Goal: Task Accomplishment & Management: Complete application form

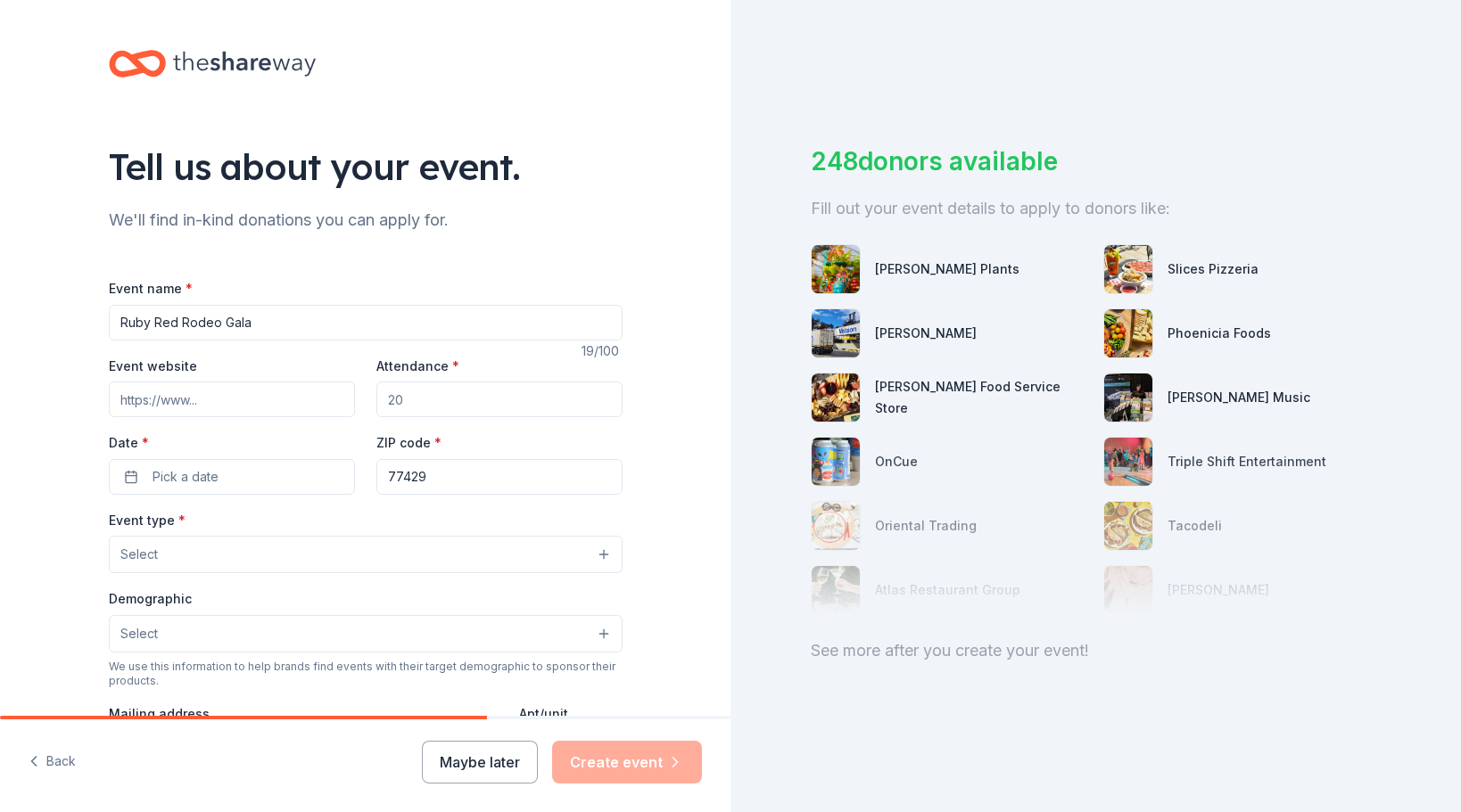
type input "Ruby Red Rodeo Gala"
click at [197, 401] on input "Event website" at bounding box center [232, 399] width 246 height 36
type input "[DOMAIN_NAME][URL]"
drag, startPoint x: 408, startPoint y: 399, endPoint x: 347, endPoint y: 410, distance: 62.0
click at [347, 410] on div "Event website [DOMAIN_NAME][URL] Attendance * Date * Pick a date ZIP code * 774…" at bounding box center [365, 424] width 514 height 140
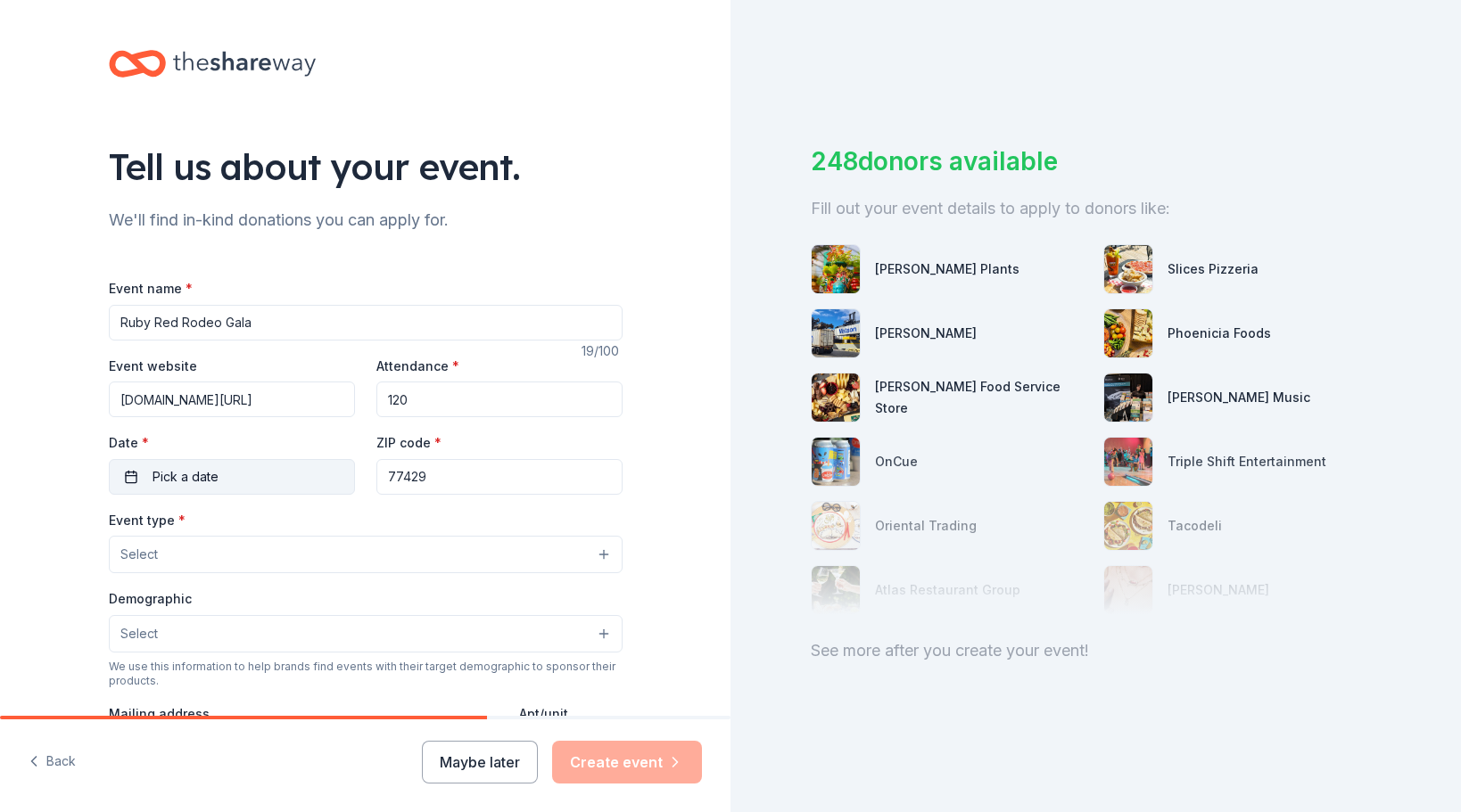
type input "120"
click at [202, 475] on span "Pick a date" at bounding box center [184, 477] width 66 height 22
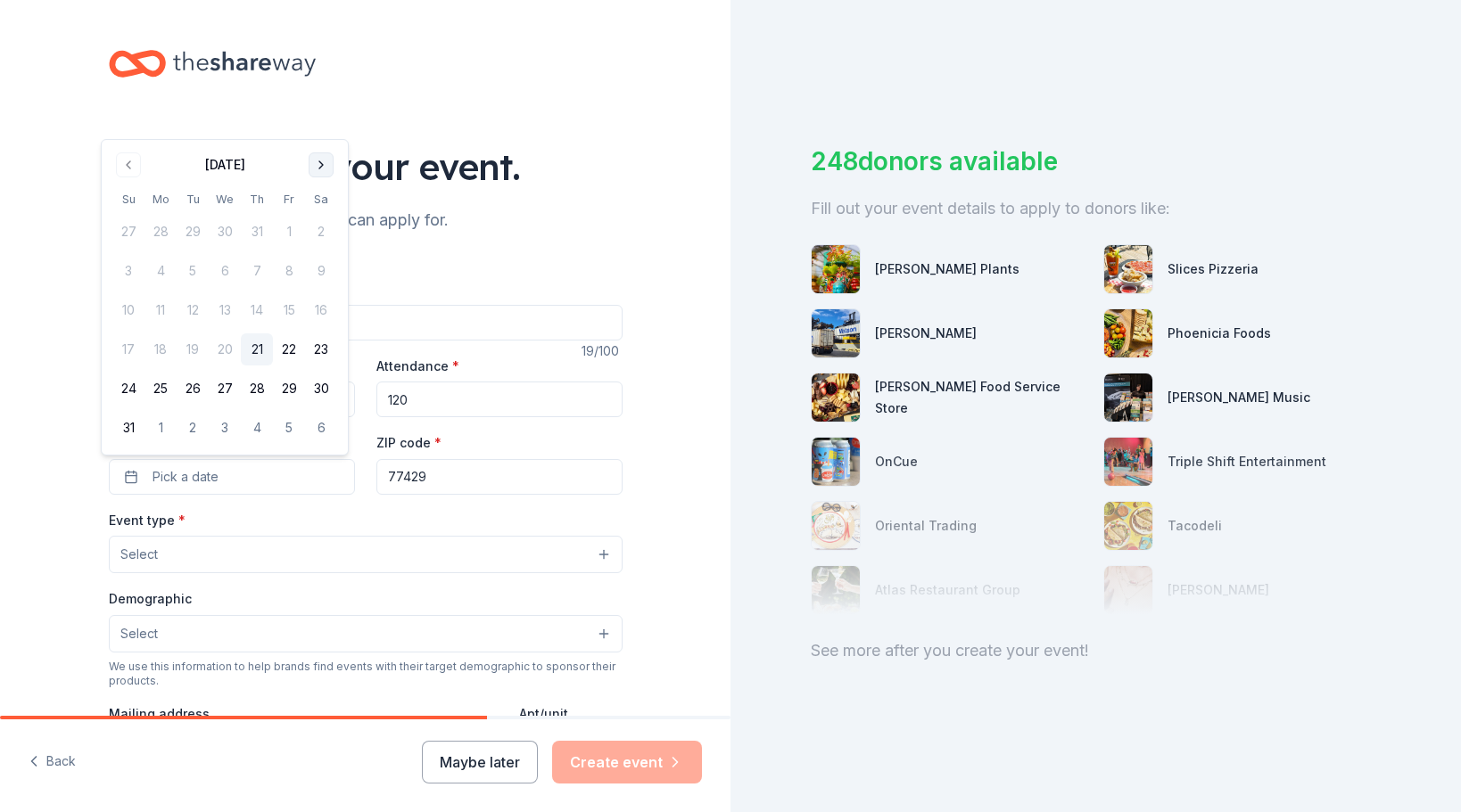
click at [327, 159] on button "Go to next month" at bounding box center [321, 165] width 25 height 25
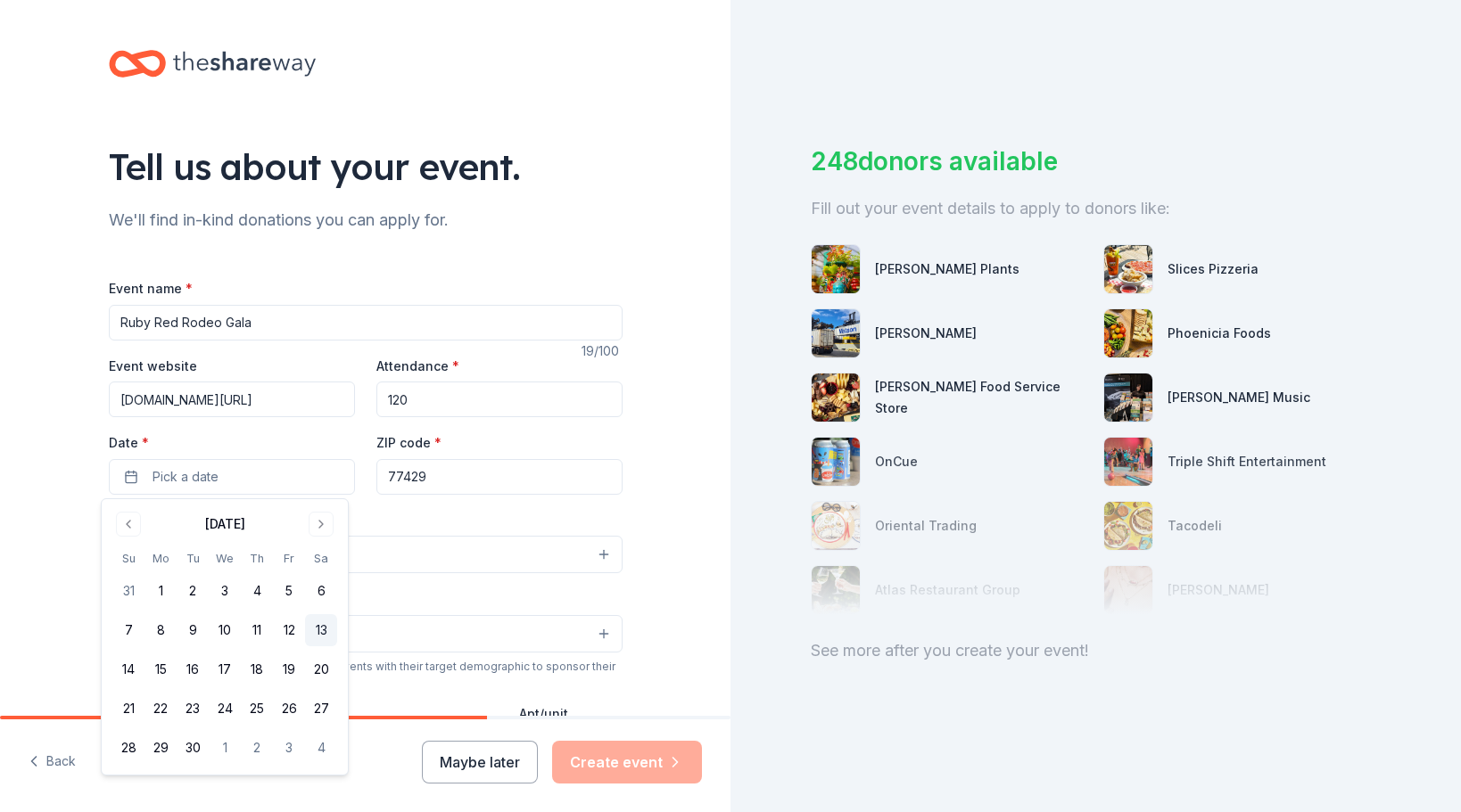
click at [322, 638] on button "13" at bounding box center [321, 630] width 32 height 32
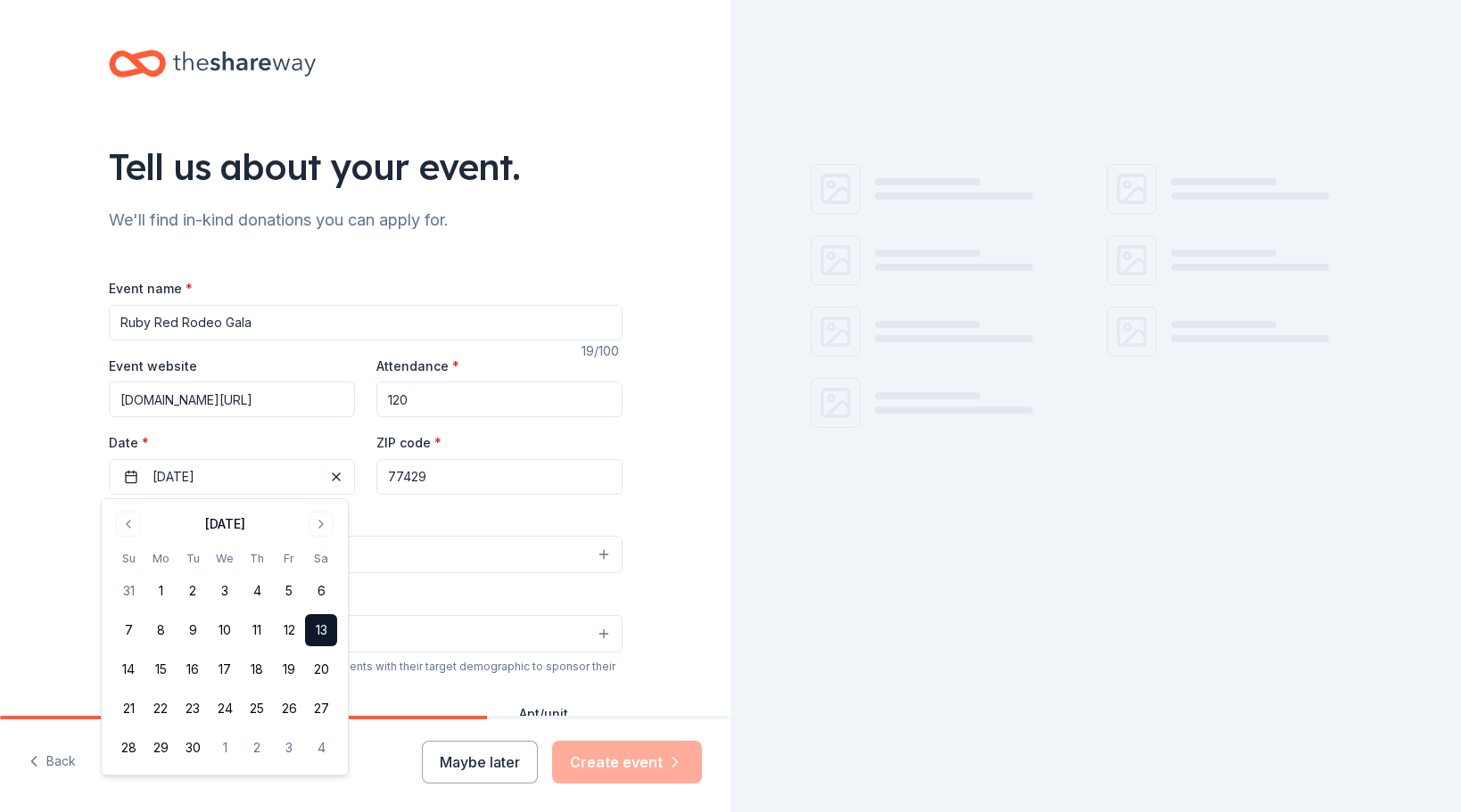
click at [432, 474] on input "77429" at bounding box center [499, 477] width 246 height 36
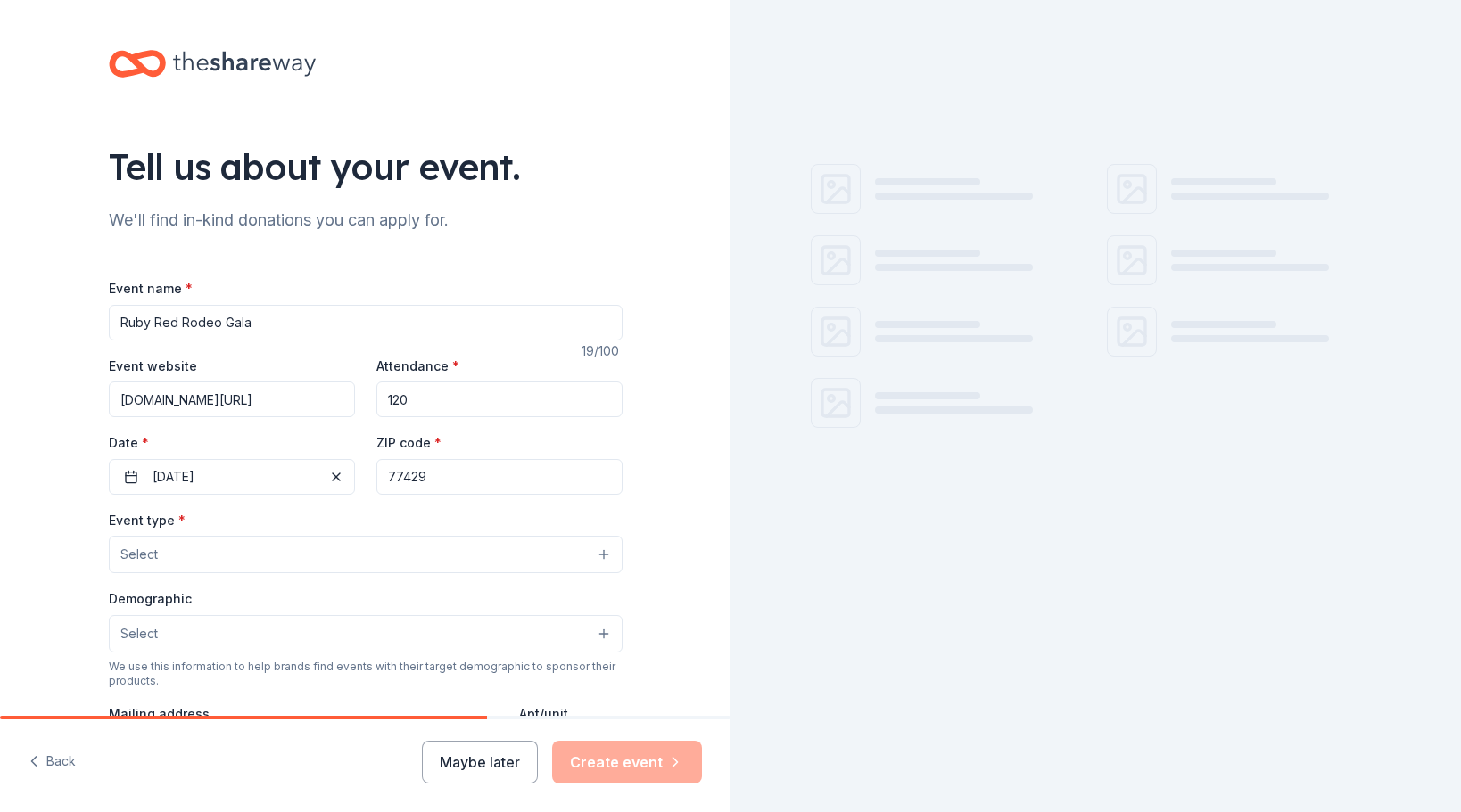
click at [202, 559] on button "Select" at bounding box center [365, 555] width 514 height 38
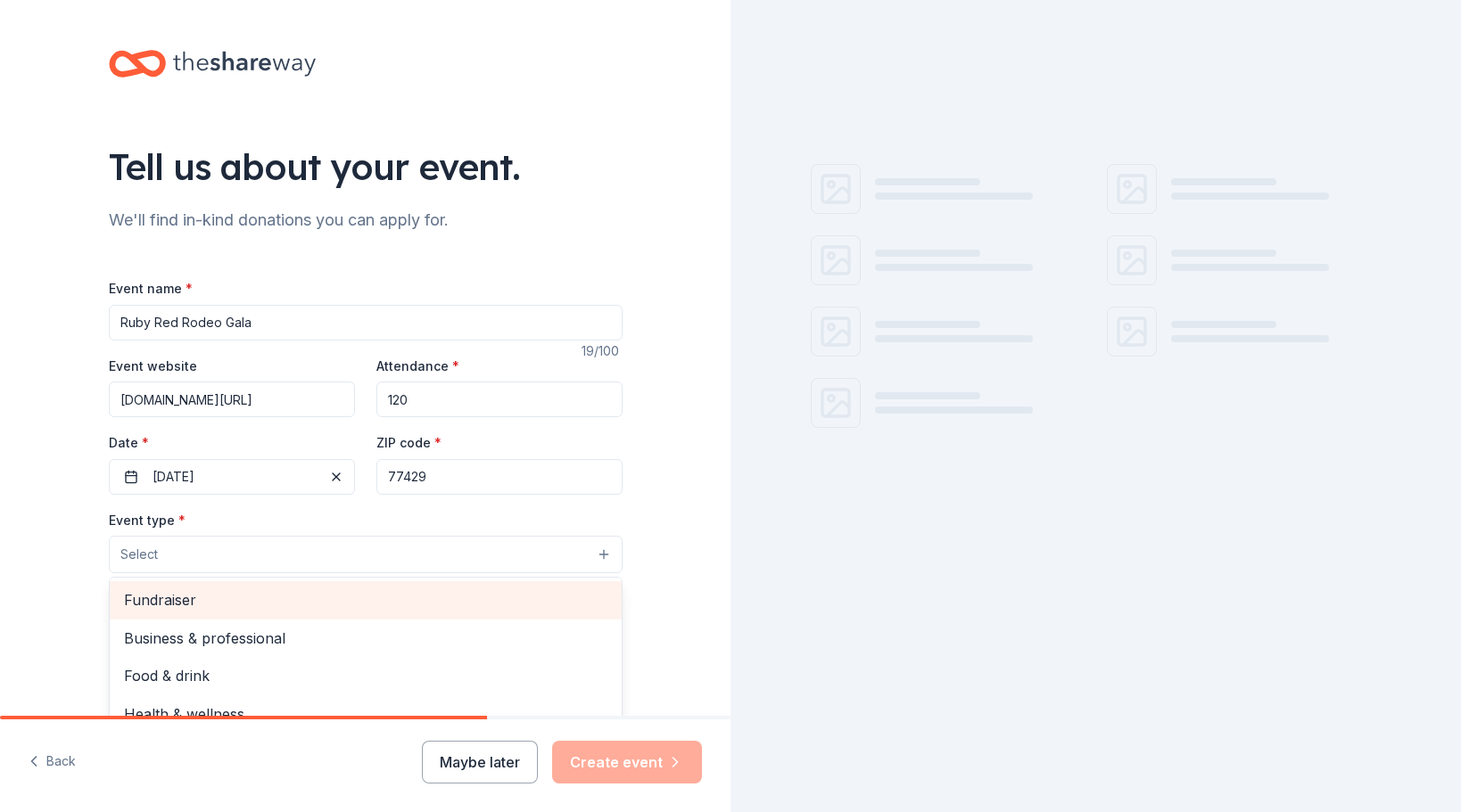
click at [201, 596] on span "Fundraiser" at bounding box center [365, 600] width 483 height 23
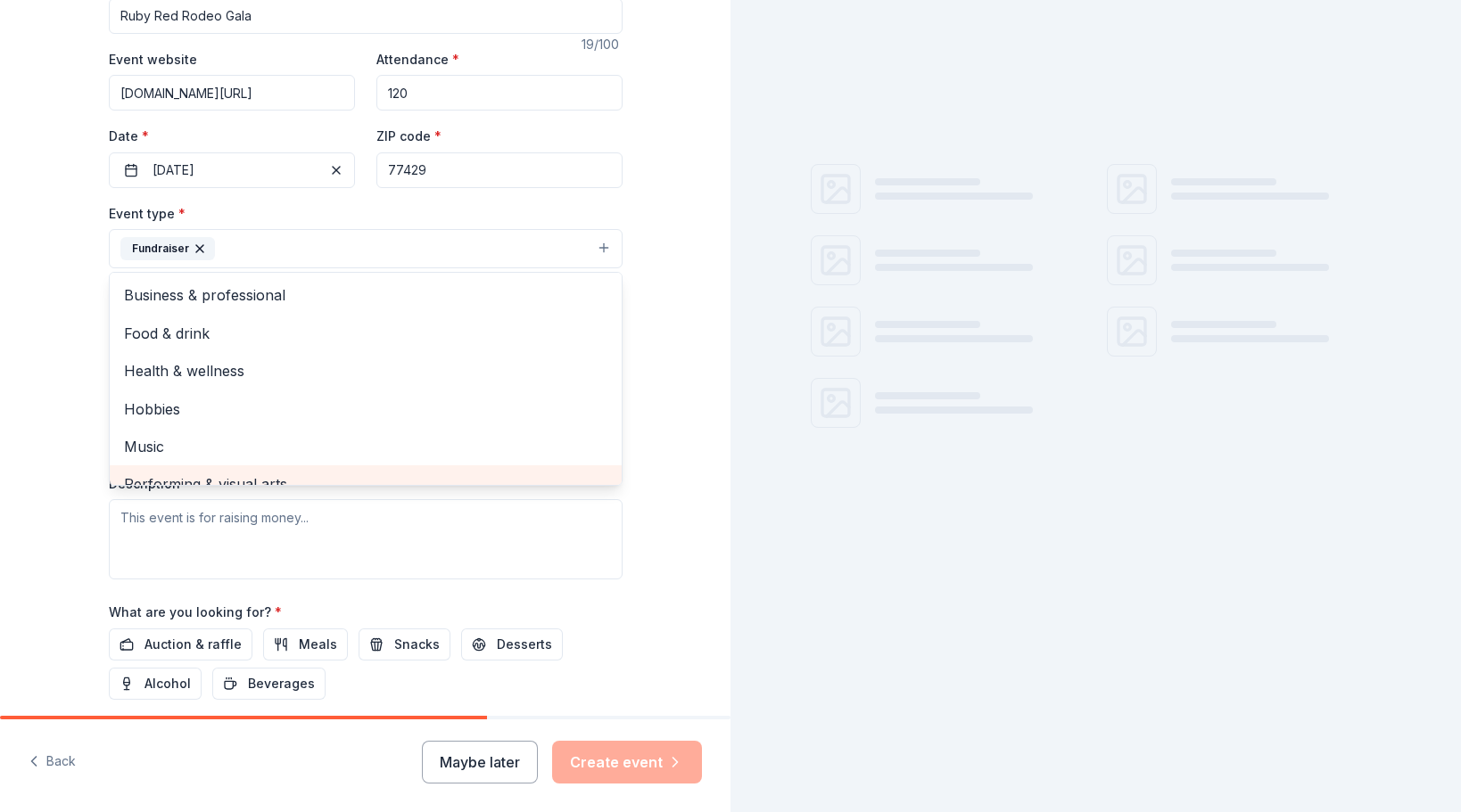
scroll to position [356, 0]
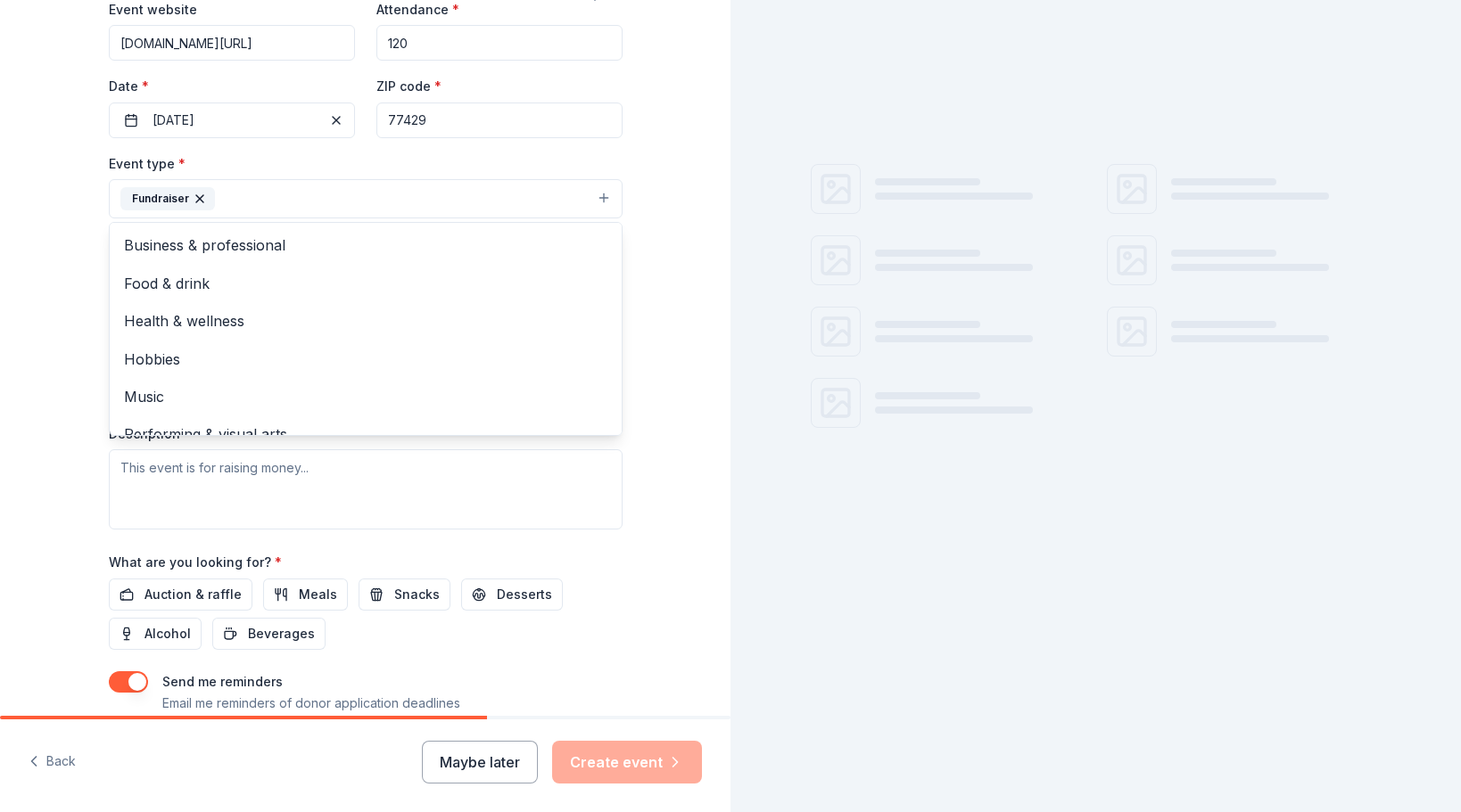
click at [675, 263] on div "Tell us about your event. We'll find in-kind donations you can apply for. Event…" at bounding box center [365, 237] width 730 height 1188
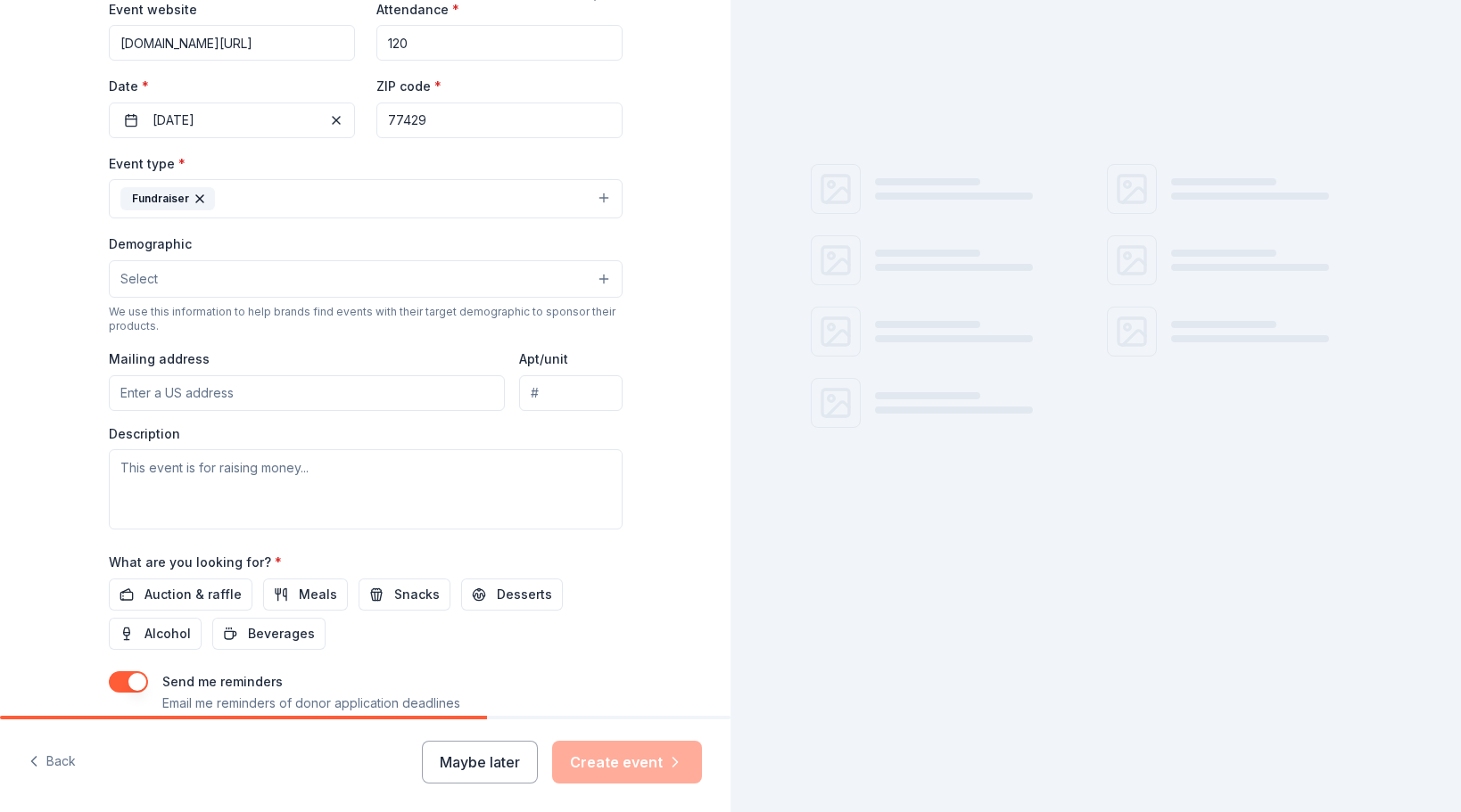
click at [109, 282] on button "Select" at bounding box center [365, 279] width 514 height 38
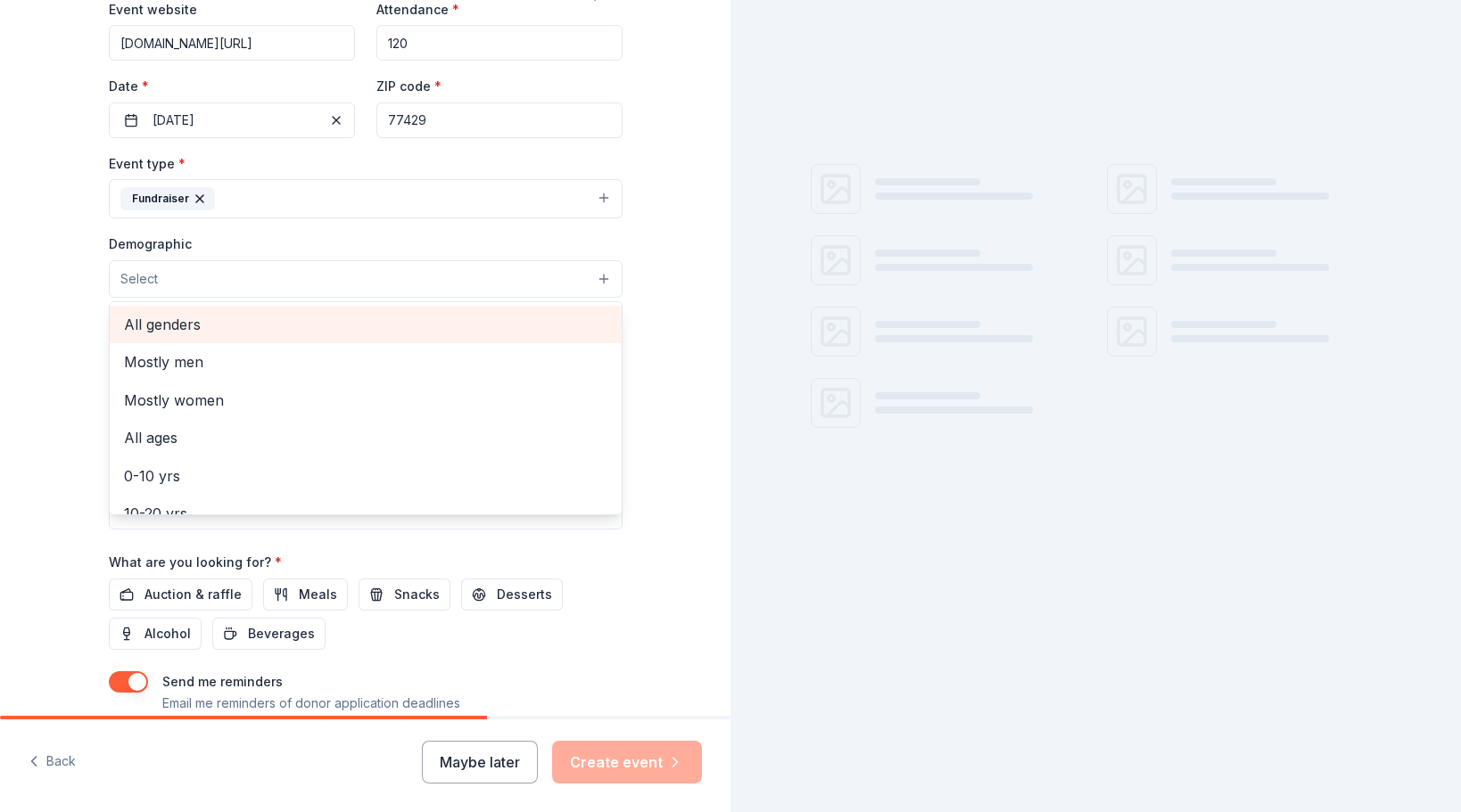
click at [186, 328] on span "All genders" at bounding box center [365, 325] width 483 height 23
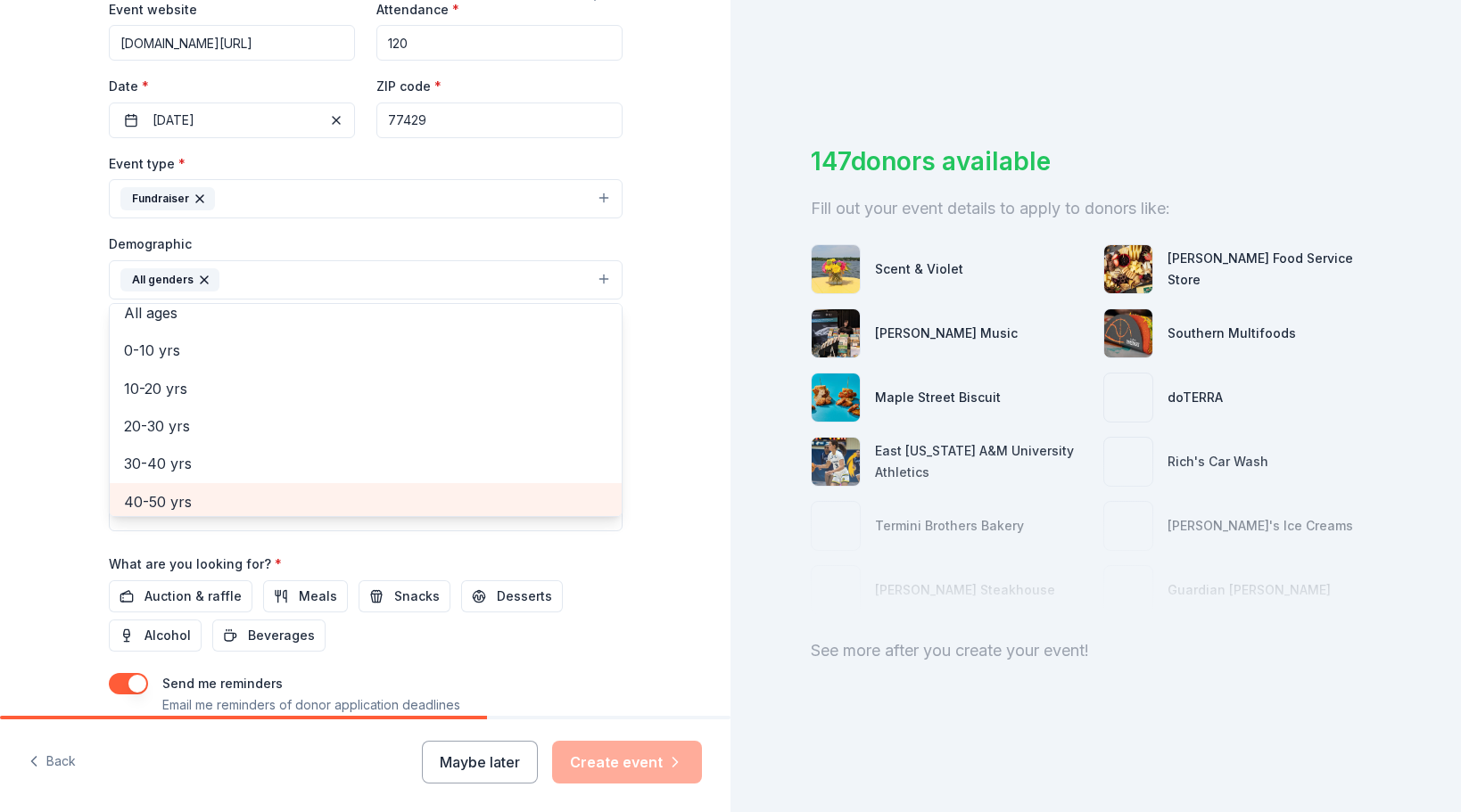
scroll to position [178, 0]
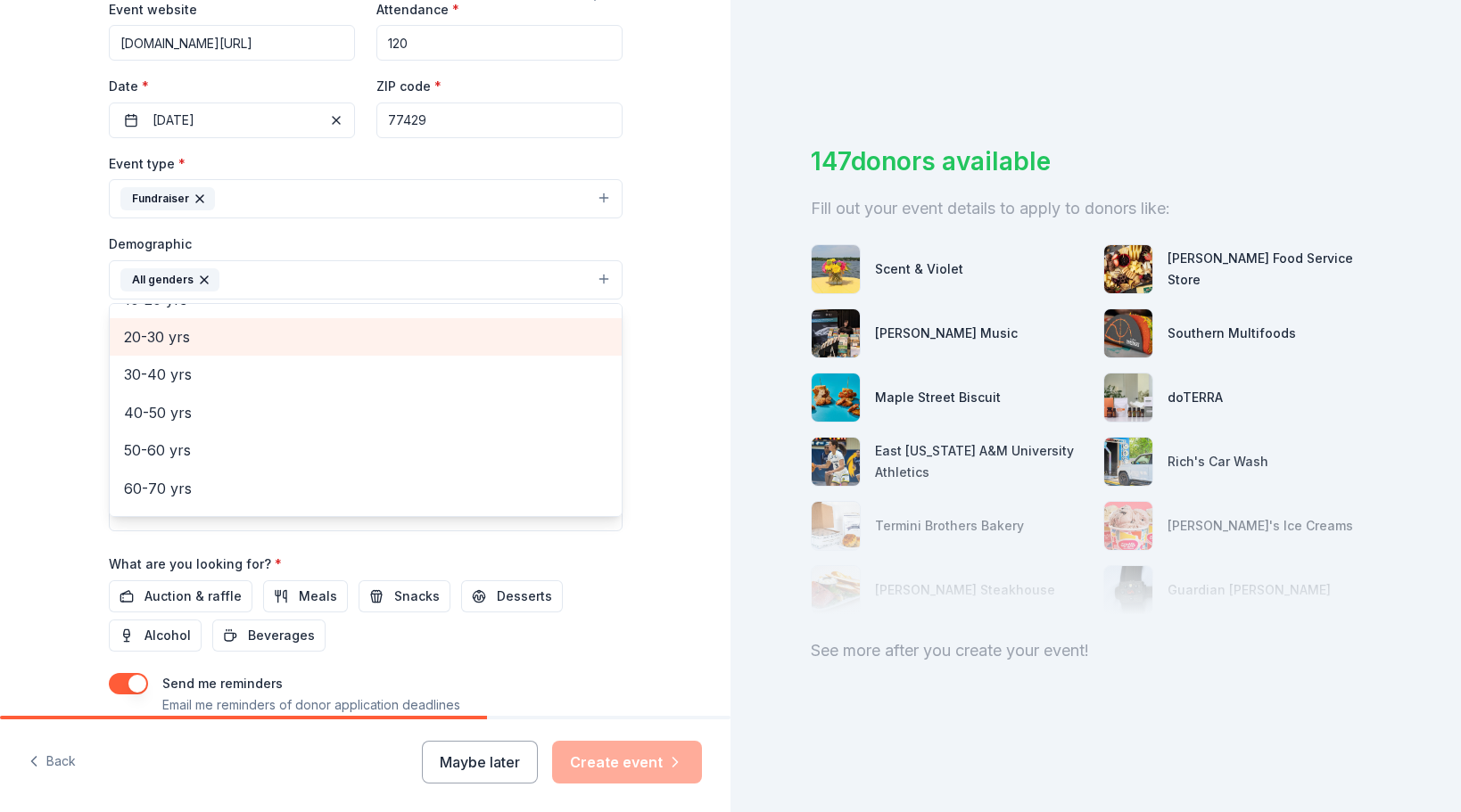
click at [157, 333] on span "20-30 yrs" at bounding box center [365, 337] width 483 height 23
click at [157, 340] on span "30-40 yrs" at bounding box center [365, 337] width 483 height 23
click at [159, 344] on span "40-50 yrs" at bounding box center [365, 343] width 483 height 23
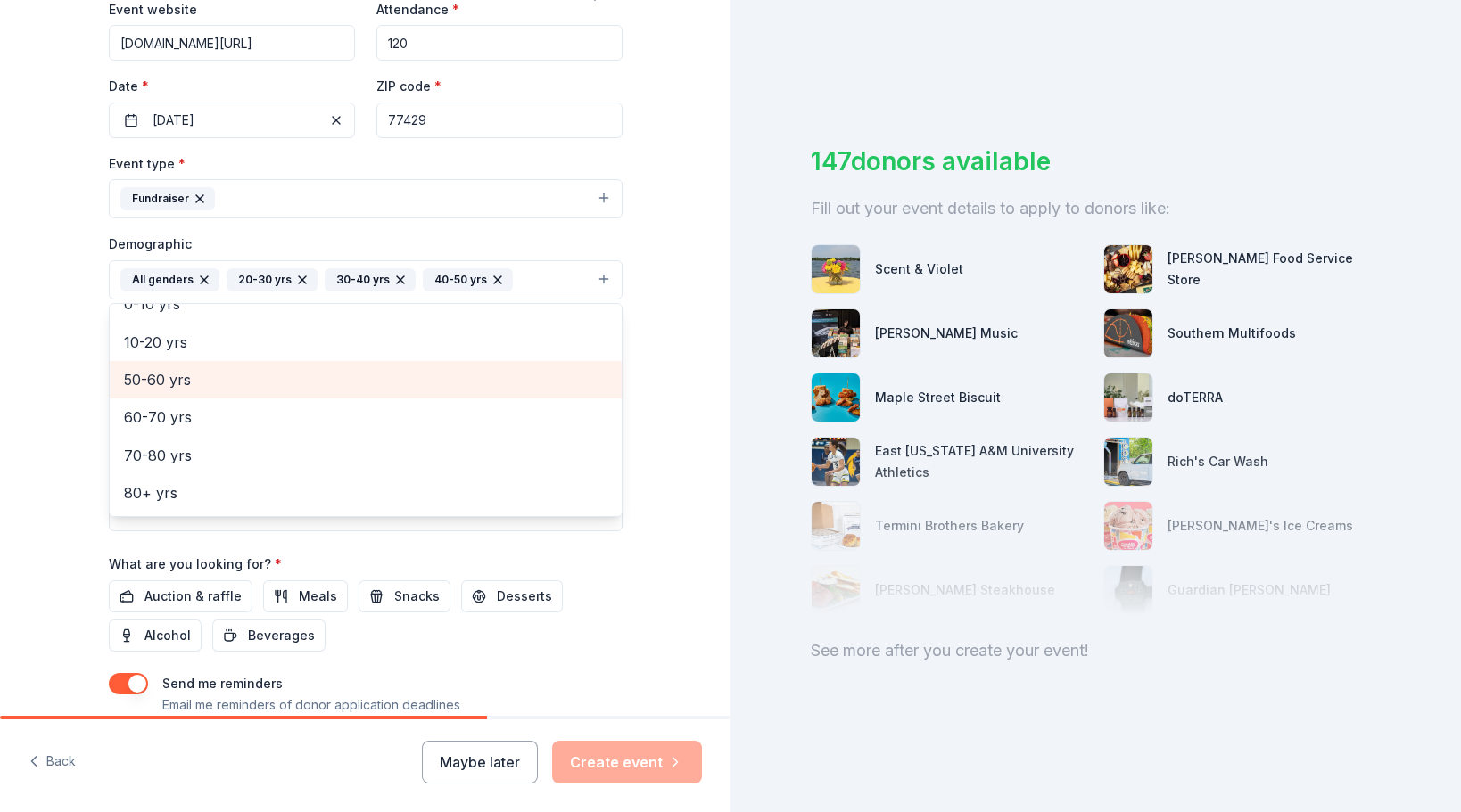
click at [164, 379] on span "50-60 yrs" at bounding box center [365, 379] width 483 height 23
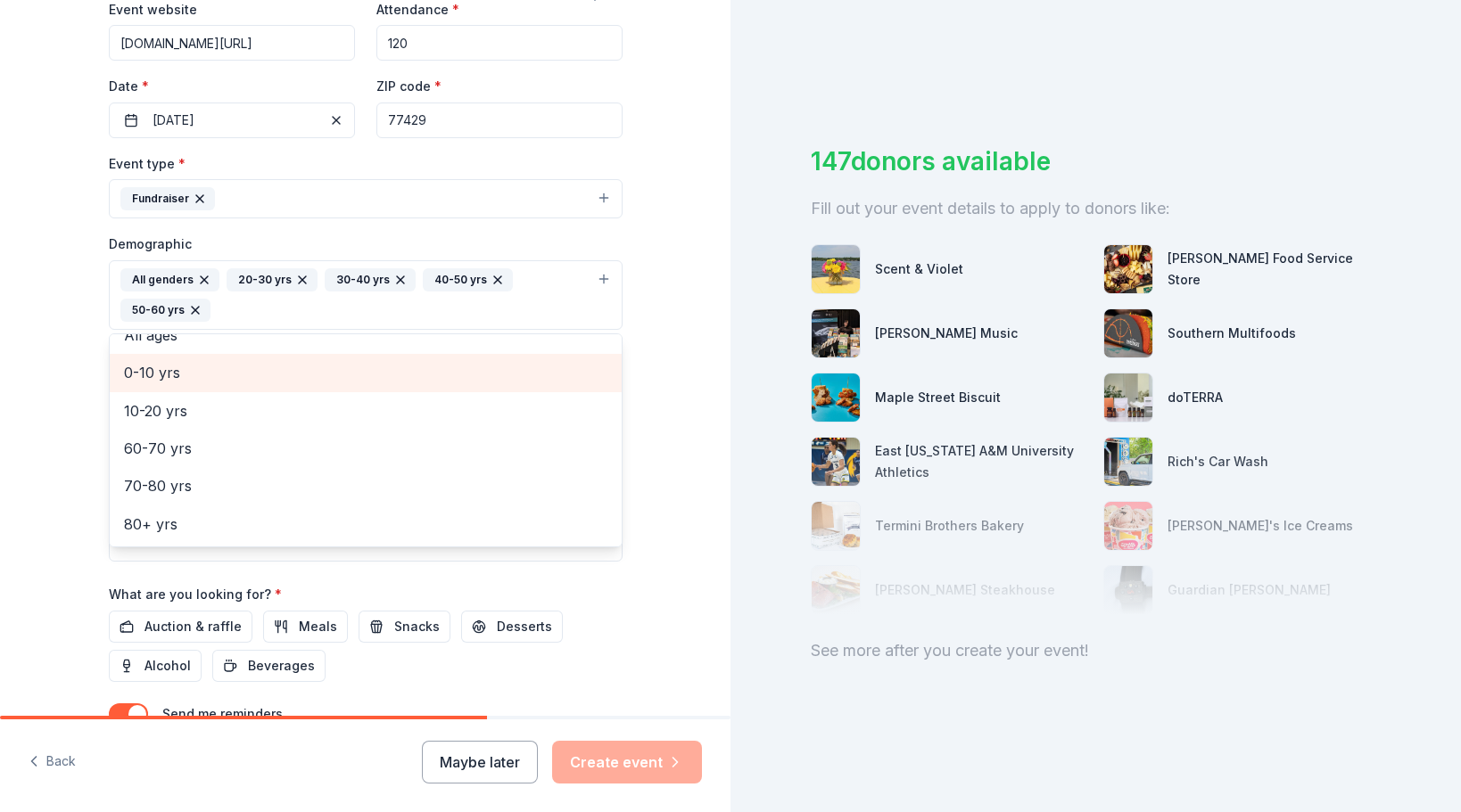
scroll to position [97, 0]
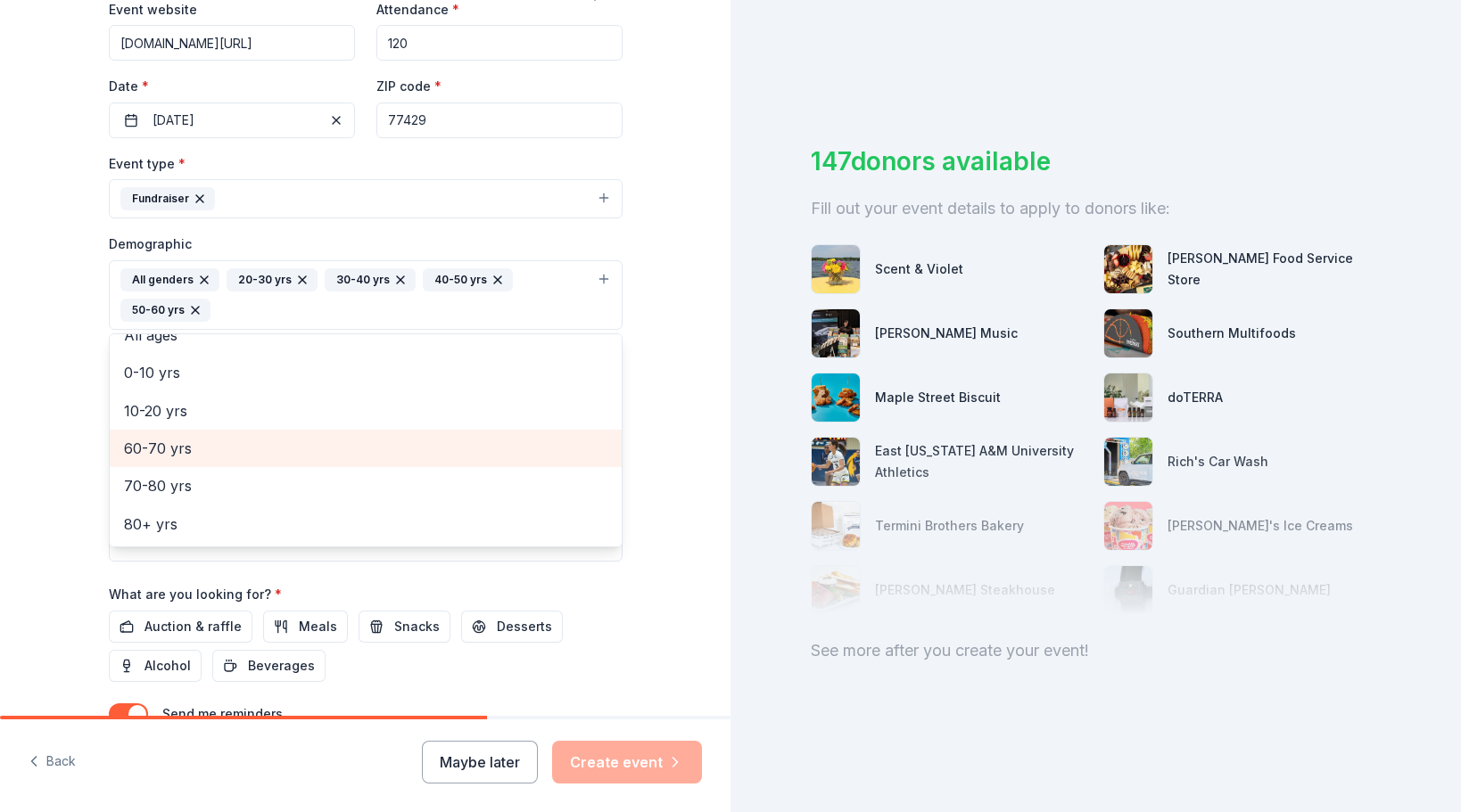
click at [149, 451] on span "60-70 yrs" at bounding box center [365, 449] width 483 height 23
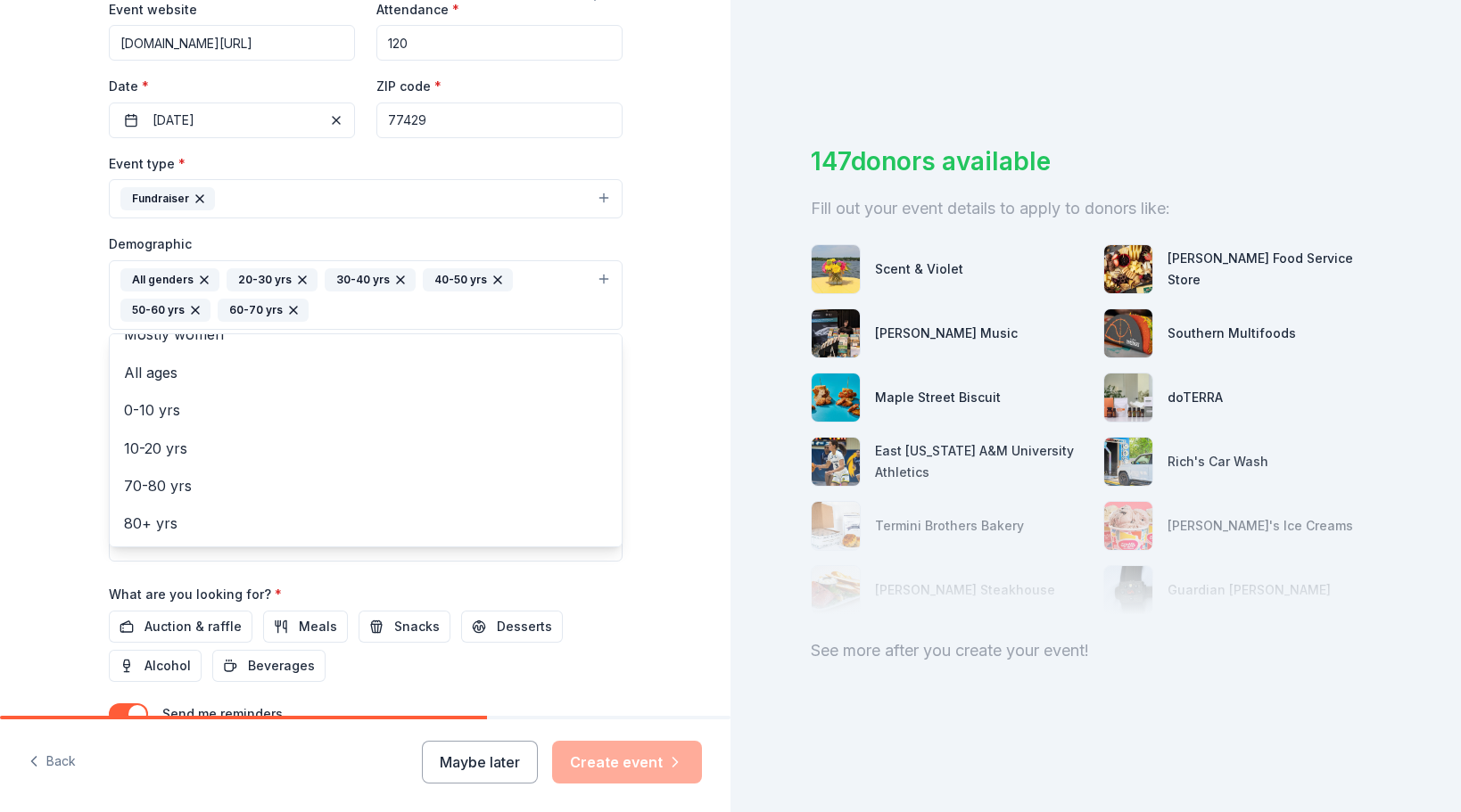
click at [658, 354] on div "Tell us about your event. We'll find in-kind donations you can apply for. Event…" at bounding box center [365, 254] width 730 height 1220
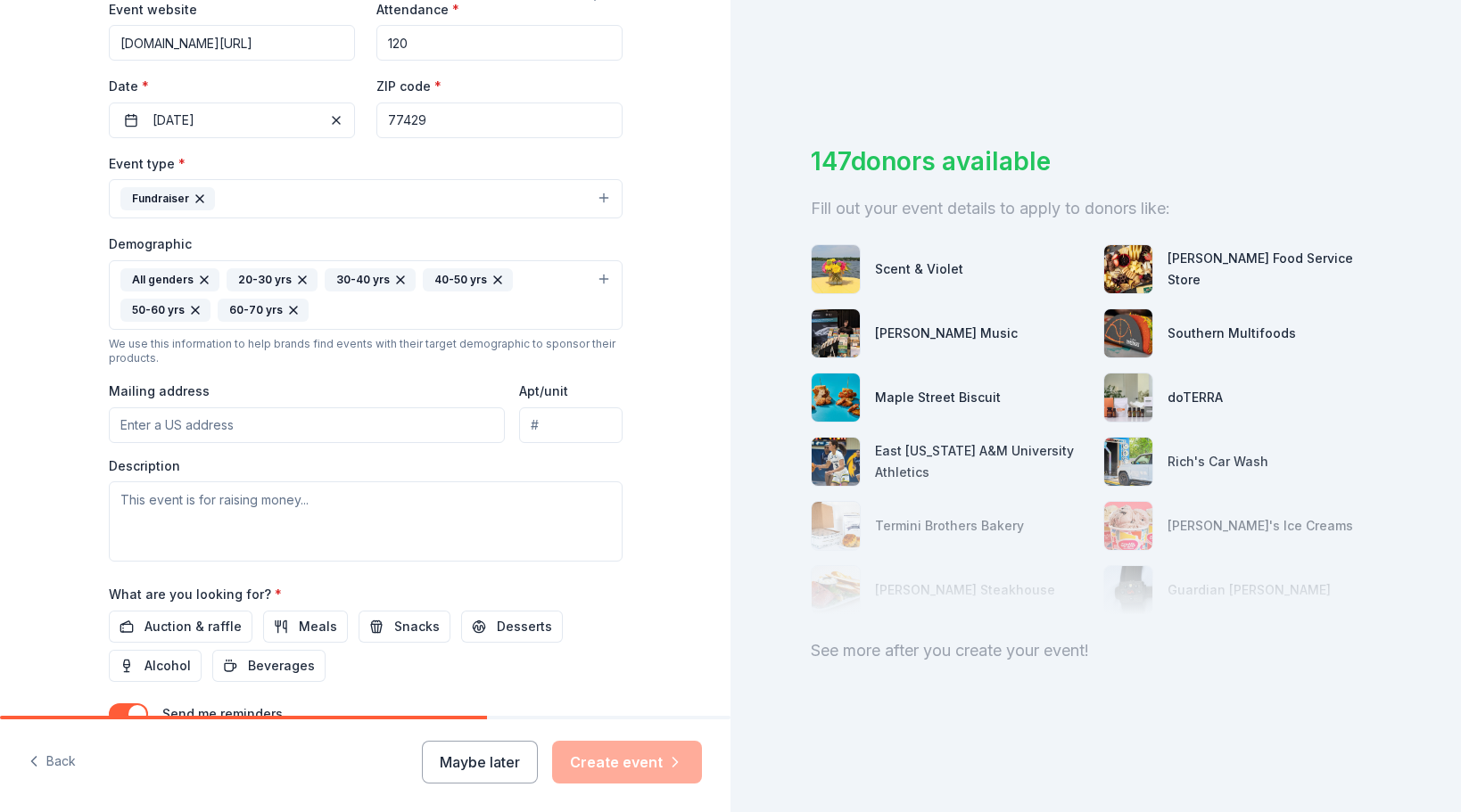
click at [256, 426] on input "Mailing address" at bounding box center [307, 425] width 397 height 36
click at [237, 427] on input "16" at bounding box center [307, 425] width 397 height 36
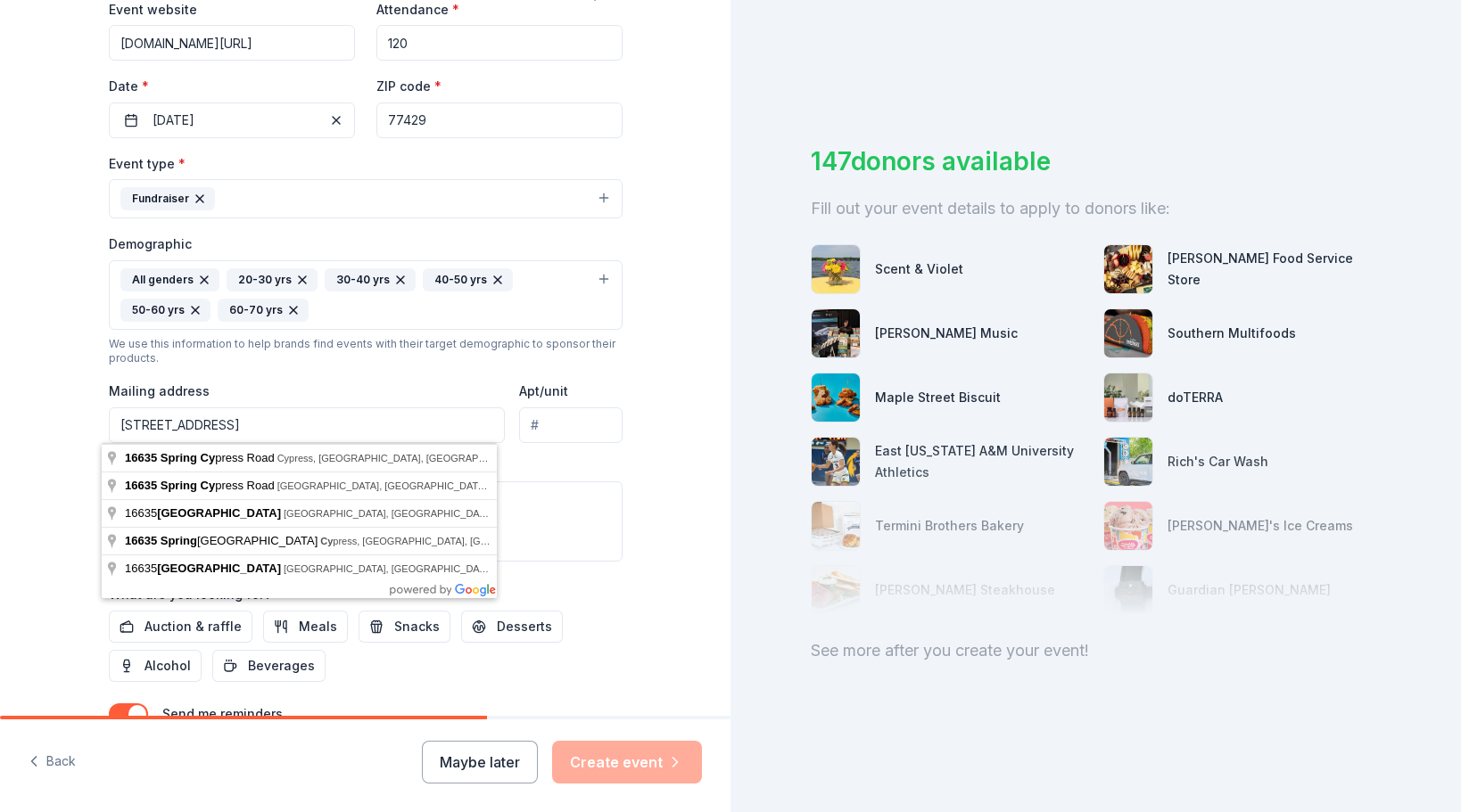
type input "16635 Spring Cy"
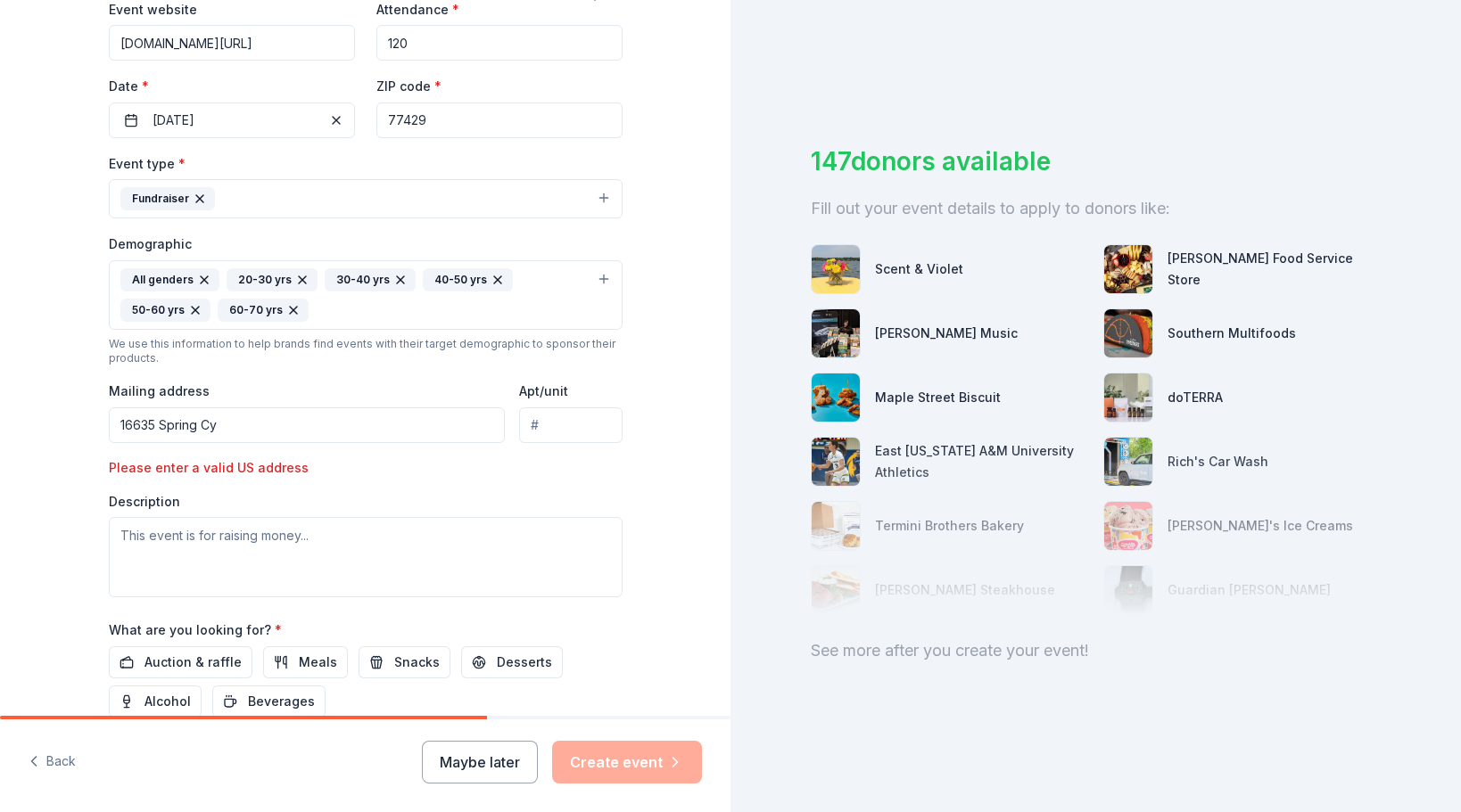
click at [584, 431] on input "Apt/unit" at bounding box center [570, 425] width 103 height 36
type input "951"
click at [237, 426] on input "16635 Spring Cy" at bounding box center [307, 425] width 397 height 36
click at [237, 434] on input "16635 Spring Cy" at bounding box center [307, 425] width 397 height 36
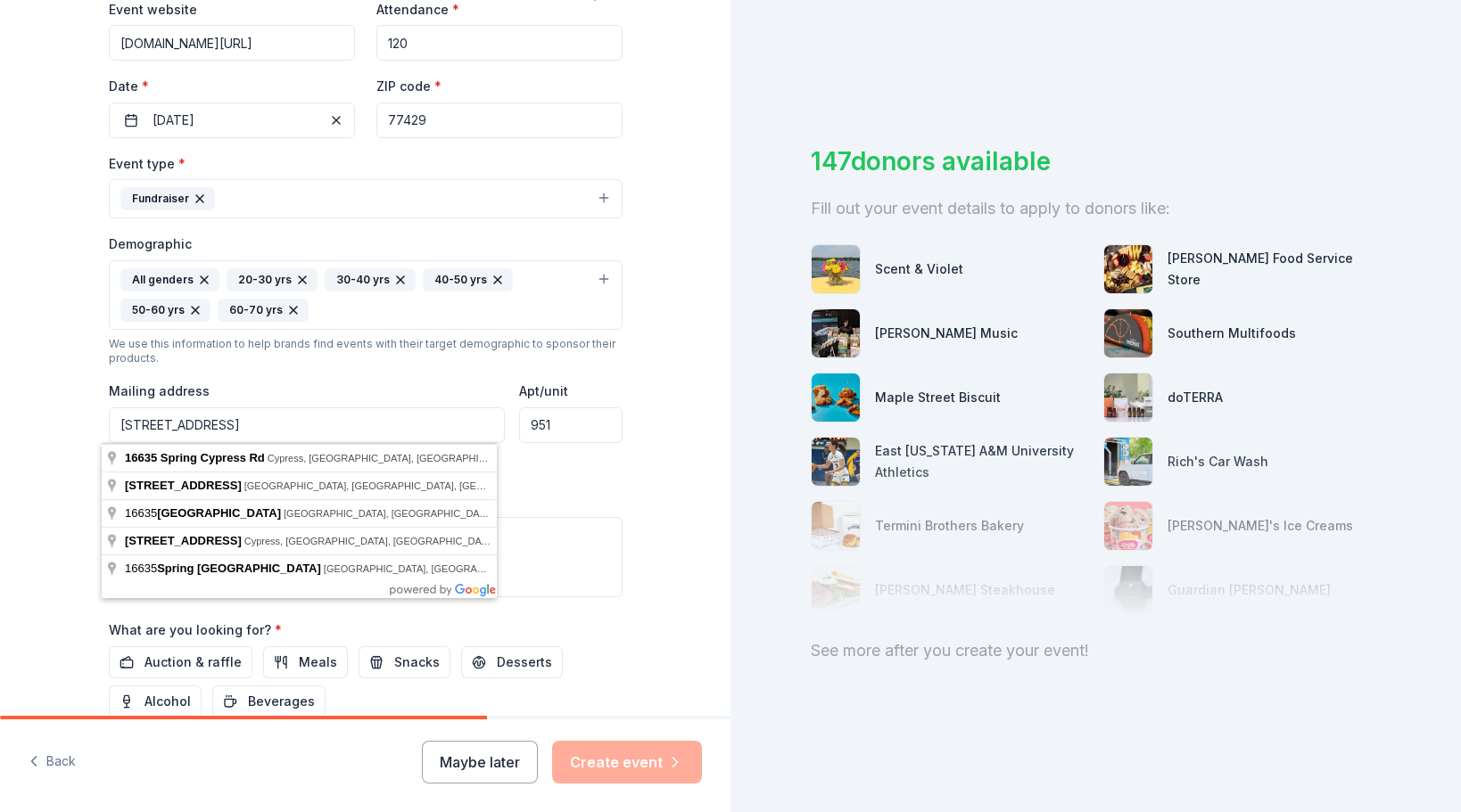
click at [327, 413] on input "16635 Spring Cypress Rd." at bounding box center [307, 425] width 397 height 36
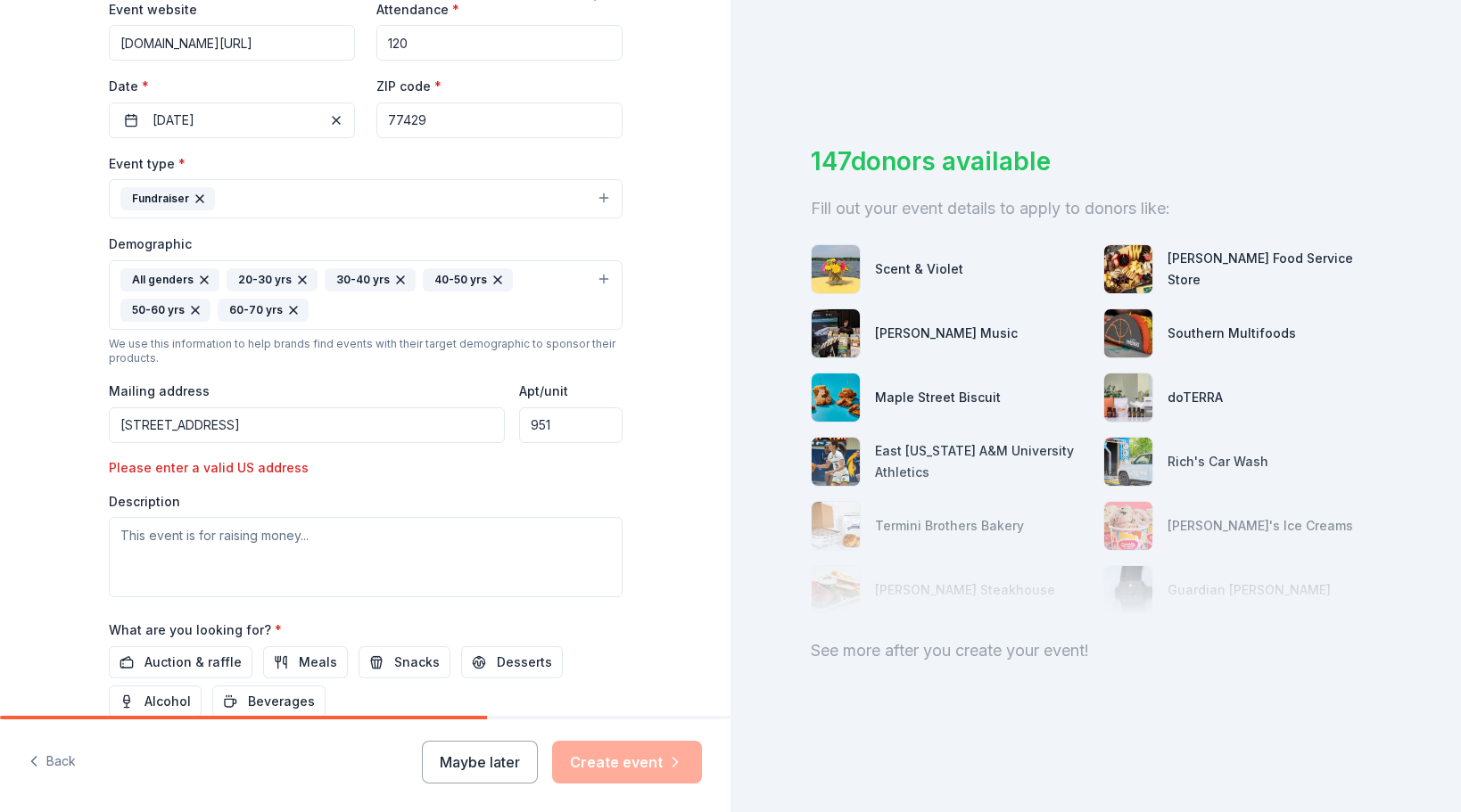
click at [312, 428] on input "16635 Spring Cypress Rd." at bounding box center [307, 425] width 397 height 36
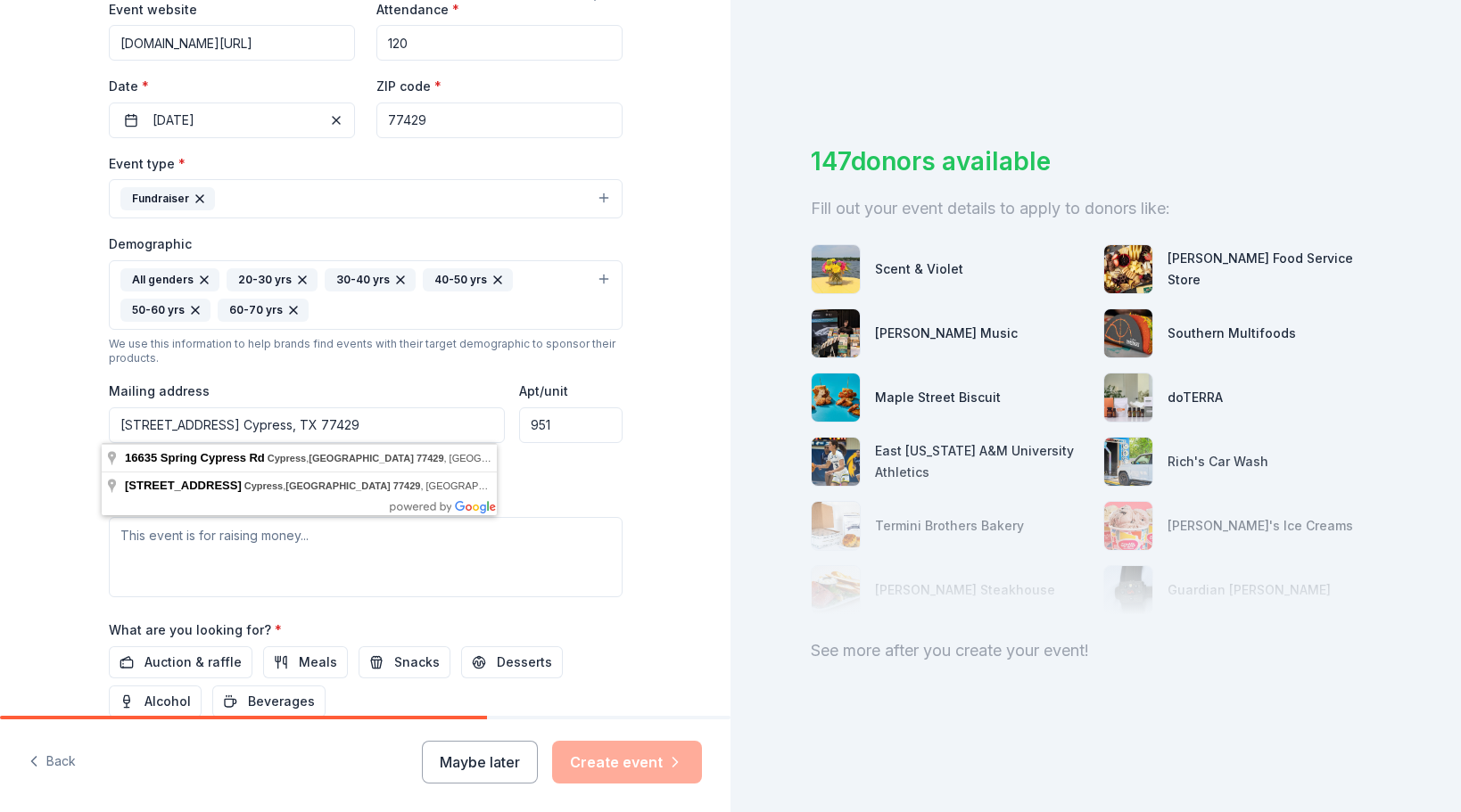
type input "16635 Spring Cypress Rd. Cypress, TX 77429"
click at [668, 423] on div "Tell us about your event. We'll find in-kind donations you can apply for. Event…" at bounding box center [365, 272] width 730 height 1256
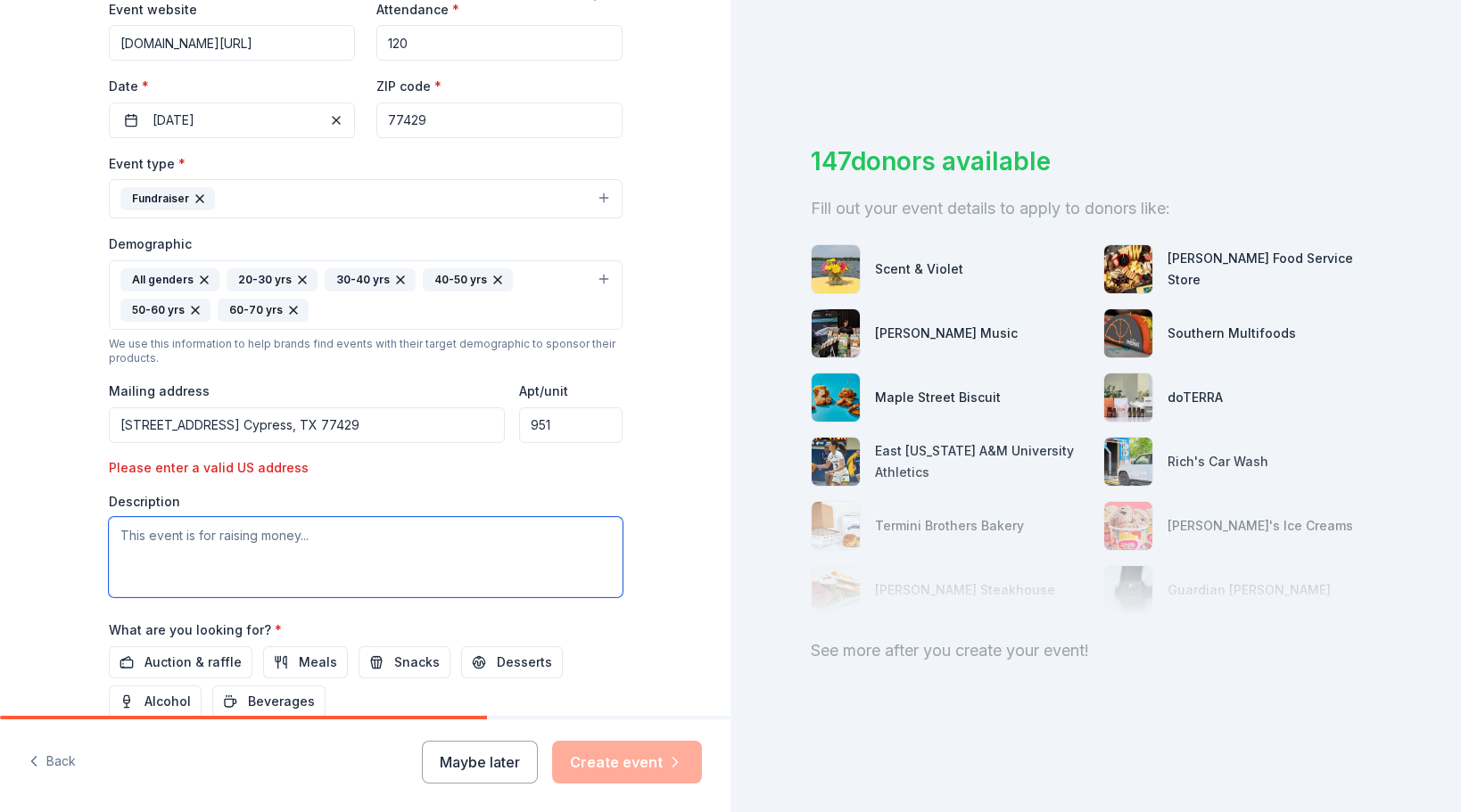
click at [227, 547] on textarea at bounding box center [365, 557] width 514 height 80
paste textarea "member of the Northwest Houston Mothers of Multiples (NWHMOM), a 501(c)(3) nonp…"
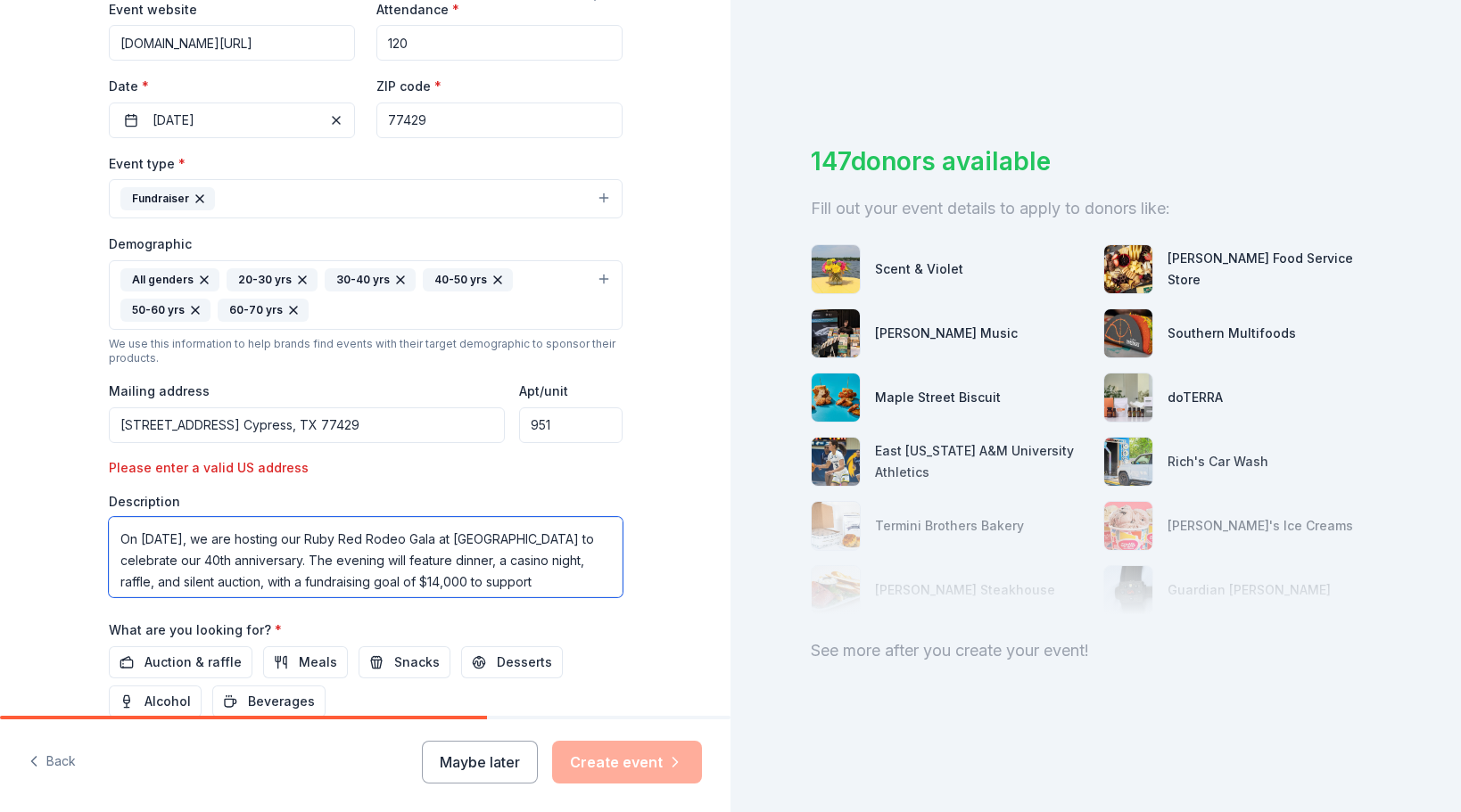
scroll to position [0, 0]
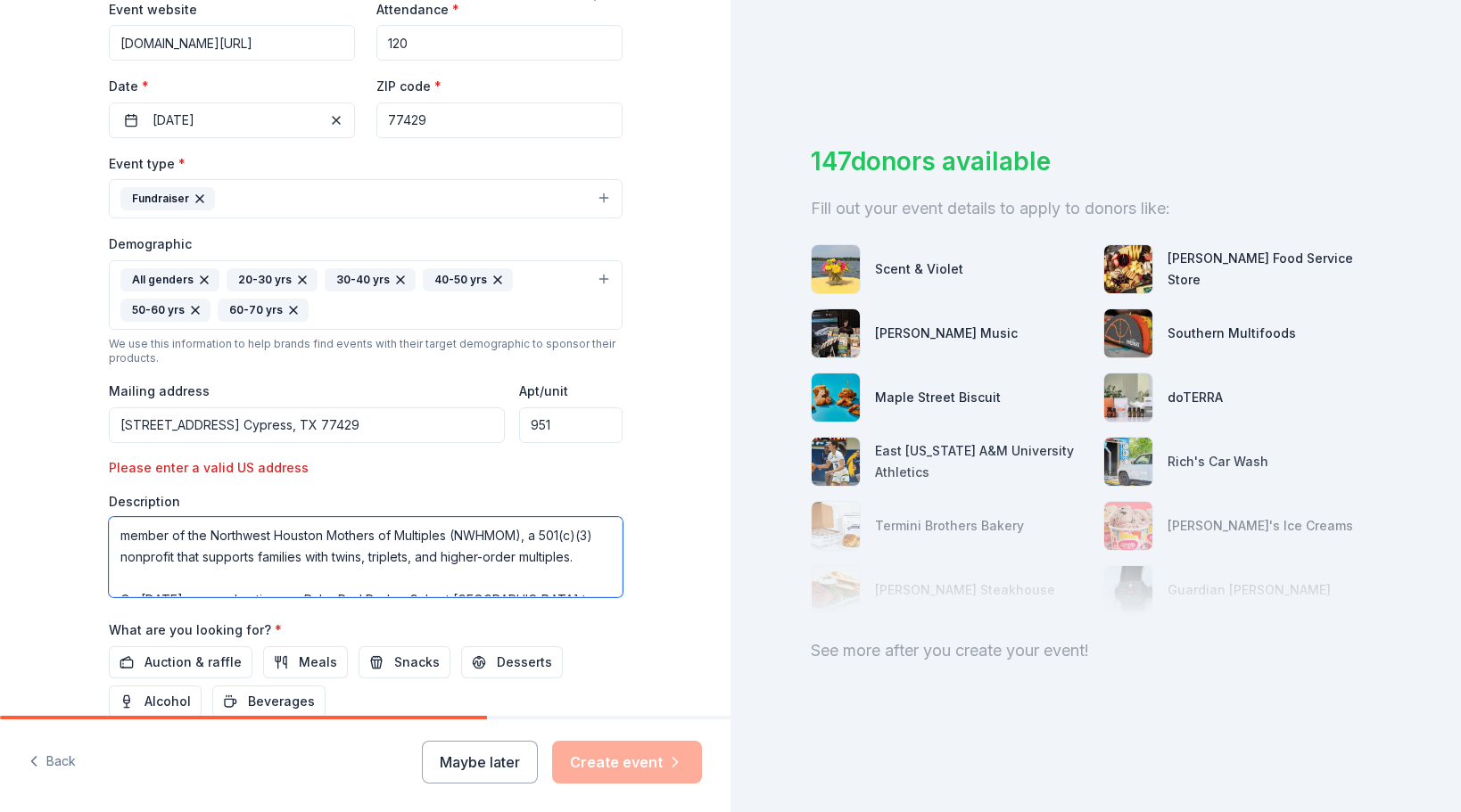
click at [121, 529] on textarea "member of the Northwest Houston Mothers of Multiples (NWHMOM), a 501(c)(3) nonp…" at bounding box center [365, 557] width 514 height 80
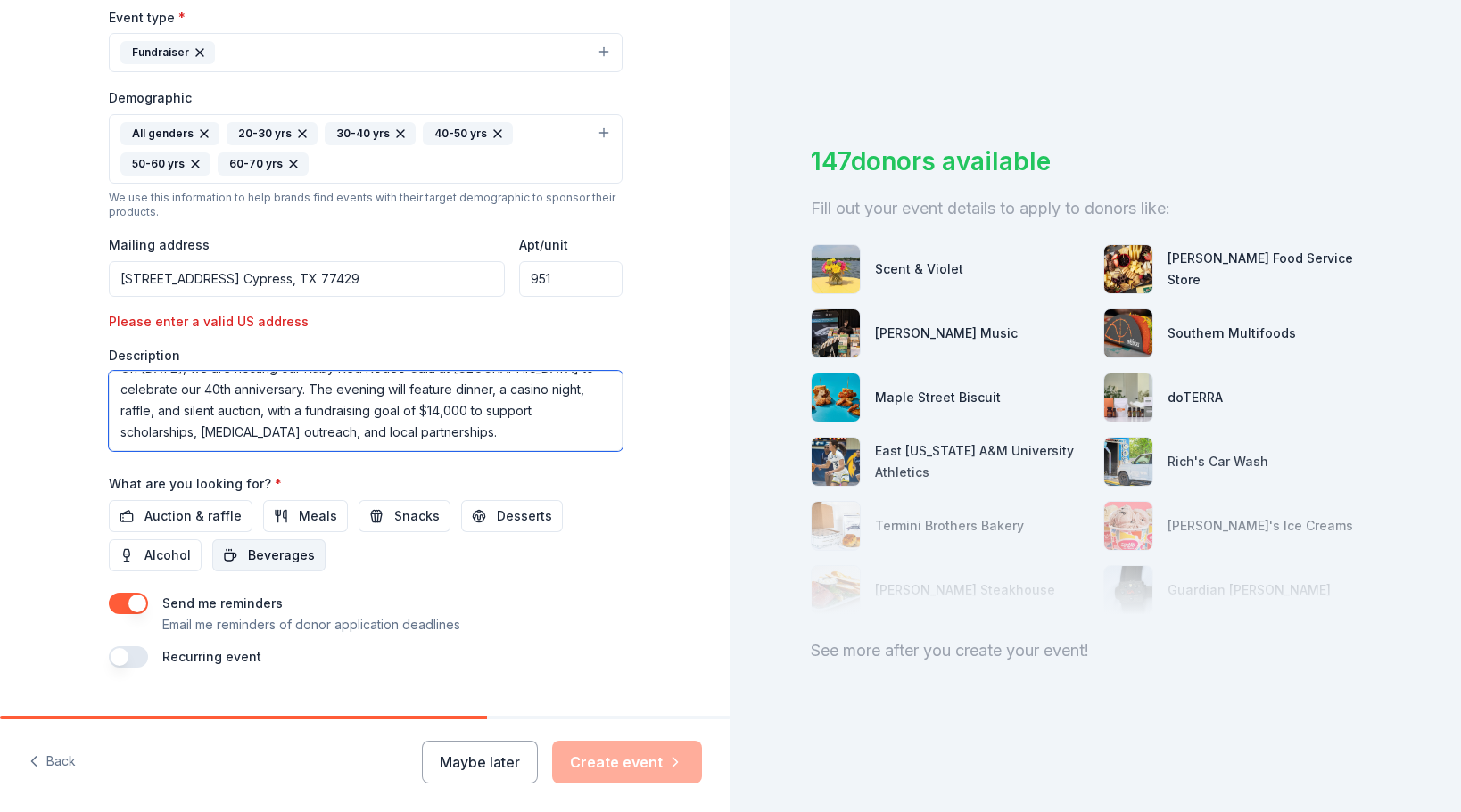
scroll to position [540, 0]
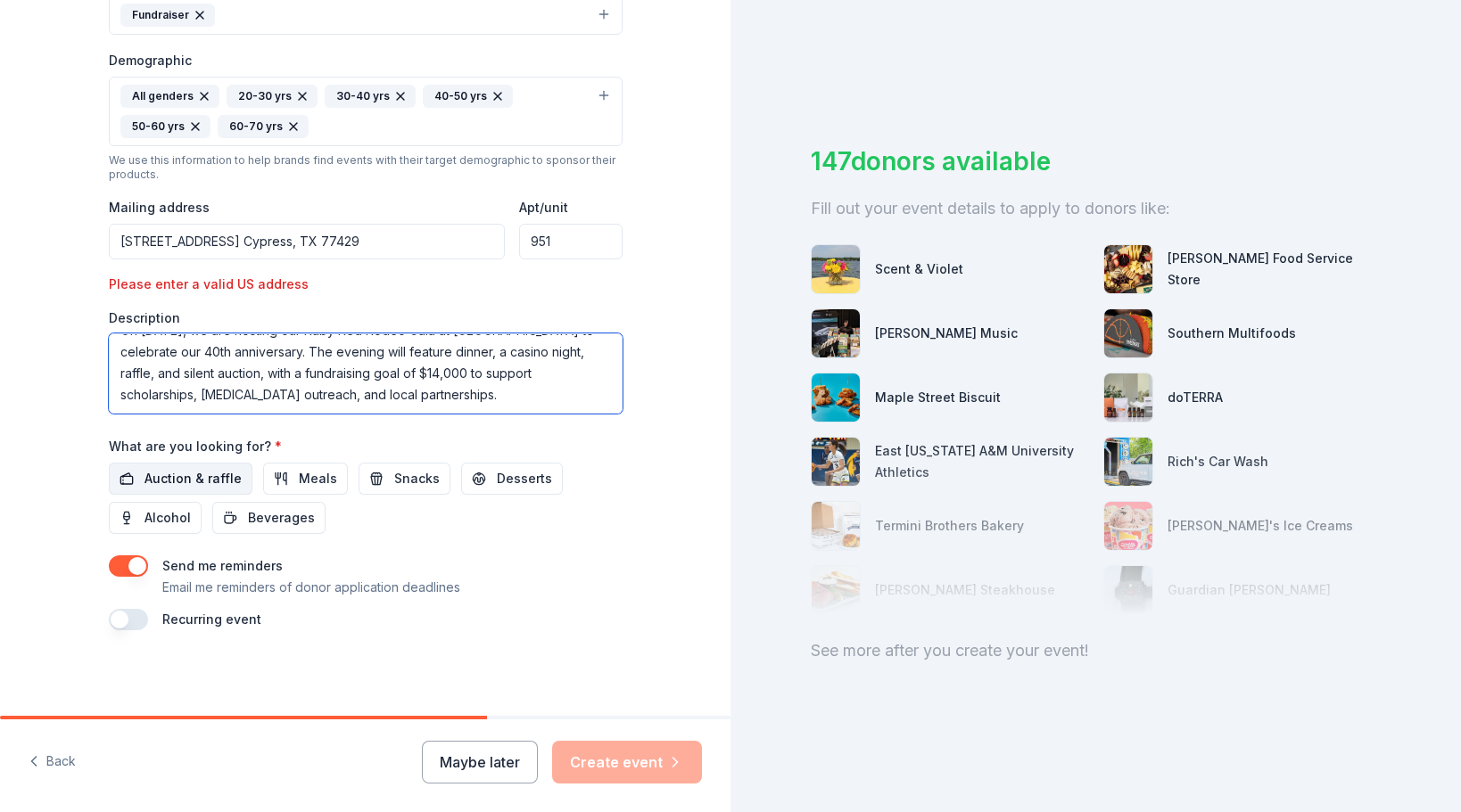
type textarea "Im a member of the Northwest Houston Mothers of Multiples (NWHMOM), a 501(c)(3)…"
click at [177, 478] on span "Auction & raffle" at bounding box center [193, 478] width 97 height 22
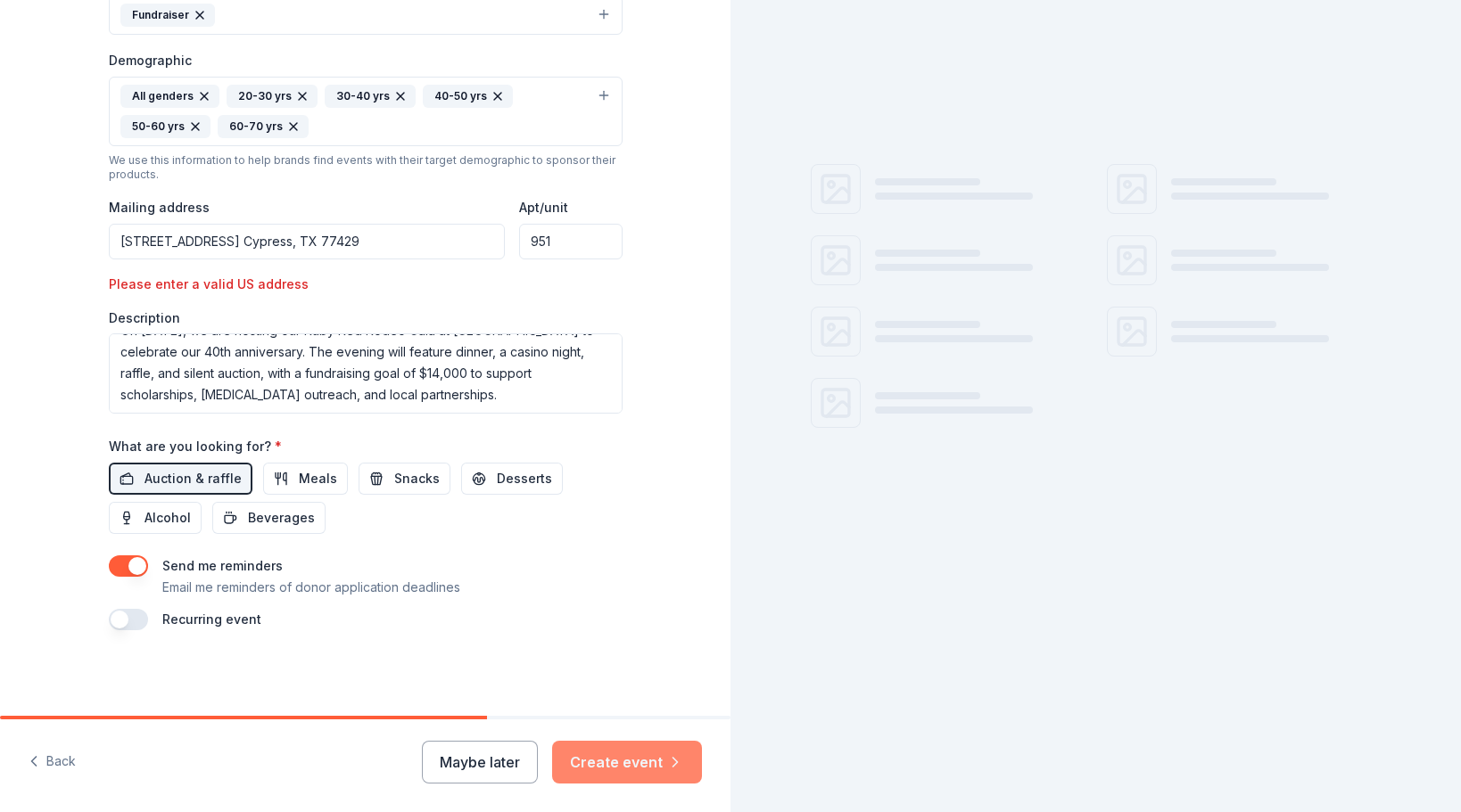
click at [621, 757] on button "Create event" at bounding box center [627, 763] width 150 height 43
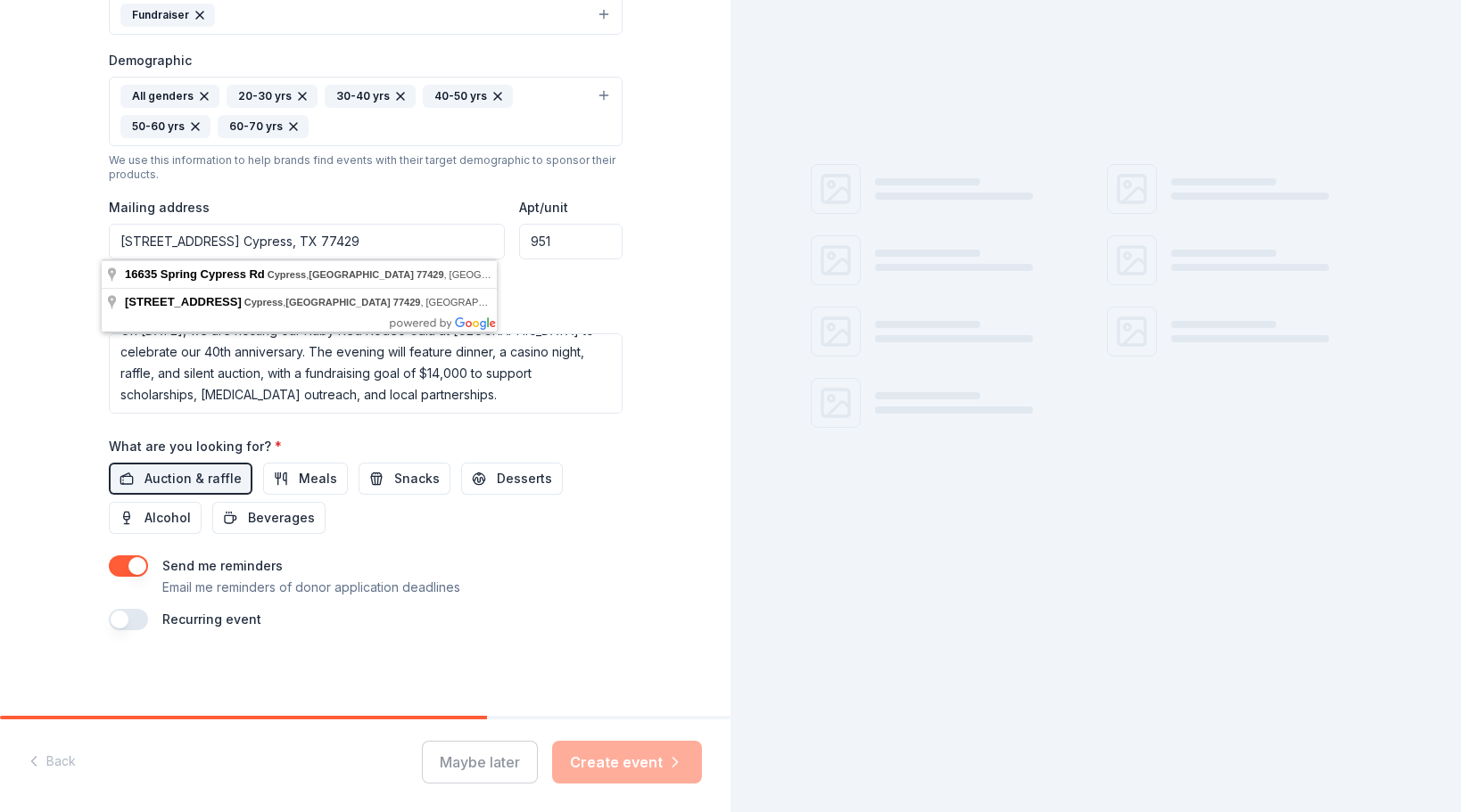
click at [358, 240] on input "16635 Spring Cypress Rd. Cypress, TX 77429" at bounding box center [307, 242] width 397 height 36
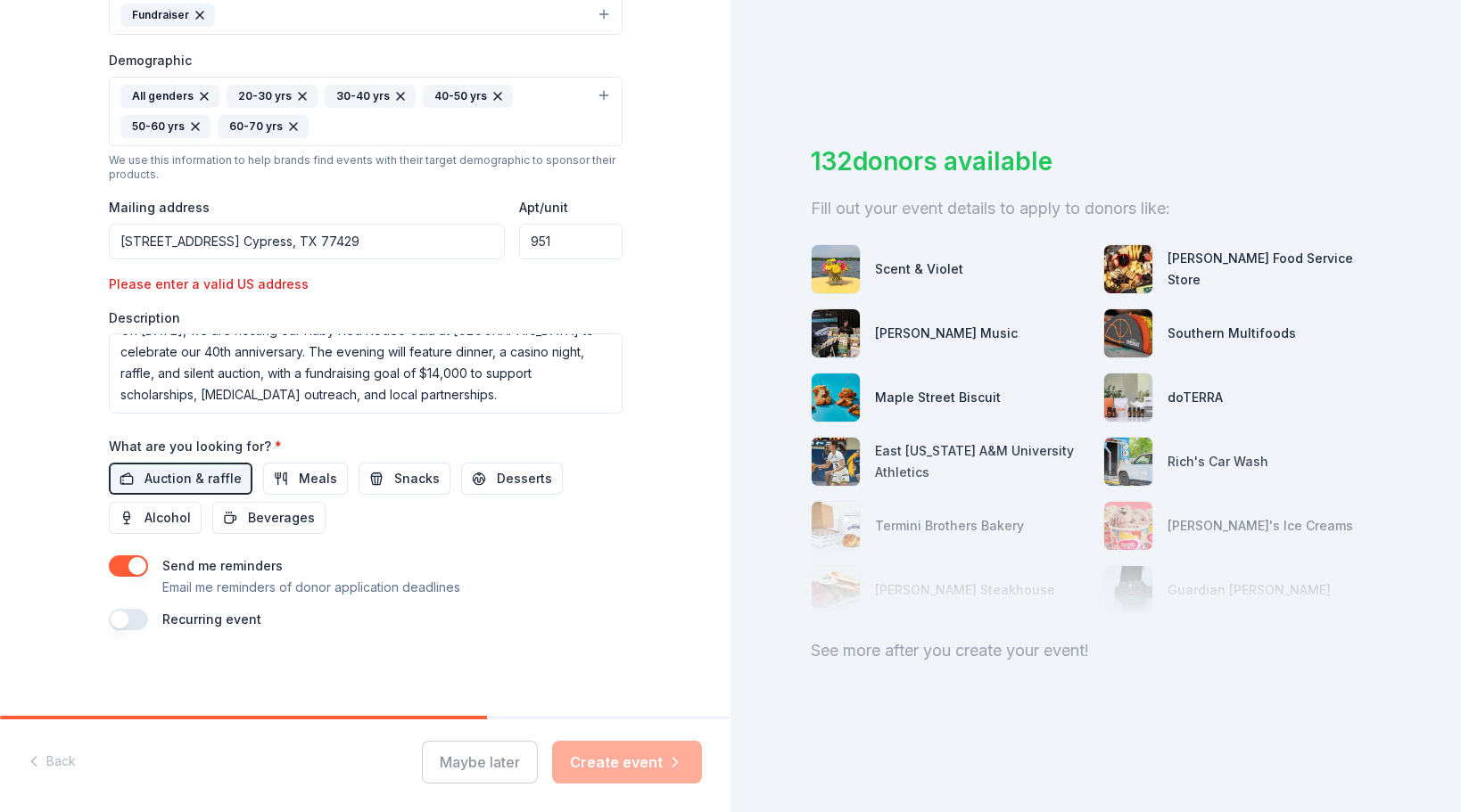
click at [349, 295] on div "Event type * Fundraiser Demographic All genders 20-30 yrs 30-40 yrs 40-50 yrs 5…" at bounding box center [365, 191] width 514 height 445
click at [419, 247] on input "16635 Spring Cypress Rd. Cypress, TX 77429" at bounding box center [307, 242] width 397 height 36
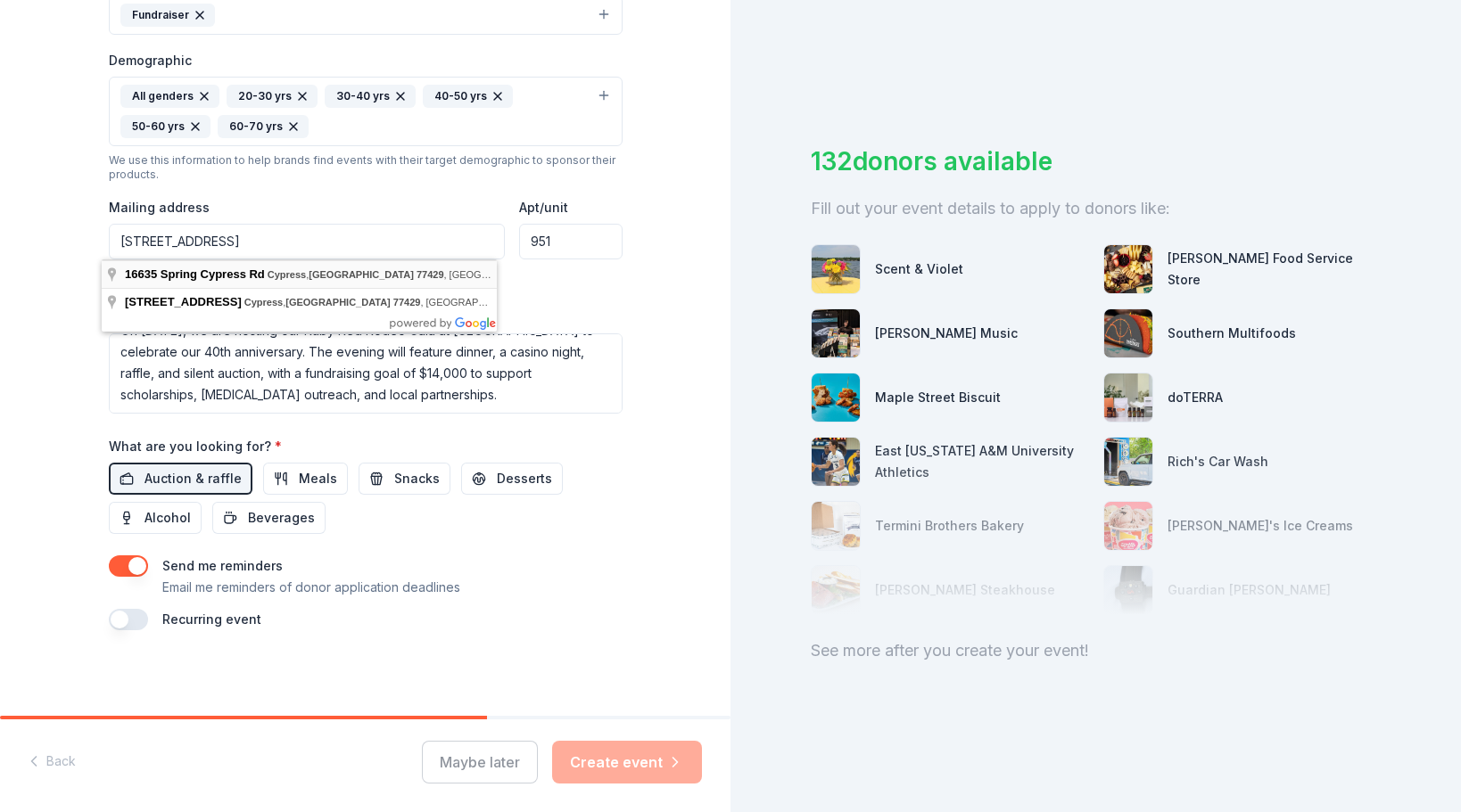
type input "16635 Spring Cypress Rd. Cypress, TX 77429"
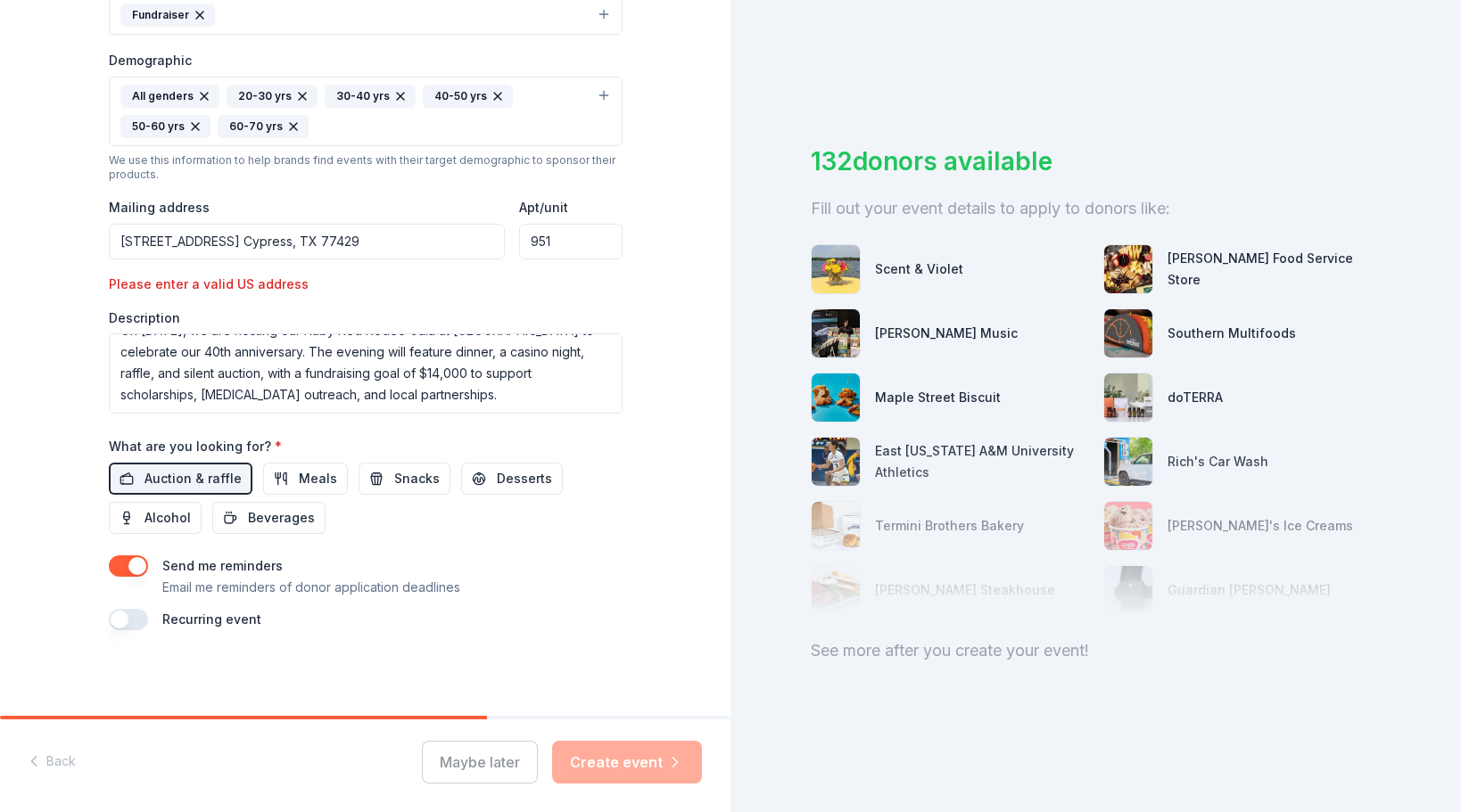
click at [234, 260] on div "Event type * Fundraiser Demographic All genders 20-30 yrs 30-40 yrs 40-50 yrs 5…" at bounding box center [365, 191] width 514 height 445
click at [221, 289] on div "Please enter a valid US address" at bounding box center [232, 284] width 246 height 22
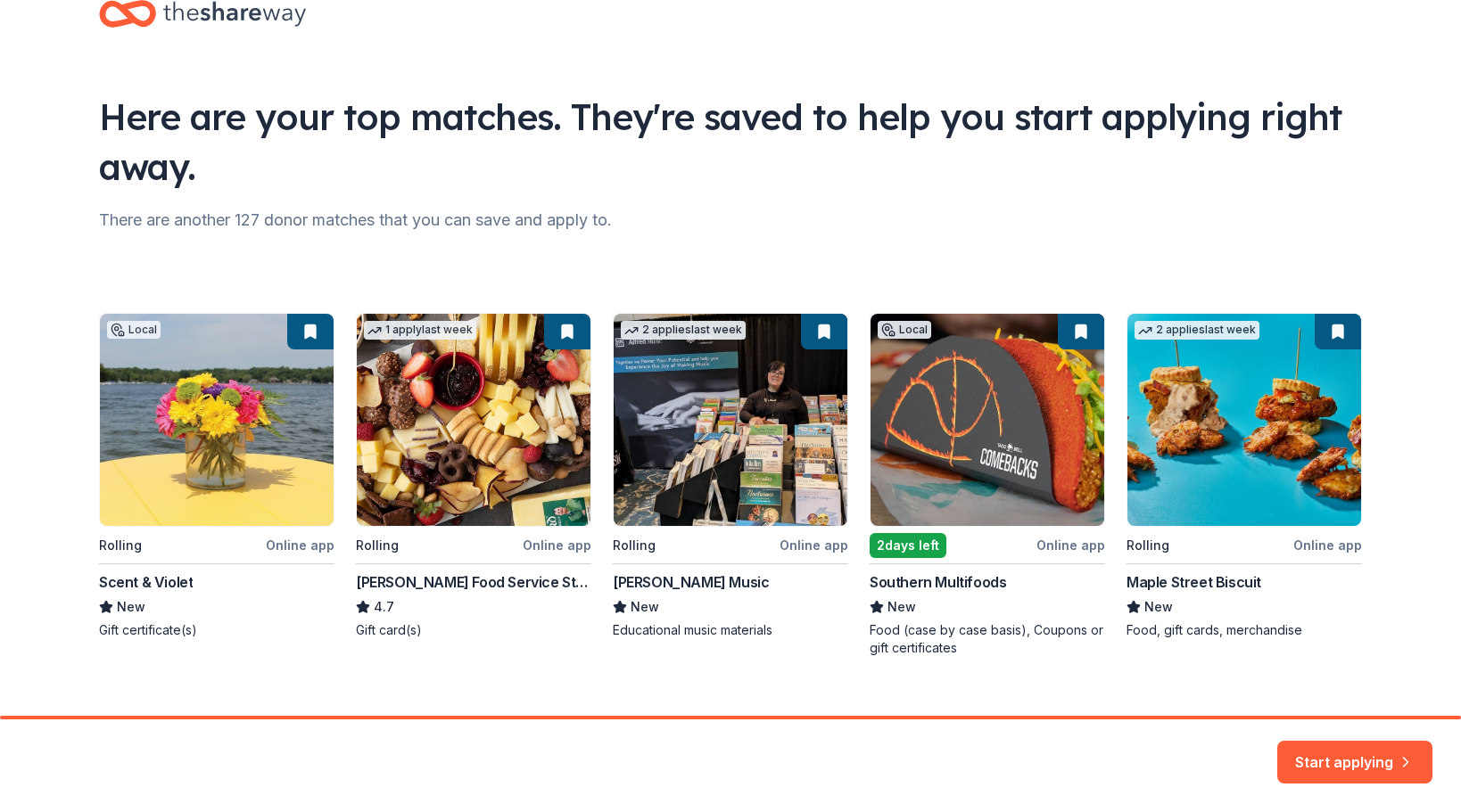
scroll to position [76, 0]
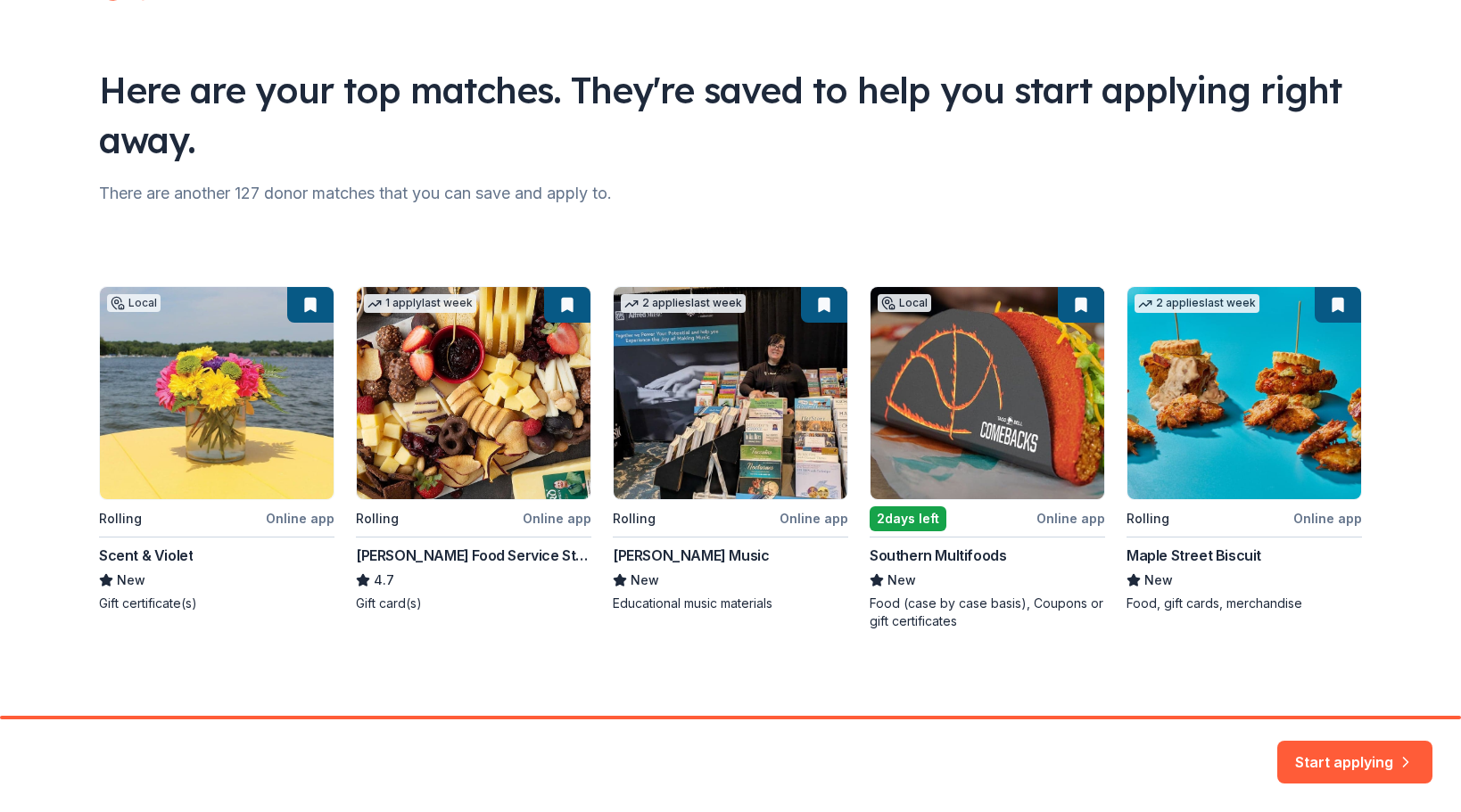
click at [910, 515] on div "Local Rolling Online app Scent & Violet New Gift certificate(s) 1 apply last we…" at bounding box center [730, 458] width 1262 height 344
click at [957, 444] on div "Local Rolling Online app Scent & Violet New Gift certificate(s) 1 apply last we…" at bounding box center [730, 458] width 1262 height 344
click at [1179, 553] on div "Local Rolling Online app Scent & Violet New Gift certificate(s) 1 apply last we…" at bounding box center [730, 458] width 1262 height 344
click at [1331, 756] on button "Start applying" at bounding box center [1354, 752] width 155 height 43
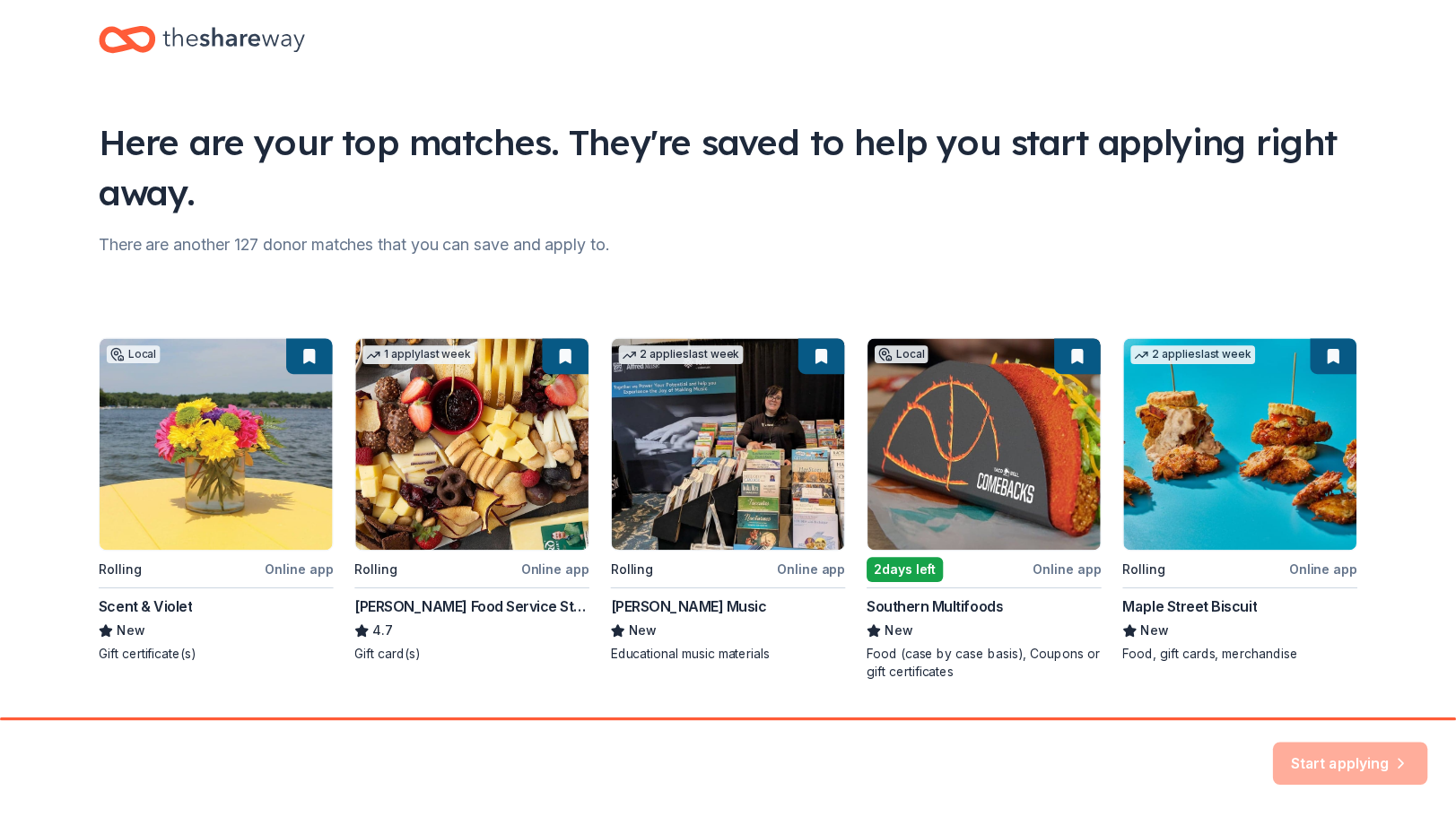
scroll to position [0, 0]
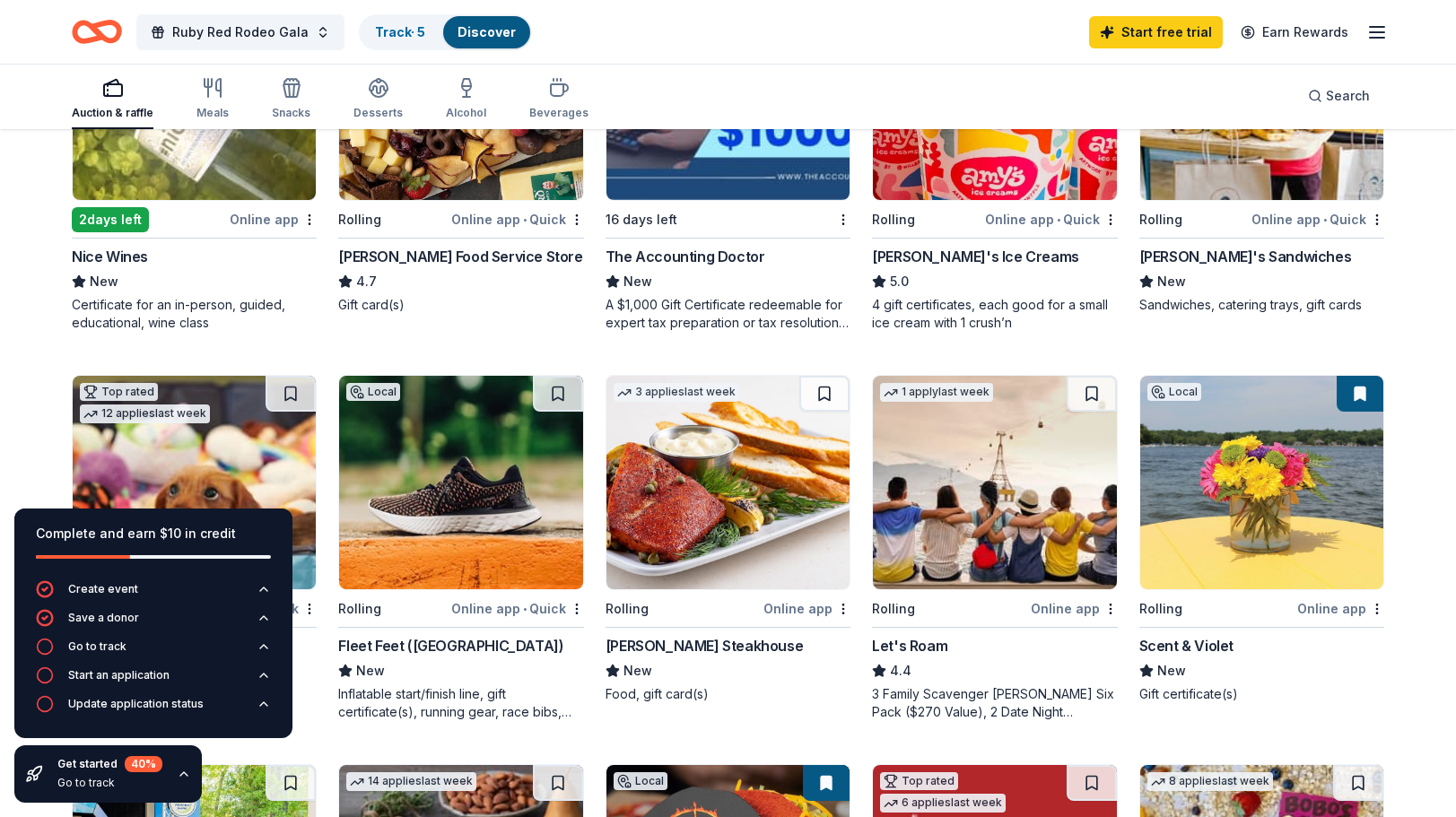
scroll to position [449, 0]
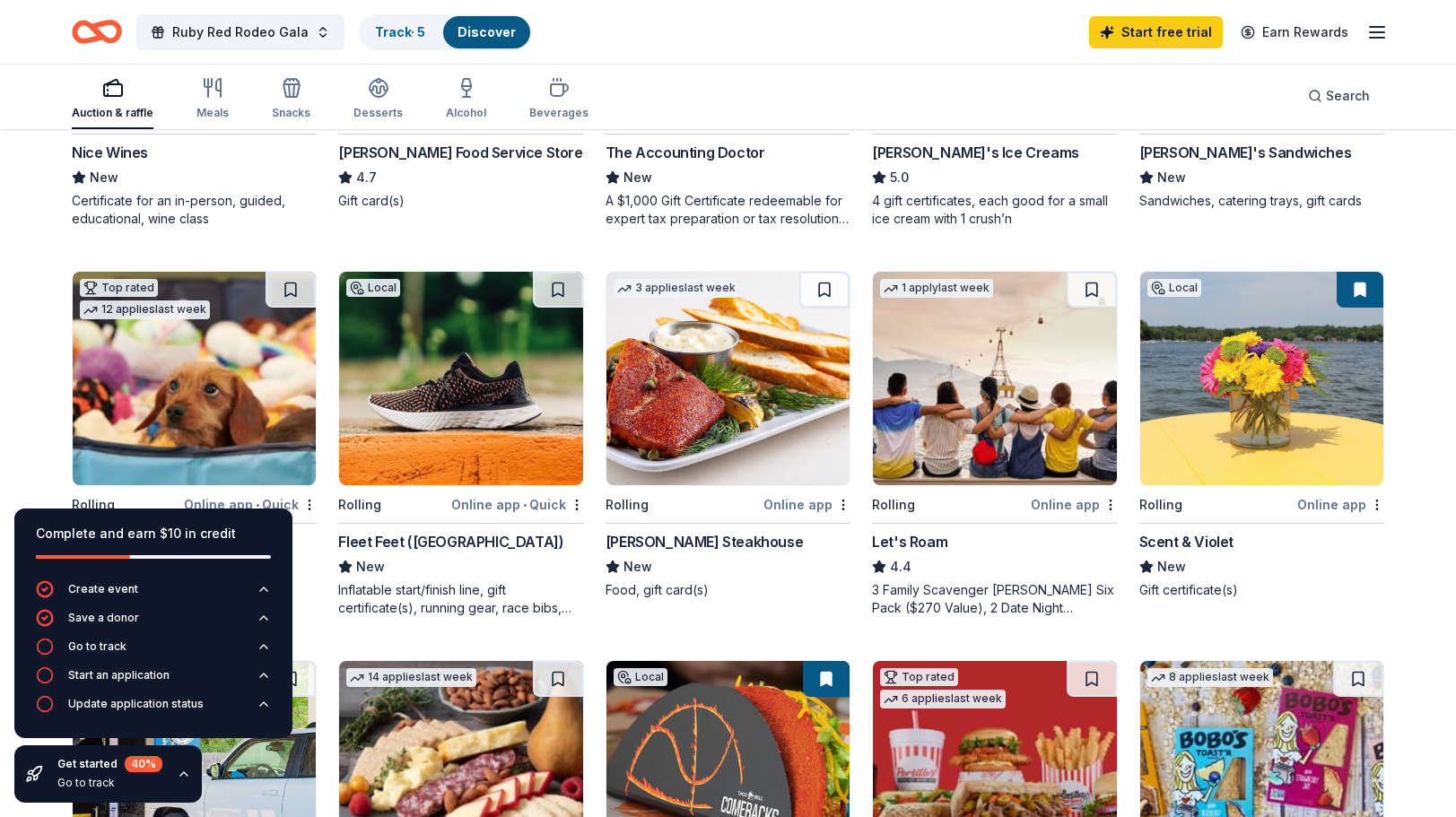
click at [186, 771] on icon "button" at bounding box center [184, 774] width 14 height 14
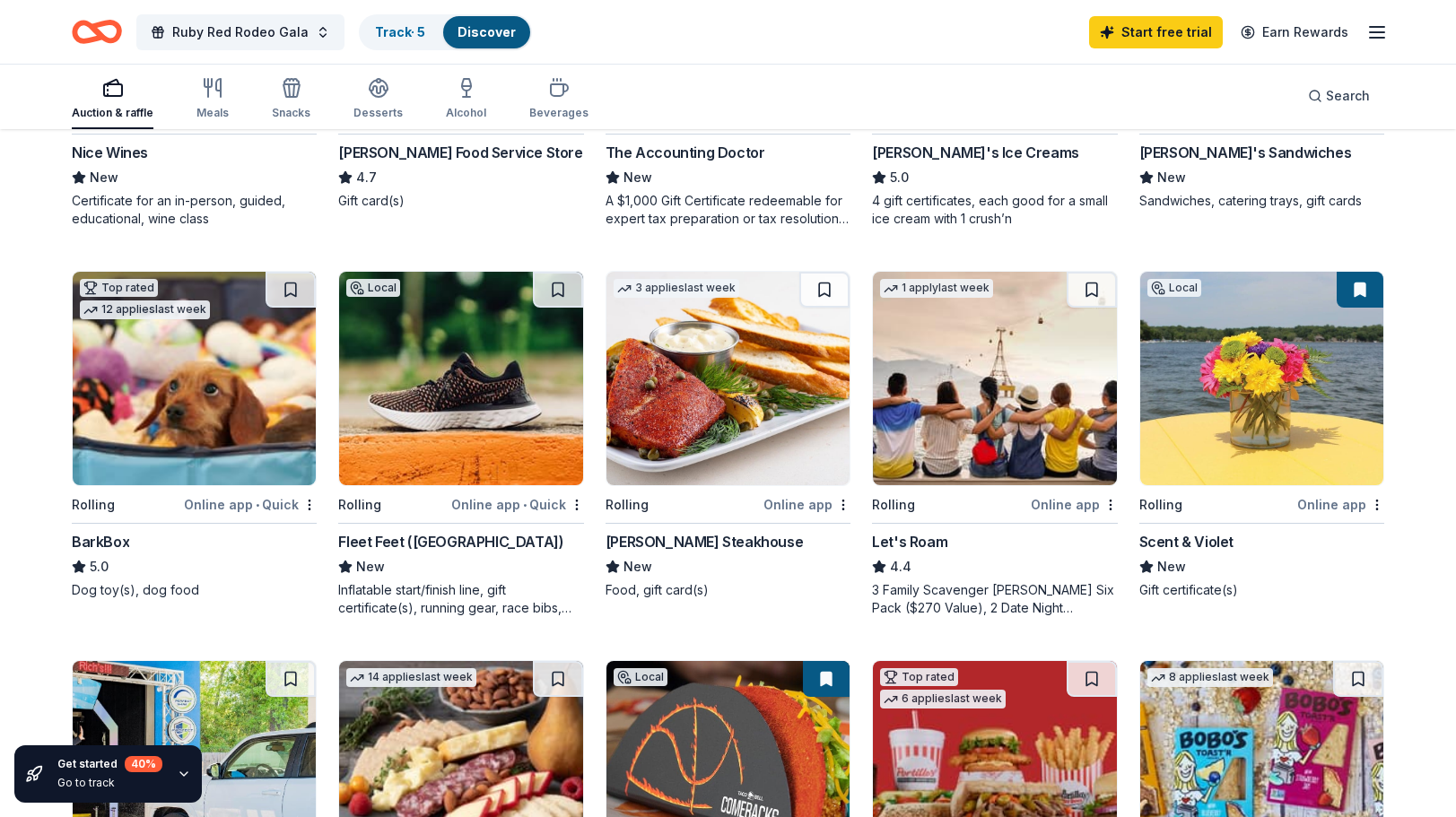
click at [793, 507] on div "Online app" at bounding box center [806, 504] width 87 height 23
click at [997, 601] on div "3 Family Scavenger Hunt Six Pack ($270 Value), 2 Date Night Scavenger Hunt Two …" at bounding box center [994, 599] width 245 height 36
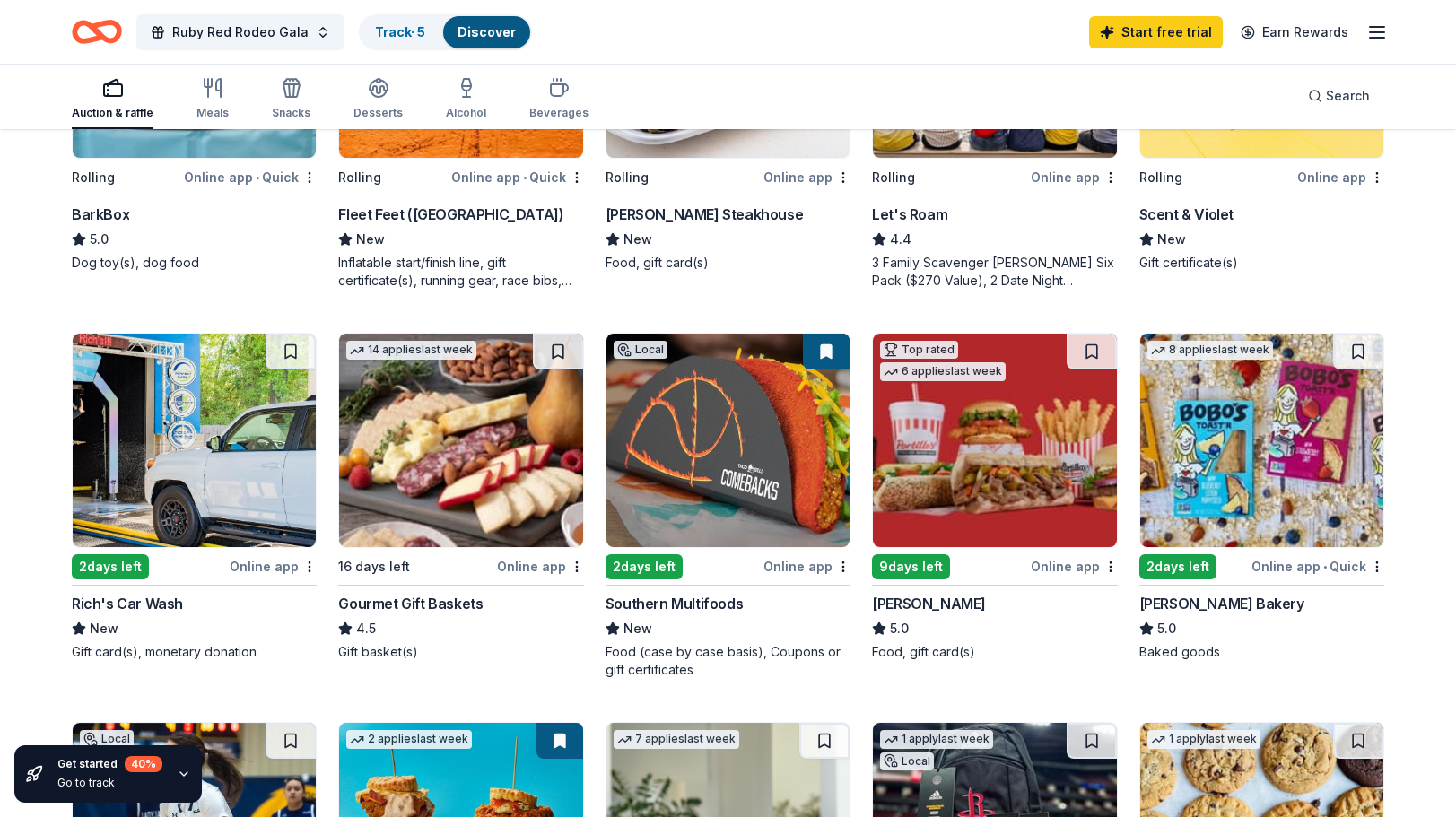
scroll to position [807, 0]
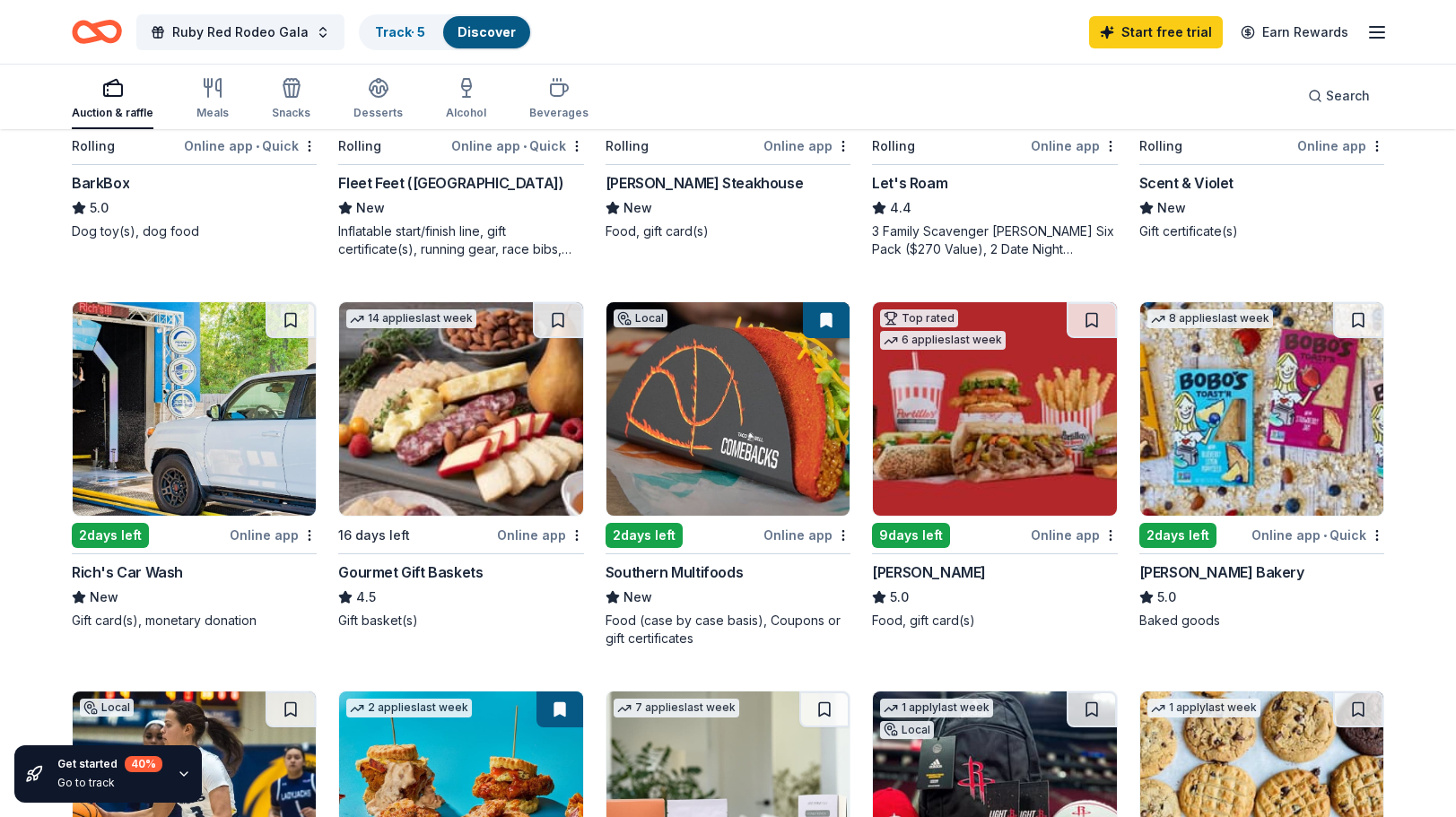
click at [196, 479] on img at bounding box center [194, 409] width 243 height 214
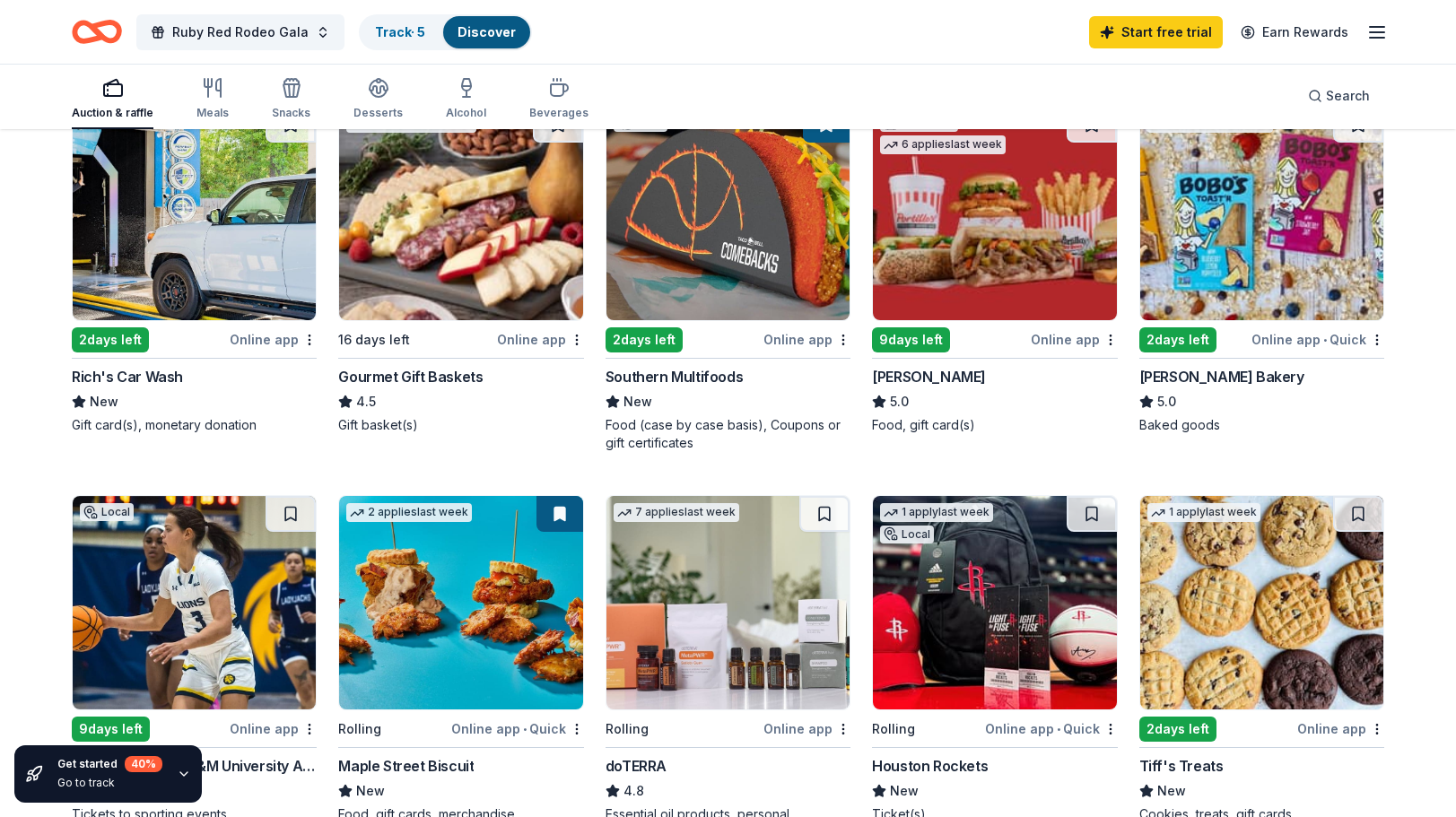
scroll to position [1076, 0]
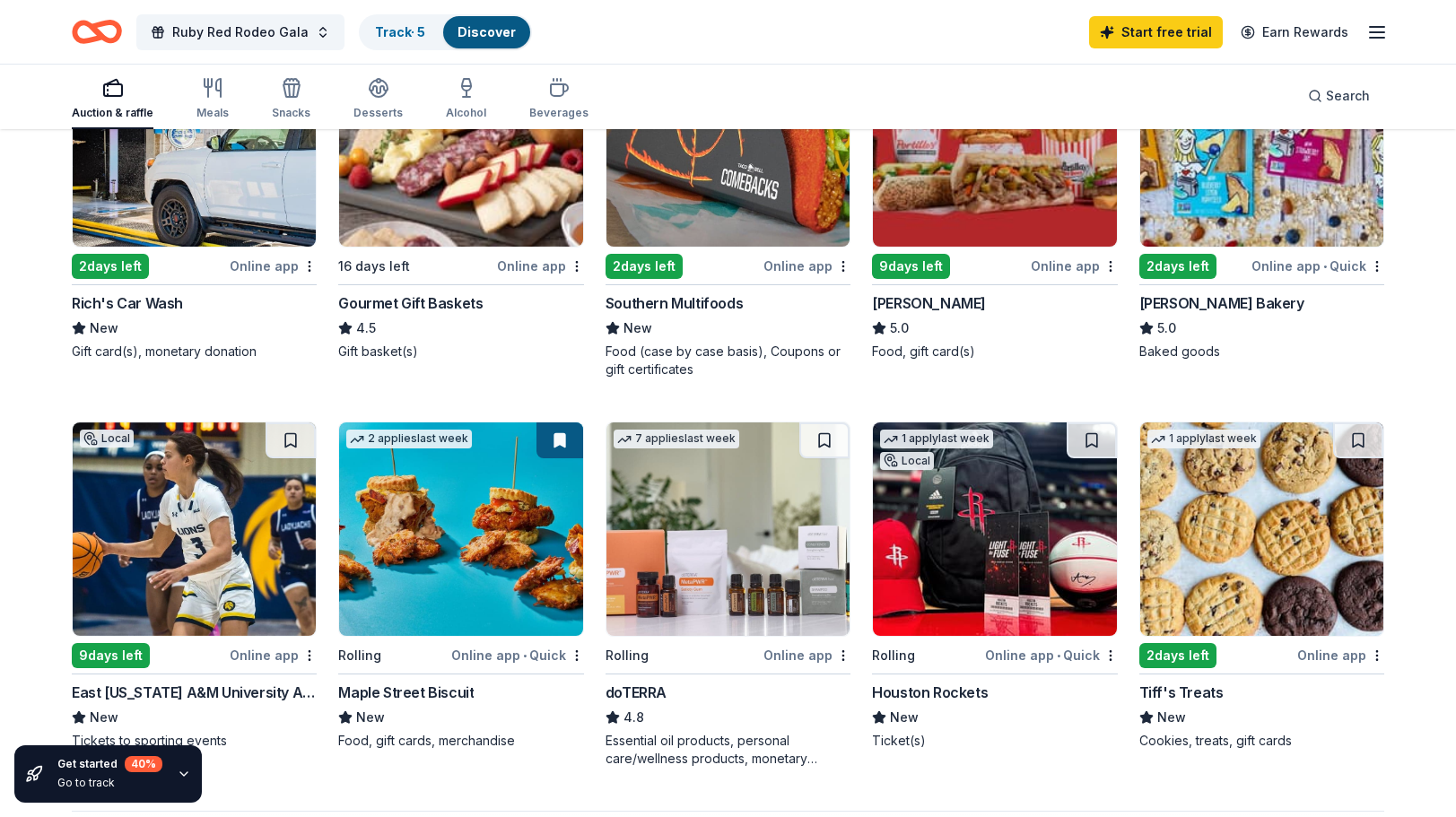
click at [726, 572] on img at bounding box center [728, 529] width 243 height 214
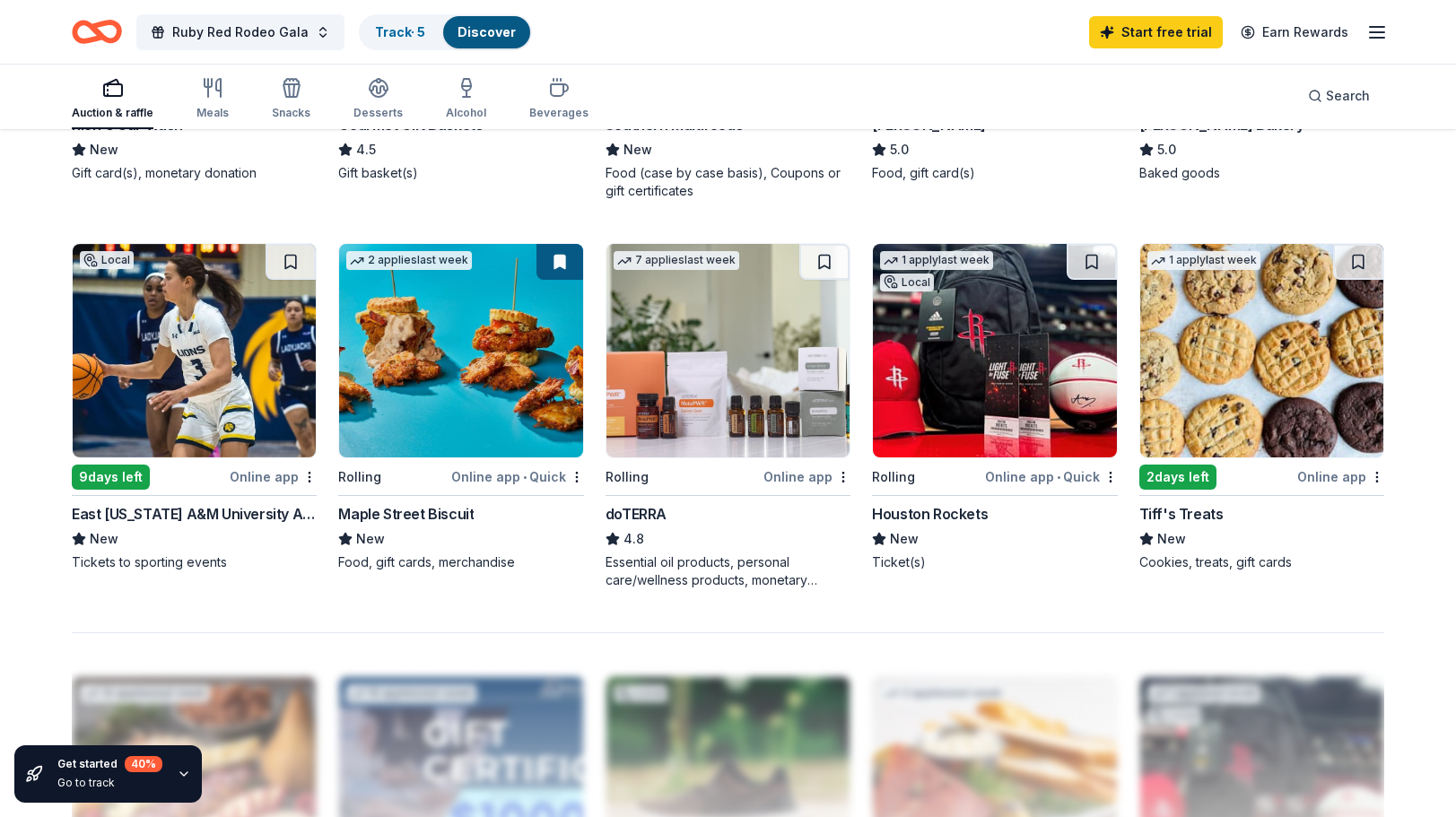
scroll to position [1256, 0]
click at [1271, 366] on img at bounding box center [1261, 350] width 243 height 214
click at [203, 382] on img at bounding box center [194, 350] width 243 height 214
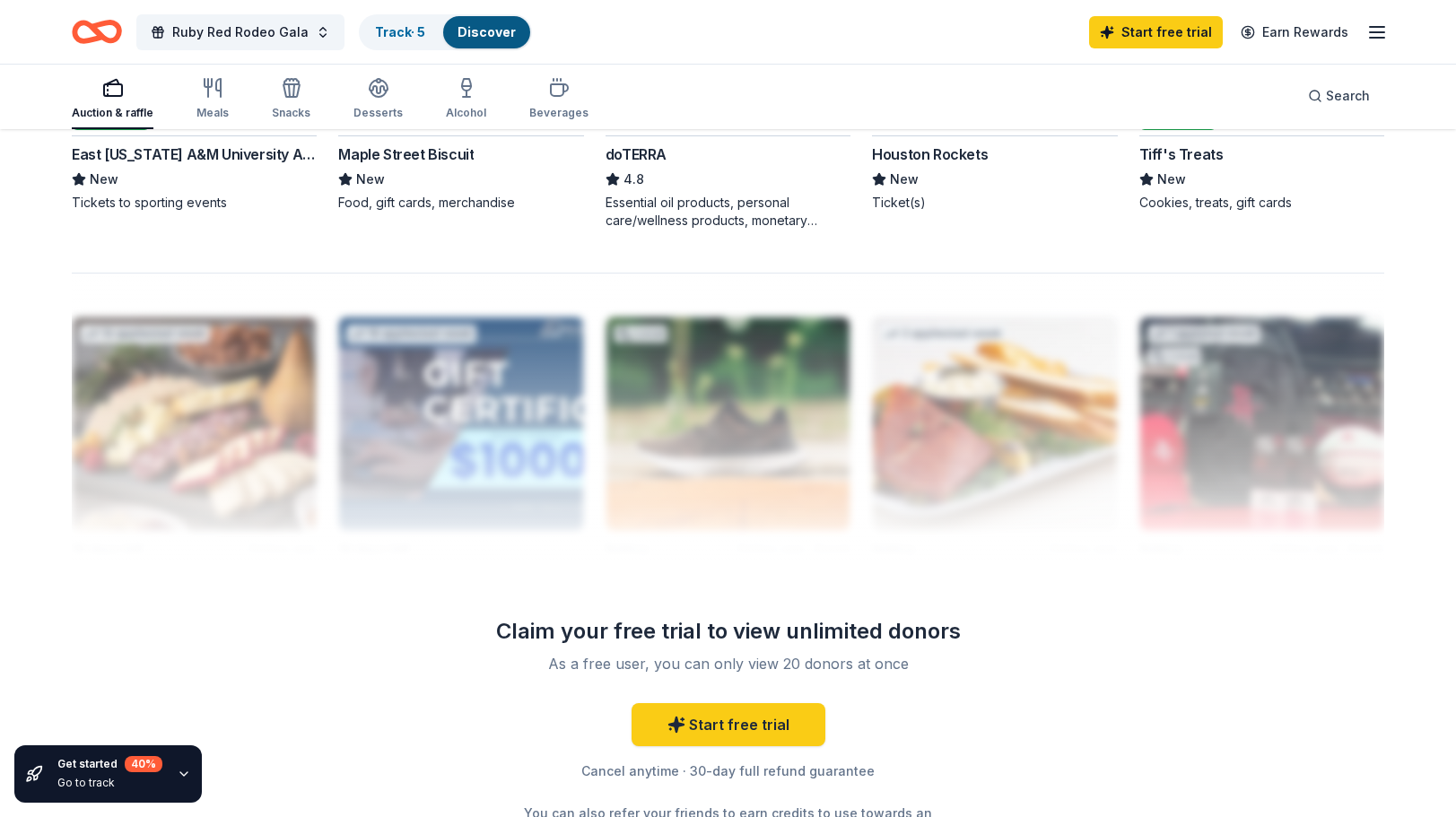
click at [571, 406] on div at bounding box center [728, 415] width 1312 height 287
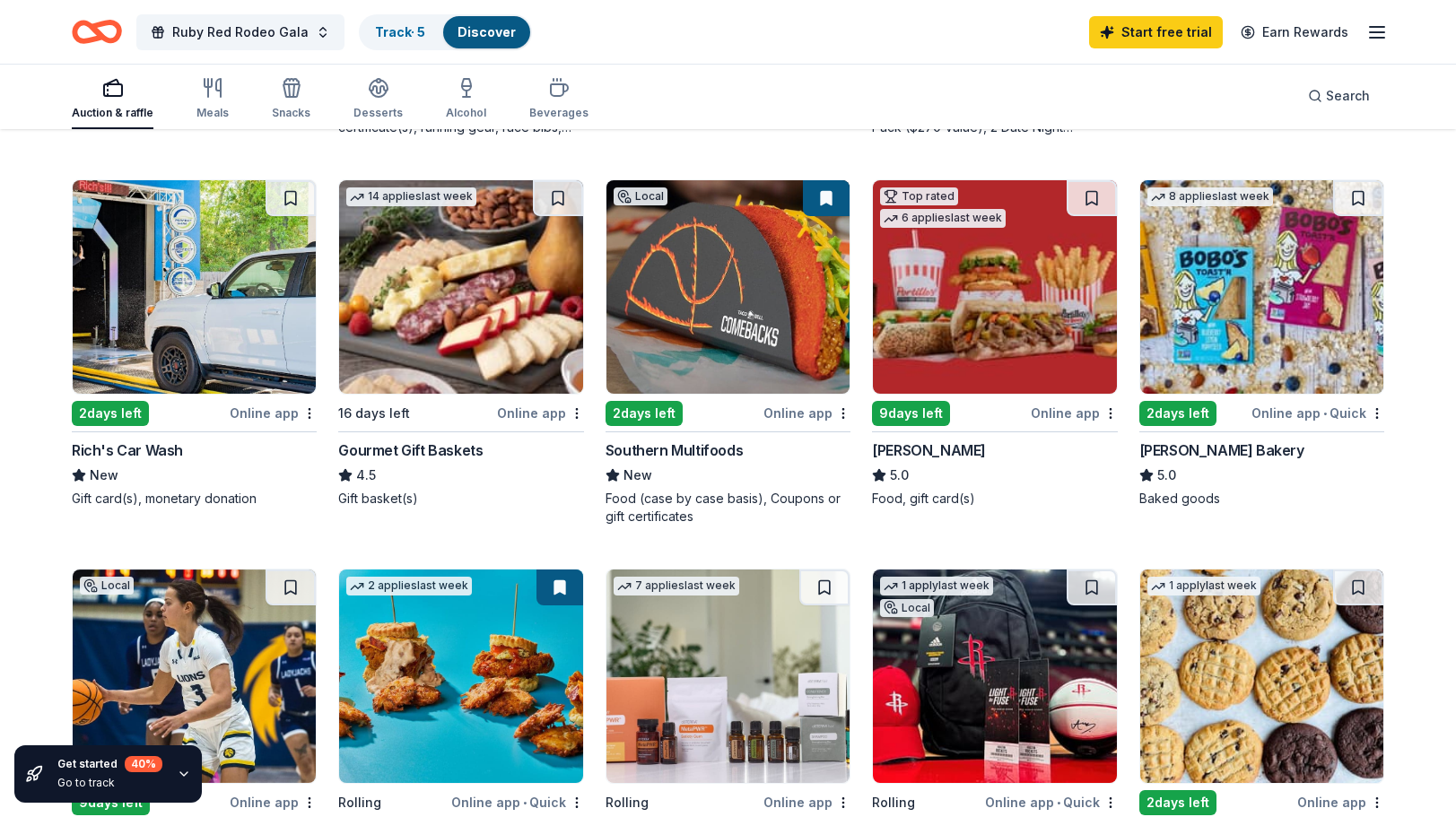
scroll to position [897, 0]
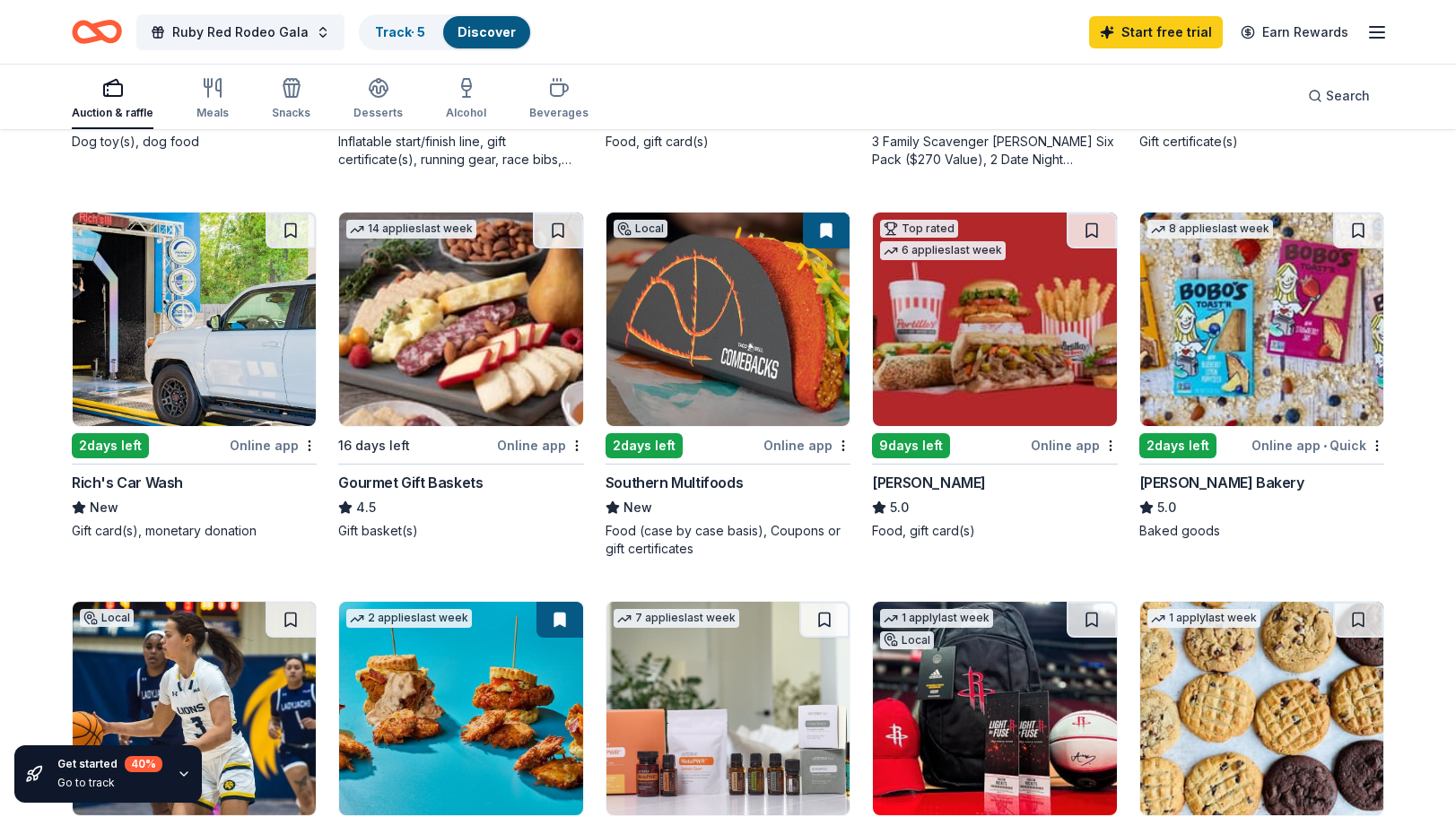
click at [1306, 325] on img at bounding box center [1261, 319] width 243 height 214
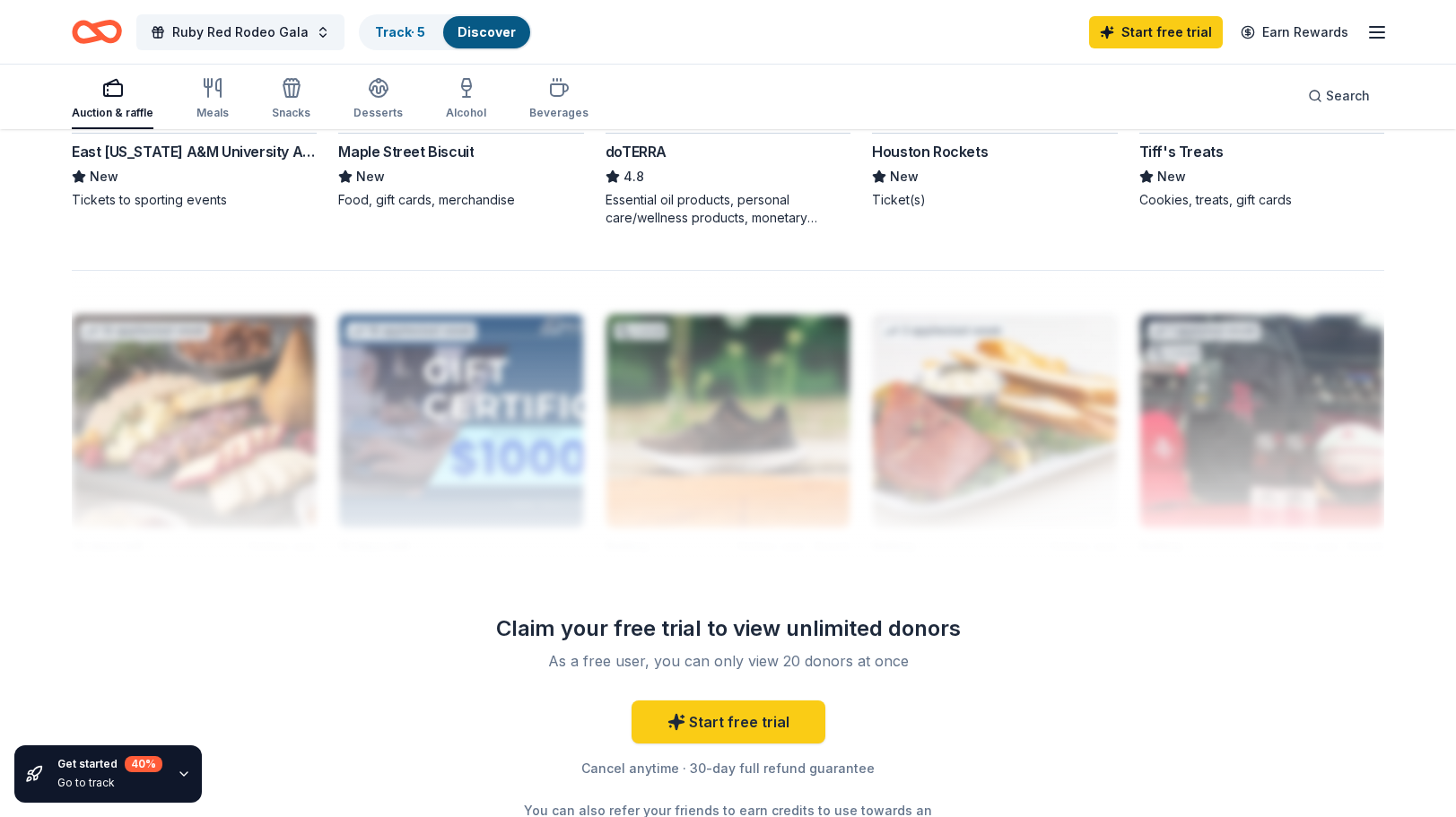
scroll to position [1789, 0]
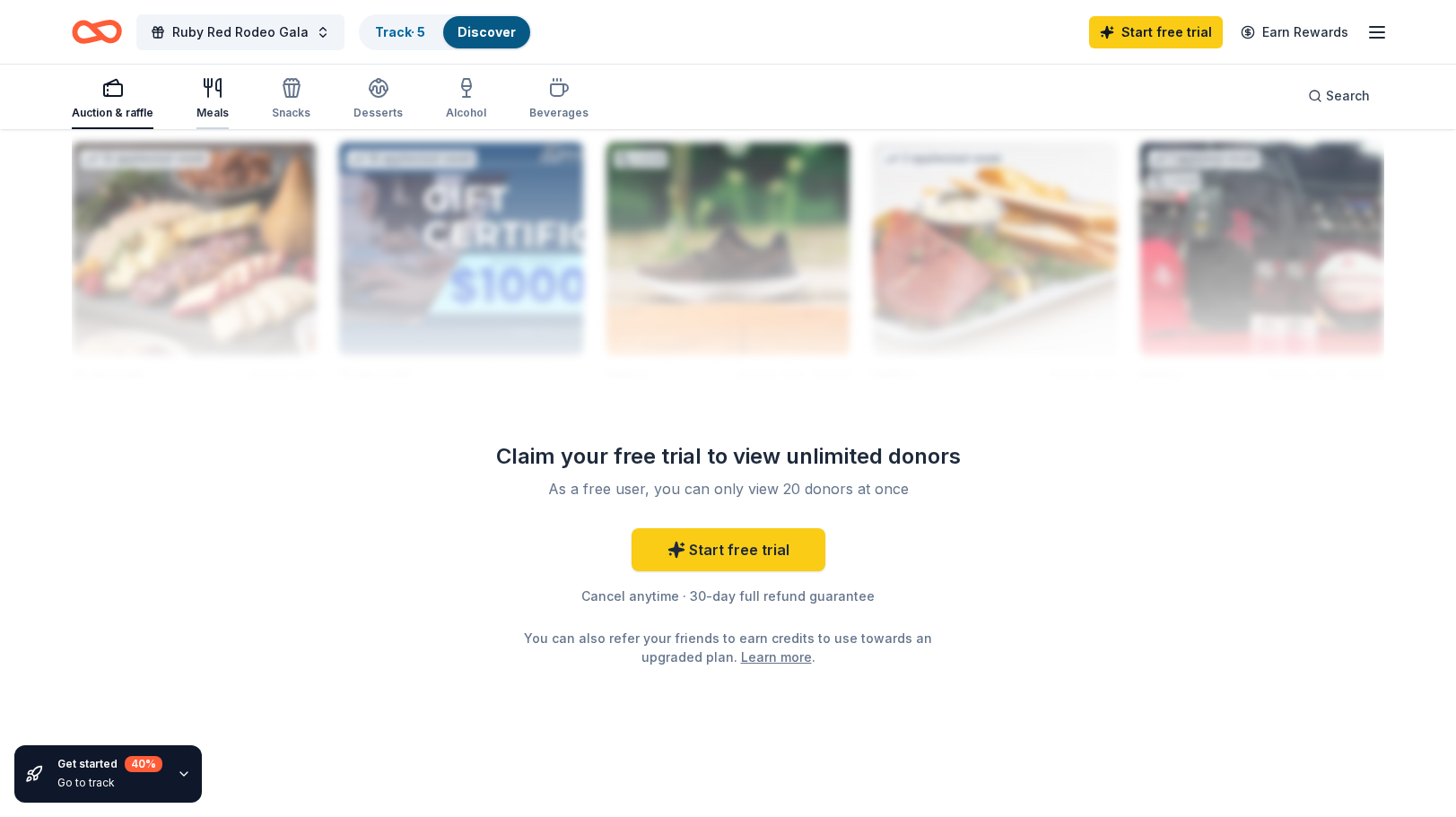
click at [205, 97] on icon "button" at bounding box center [213, 88] width 22 height 22
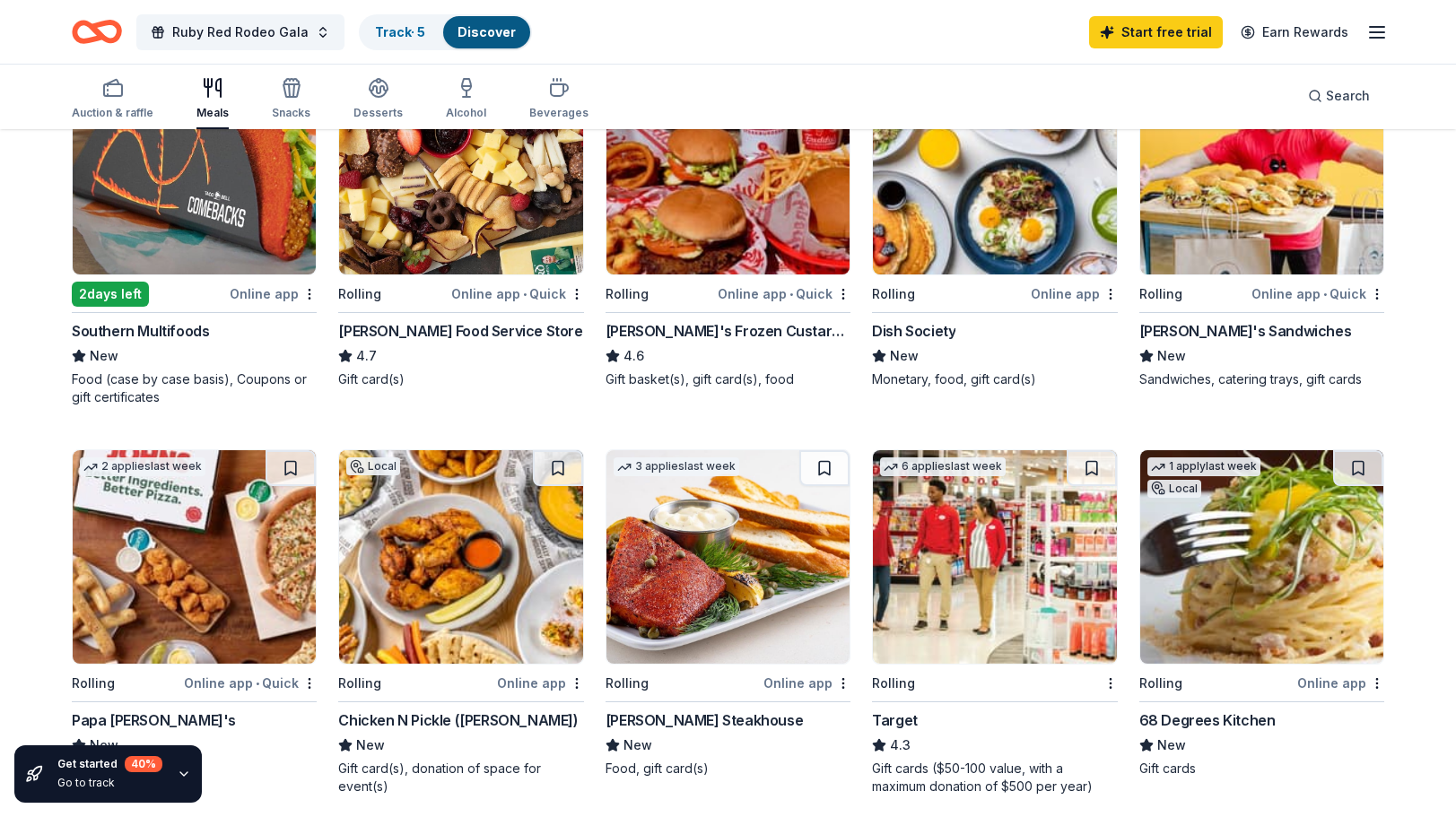
scroll to position [269, 0]
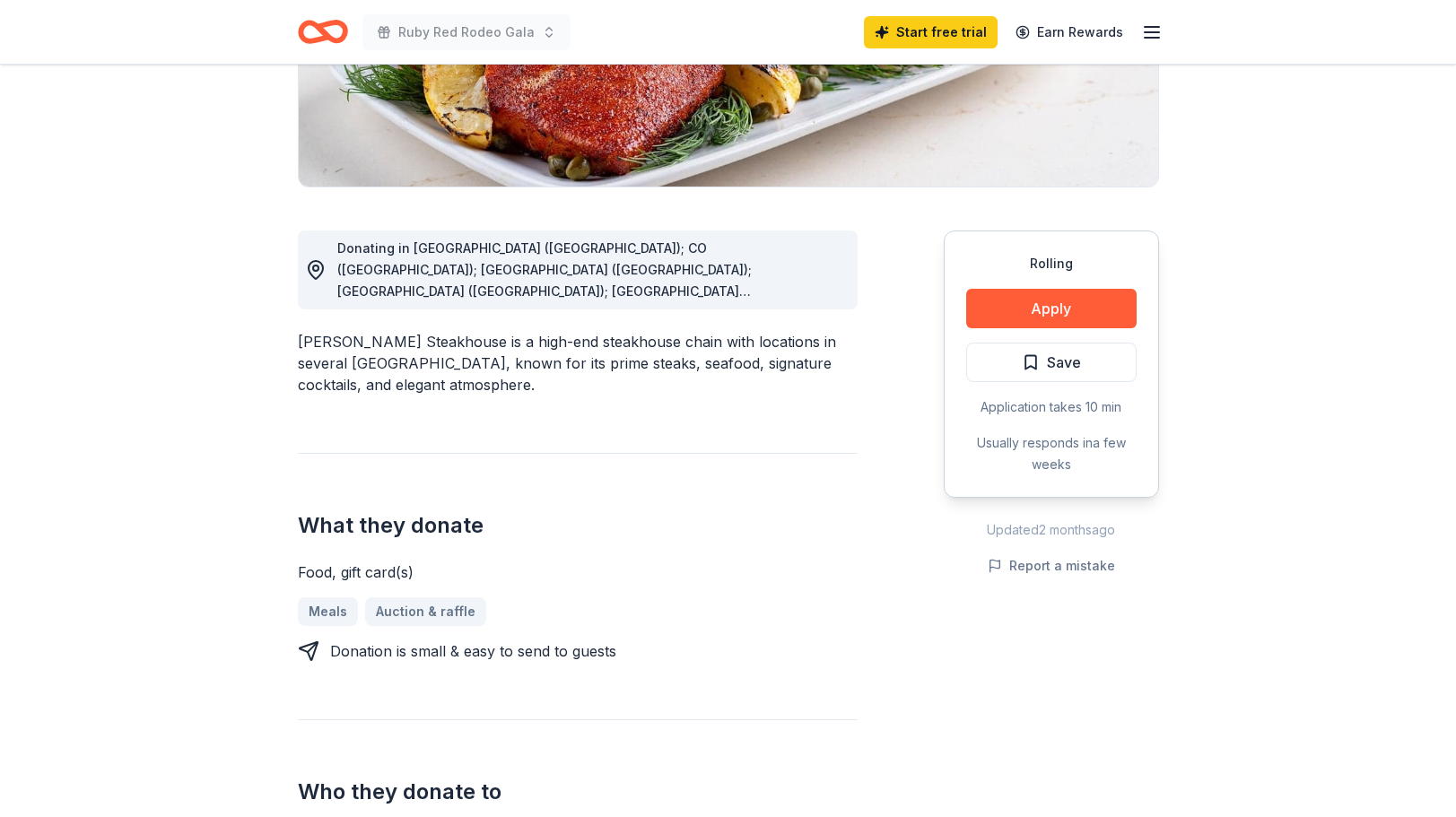
scroll to position [358, 0]
click at [1077, 307] on button "Apply" at bounding box center [1051, 308] width 170 height 40
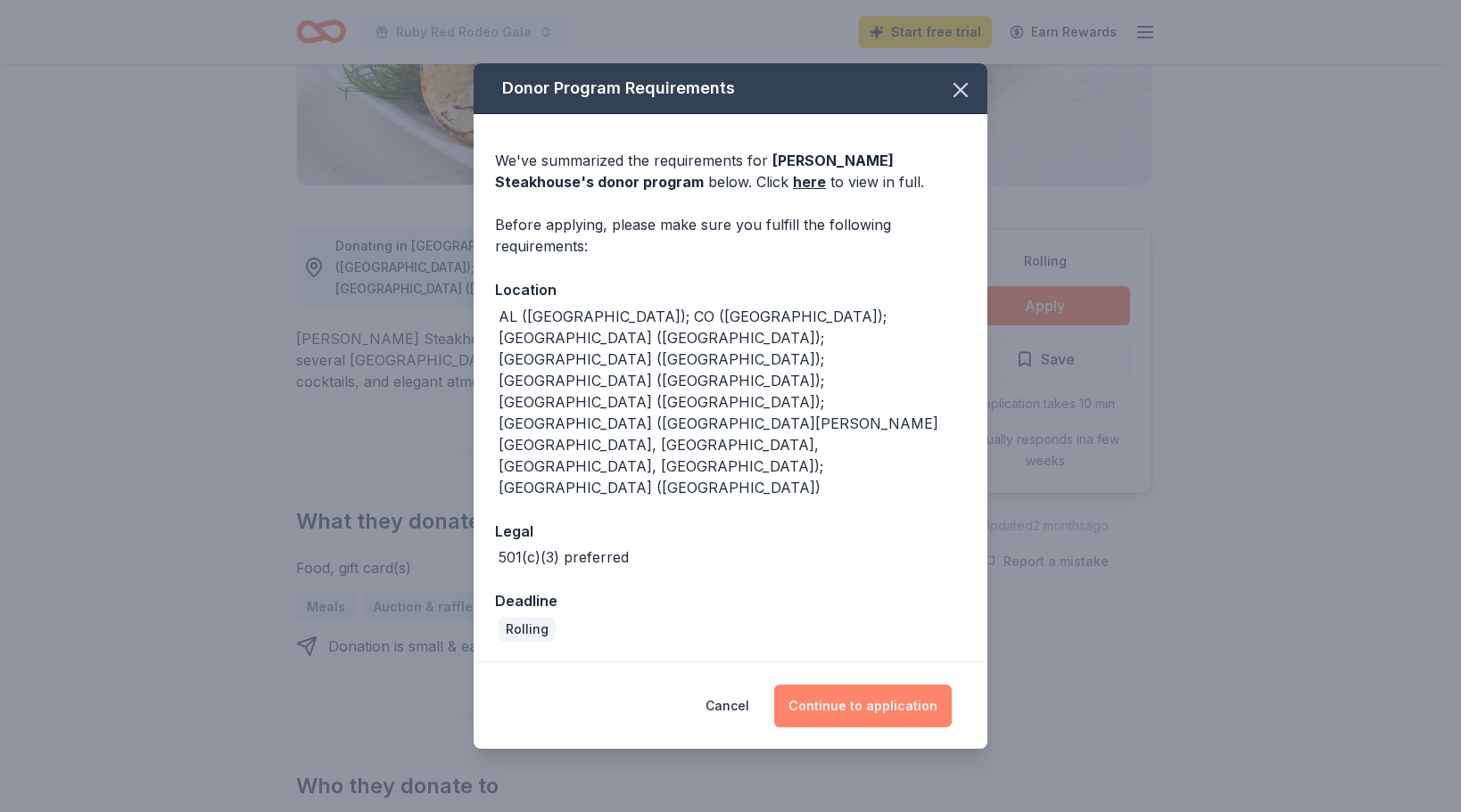
click at [862, 684] on button "Continue to application" at bounding box center [862, 706] width 177 height 43
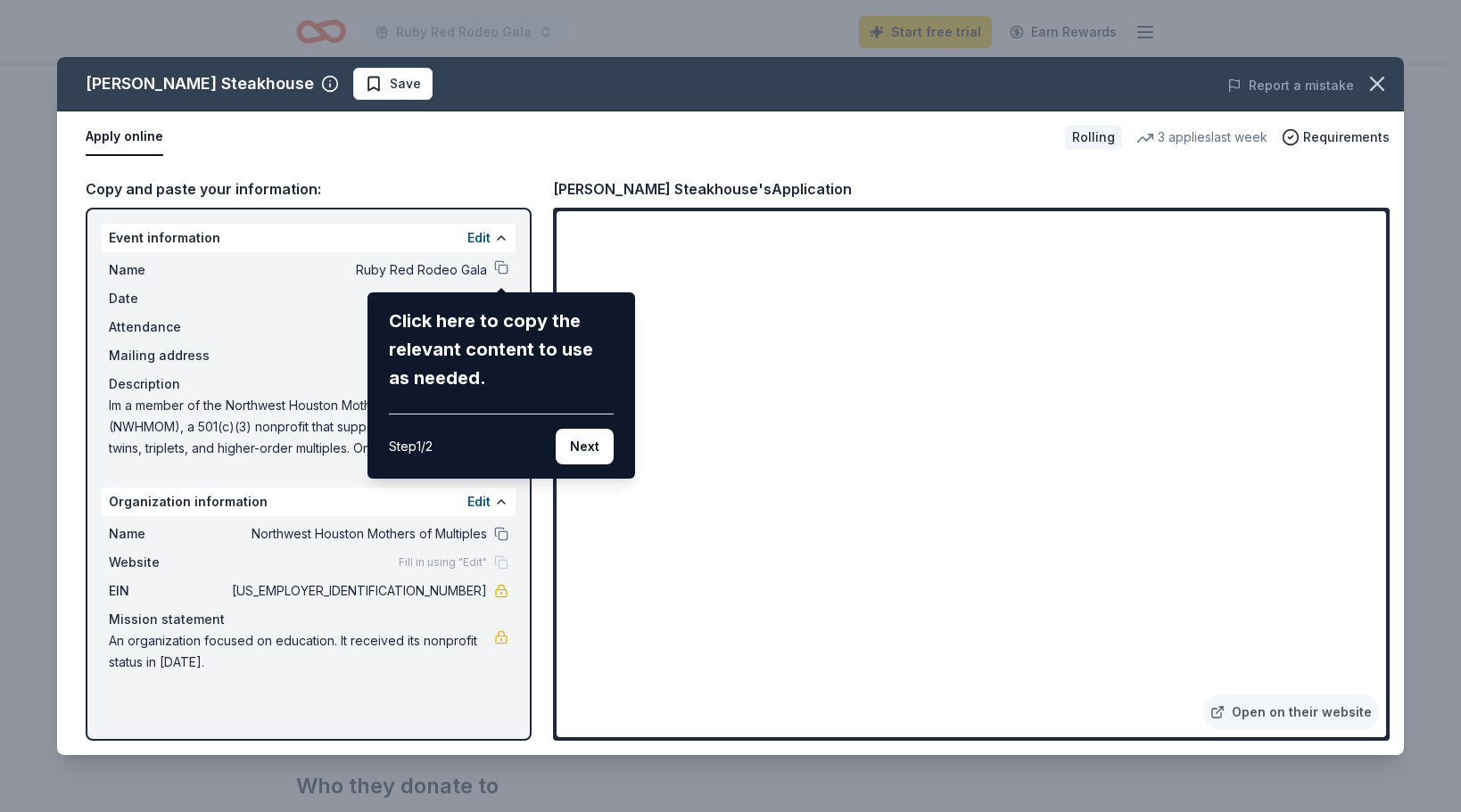
drag, startPoint x: 1373, startPoint y: 271, endPoint x: 1380, endPoint y: 309, distance: 38.6
click at [1380, 309] on div "Perry's Steakhouse Save Report a mistake Apply online Rolling 3 applies last we…" at bounding box center [730, 406] width 1347 height 698
drag, startPoint x: 1377, startPoint y: 278, endPoint x: 1379, endPoint y: 322, distance: 44.0
click at [1379, 322] on div "Perry's Steakhouse Save Report a mistake Apply online Rolling 3 applies last we…" at bounding box center [730, 406] width 1347 height 698
drag, startPoint x: 1382, startPoint y: 293, endPoint x: 1371, endPoint y: 387, distance: 94.6
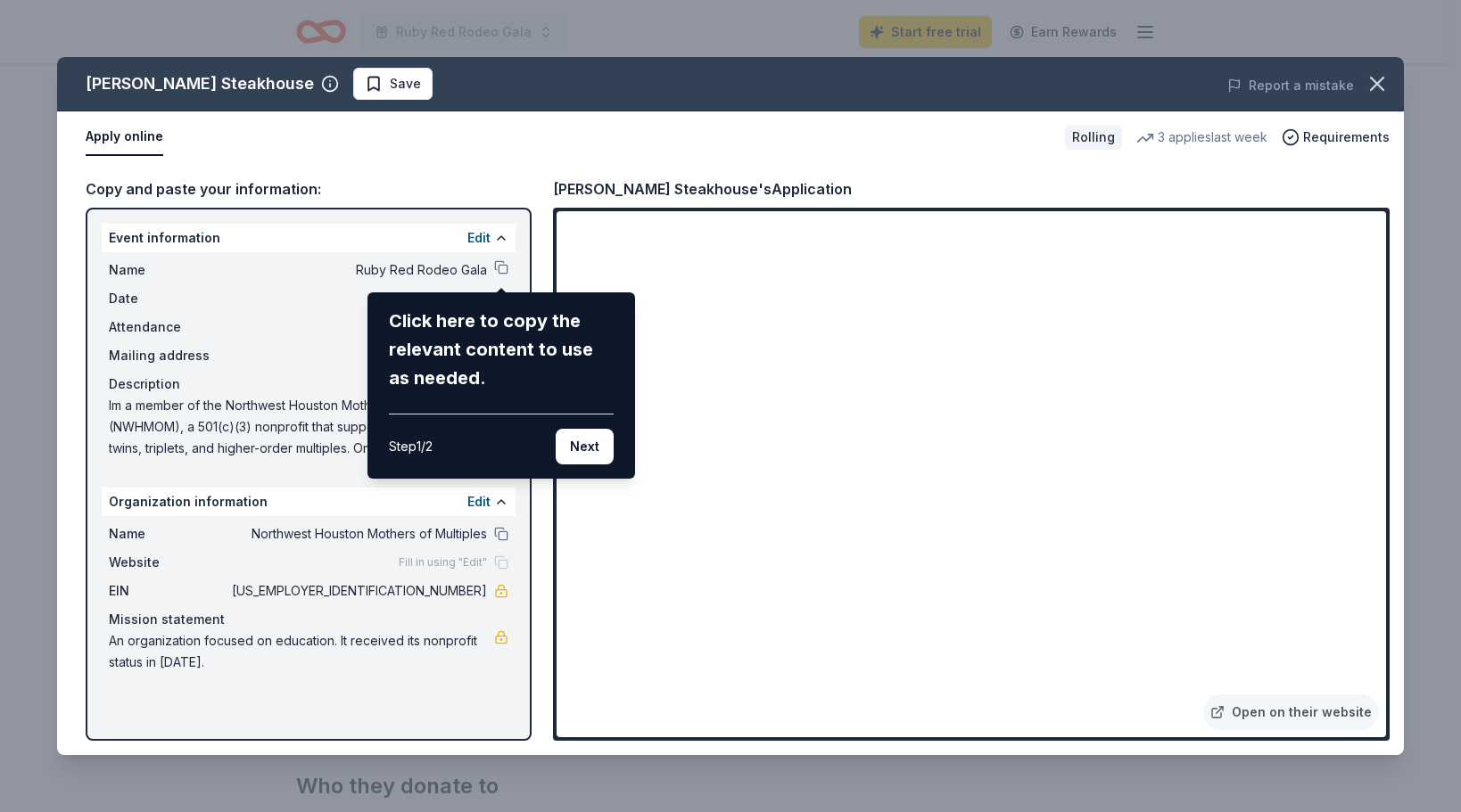
click at [1373, 397] on div "Perry's Steakhouse Save Report a mistake Apply online Rolling 3 applies last we…" at bounding box center [730, 406] width 1347 height 698
click at [1352, 215] on div "Perry's Steakhouse Save Report a mistake Apply online Rolling 3 applies last we…" at bounding box center [730, 406] width 1347 height 698
click at [1355, 221] on div "Perry's Steakhouse Save Report a mistake Apply online Rolling 3 applies last we…" at bounding box center [730, 406] width 1347 height 698
click at [587, 441] on button "Next" at bounding box center [584, 447] width 58 height 36
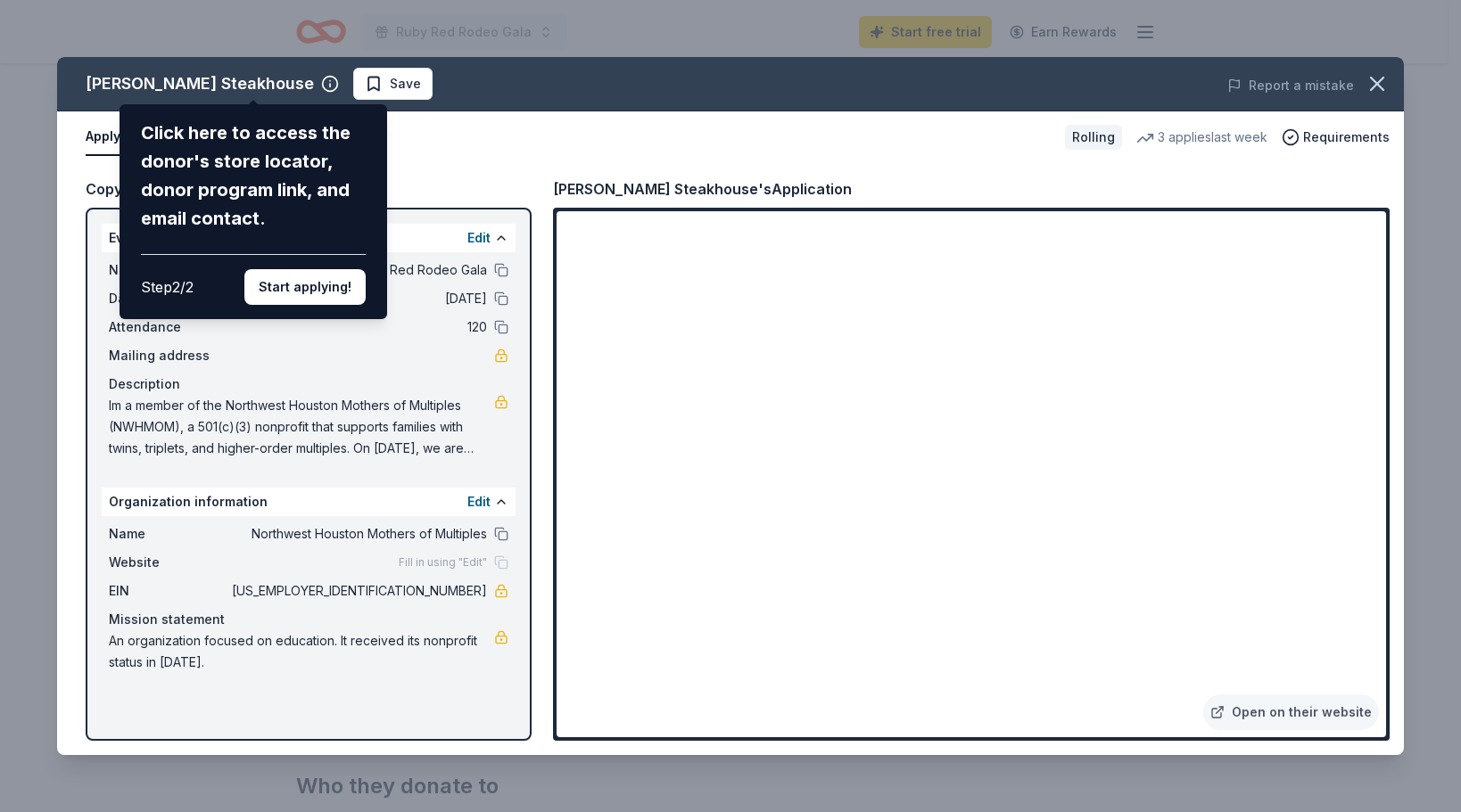
drag, startPoint x: 1380, startPoint y: 269, endPoint x: 567, endPoint y: 50, distance: 842.0
click at [1376, 305] on div "Perry's Steakhouse Click here to access the donor's store locator, donor progra…" at bounding box center [730, 406] width 1347 height 698
click at [288, 295] on button "Start applying!" at bounding box center [305, 287] width 121 height 36
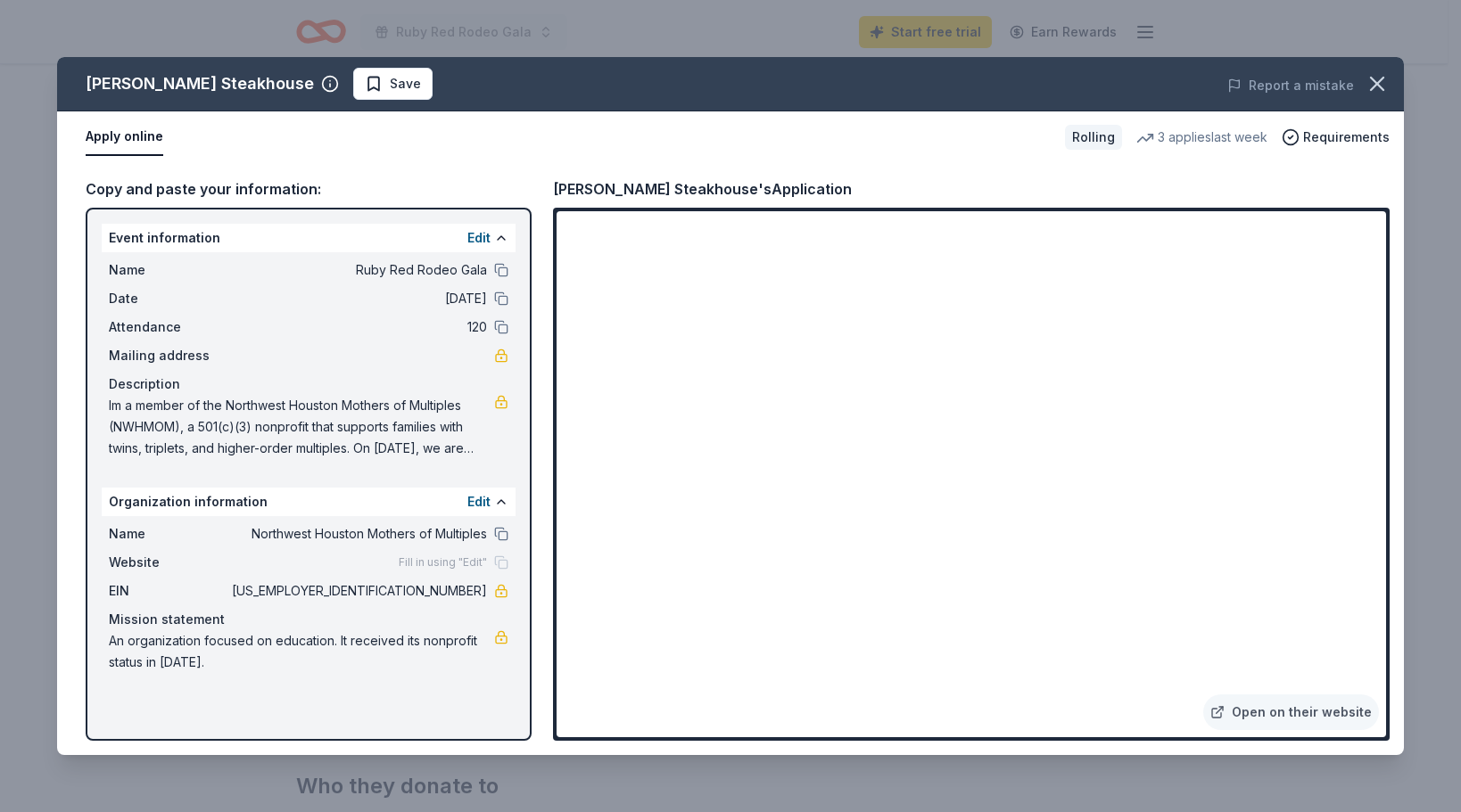
click at [1349, 227] on div "Perry's Steakhouse Save Report a mistake Apply online Rolling 3 applies last we…" at bounding box center [730, 406] width 1347 height 698
drag, startPoint x: 1382, startPoint y: 301, endPoint x: 1381, endPoint y: 346, distance: 45.0
click at [1381, 346] on div "Perry's Steakhouse Save Report a mistake Apply online Rolling 3 applies last we…" at bounding box center [730, 406] width 1347 height 698
drag, startPoint x: 1379, startPoint y: 431, endPoint x: 1376, endPoint y: 453, distance: 22.2
click at [1376, 440] on div "Perry's Steakhouse Save Report a mistake Apply online Rolling 3 applies last we…" at bounding box center [730, 406] width 1347 height 698
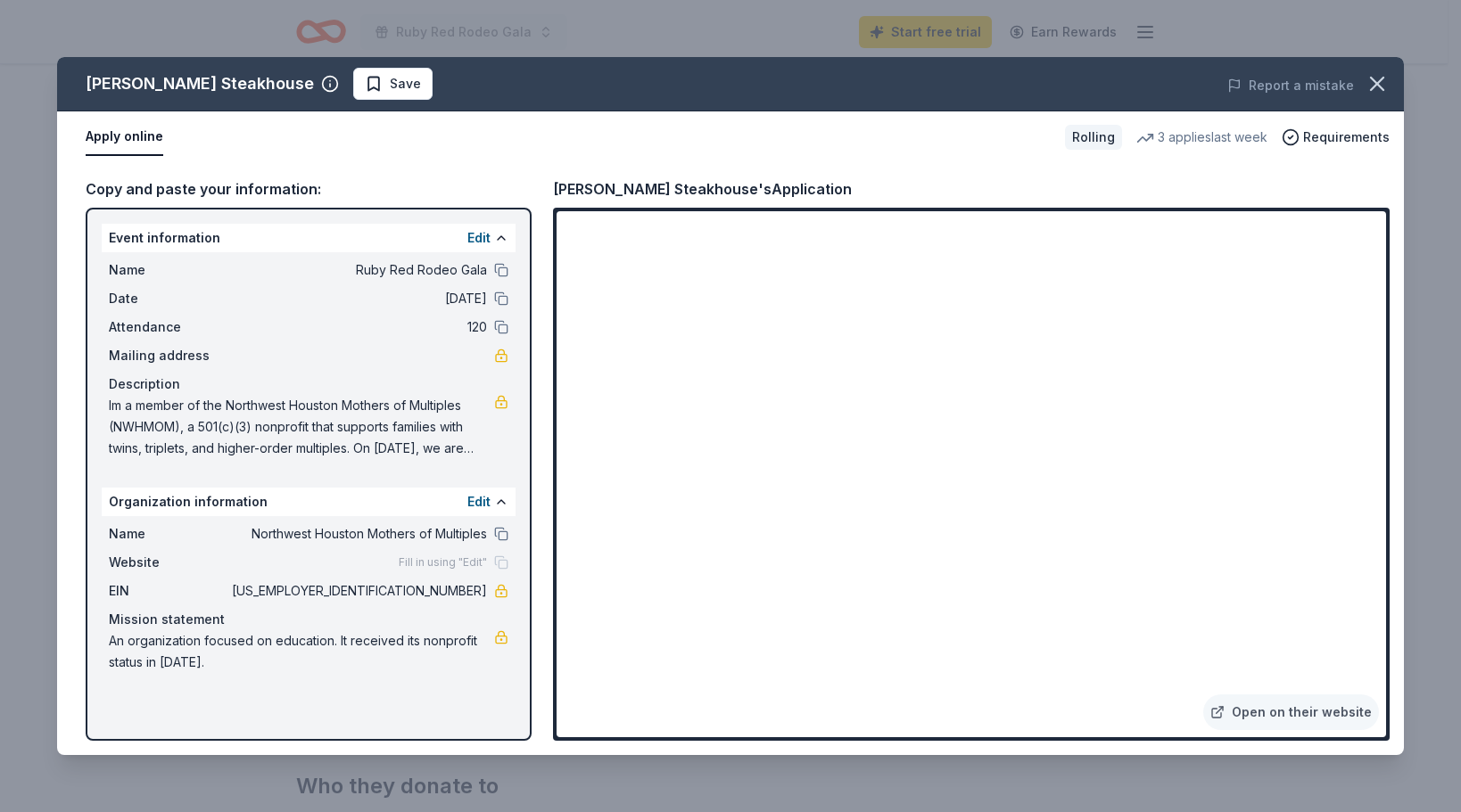
drag, startPoint x: 1394, startPoint y: 608, endPoint x: 1385, endPoint y: 612, distance: 9.8
click at [1393, 609] on div "Perry's Steakhouse Save Report a mistake Apply online Rolling 3 applies last we…" at bounding box center [730, 406] width 1347 height 698
click at [1372, 632] on div "Perry's Steakhouse Save Report a mistake Apply online Rolling 3 applies last we…" at bounding box center [730, 406] width 1347 height 698
click at [1294, 714] on link "Open on their website" at bounding box center [1290, 712] width 175 height 36
click at [1380, 76] on icon "button" at bounding box center [1376, 84] width 25 height 25
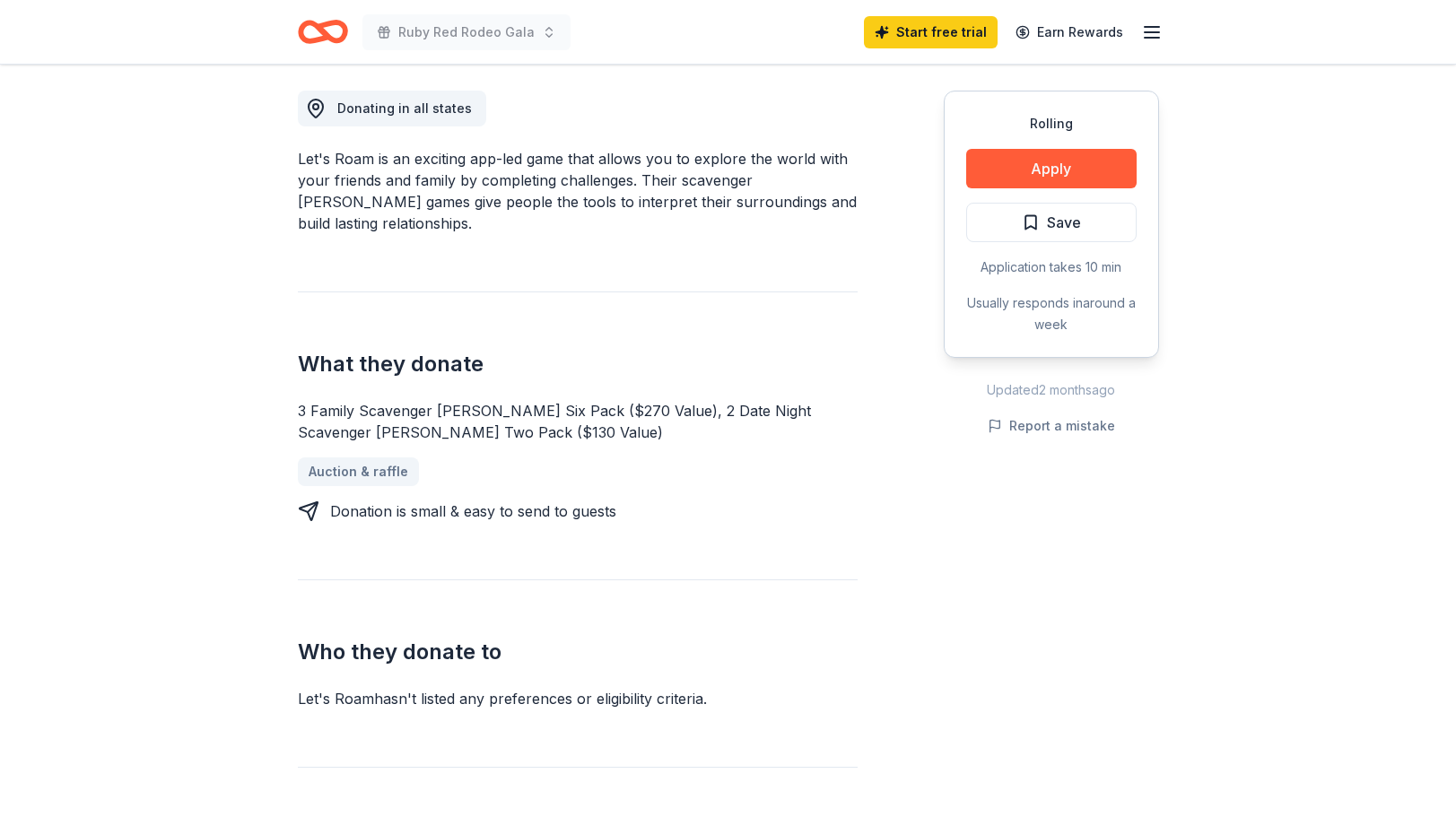
scroll to position [538, 0]
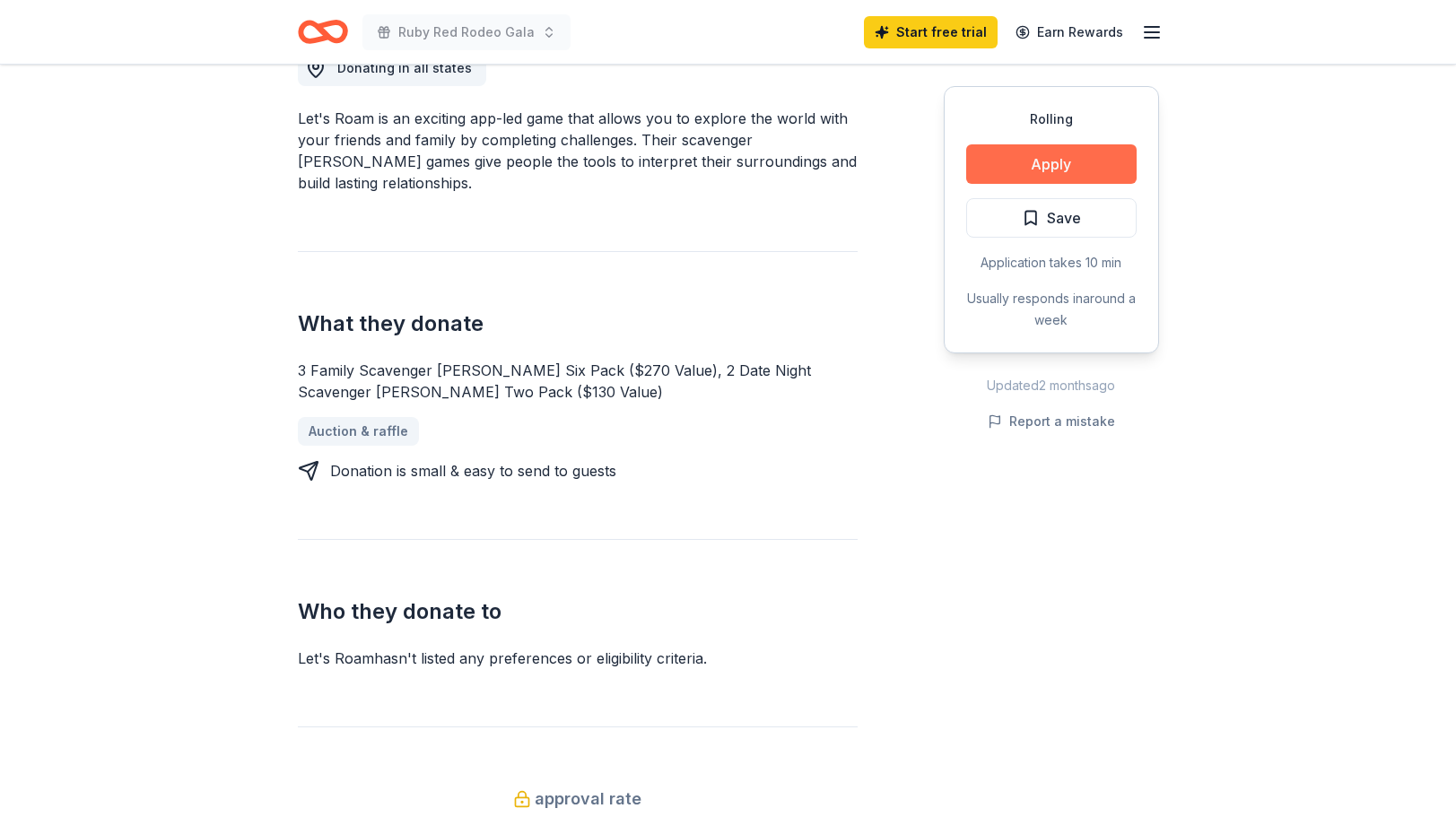
click at [1067, 159] on button "Apply" at bounding box center [1051, 165] width 170 height 40
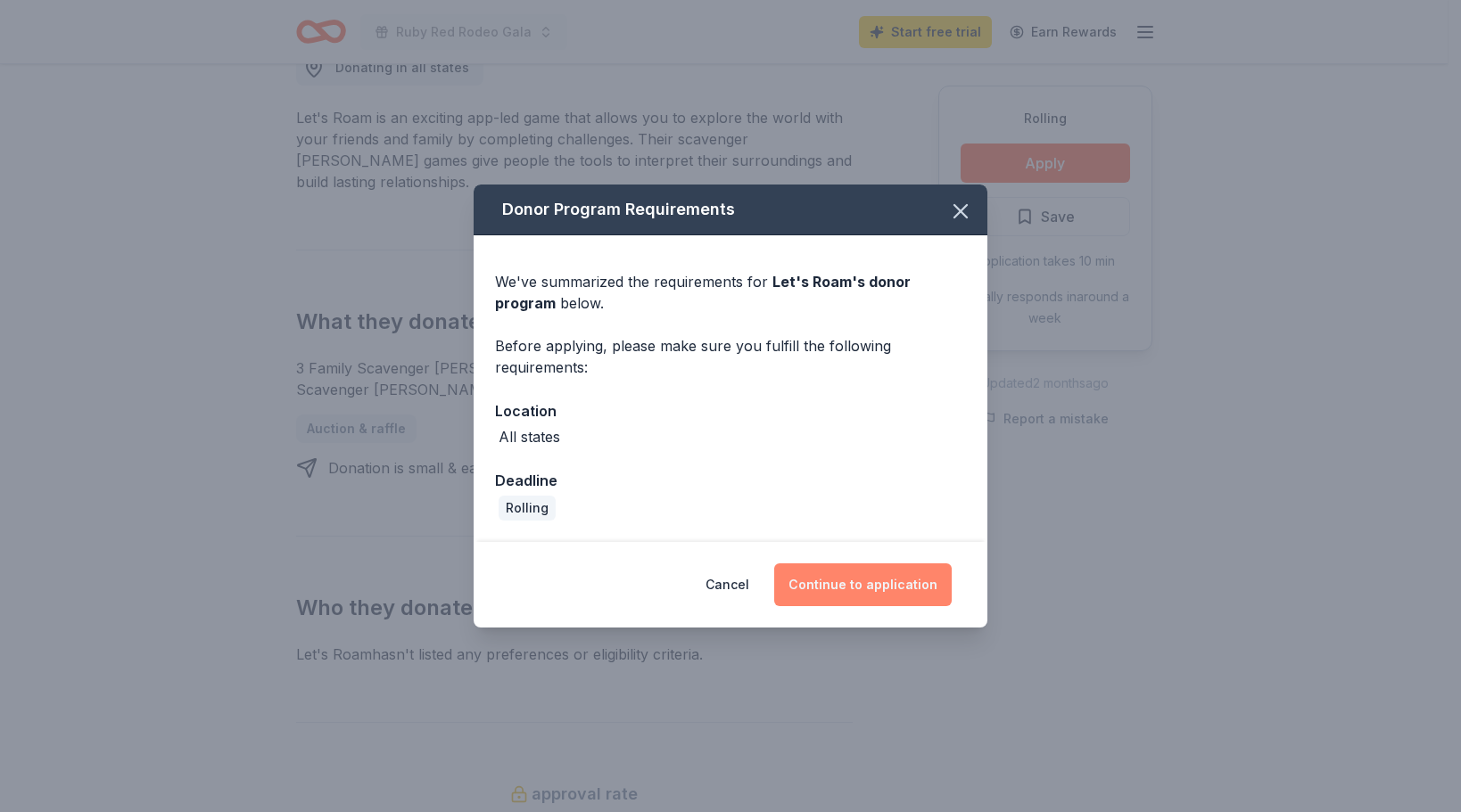
click at [871, 585] on button "Continue to application" at bounding box center [862, 584] width 177 height 43
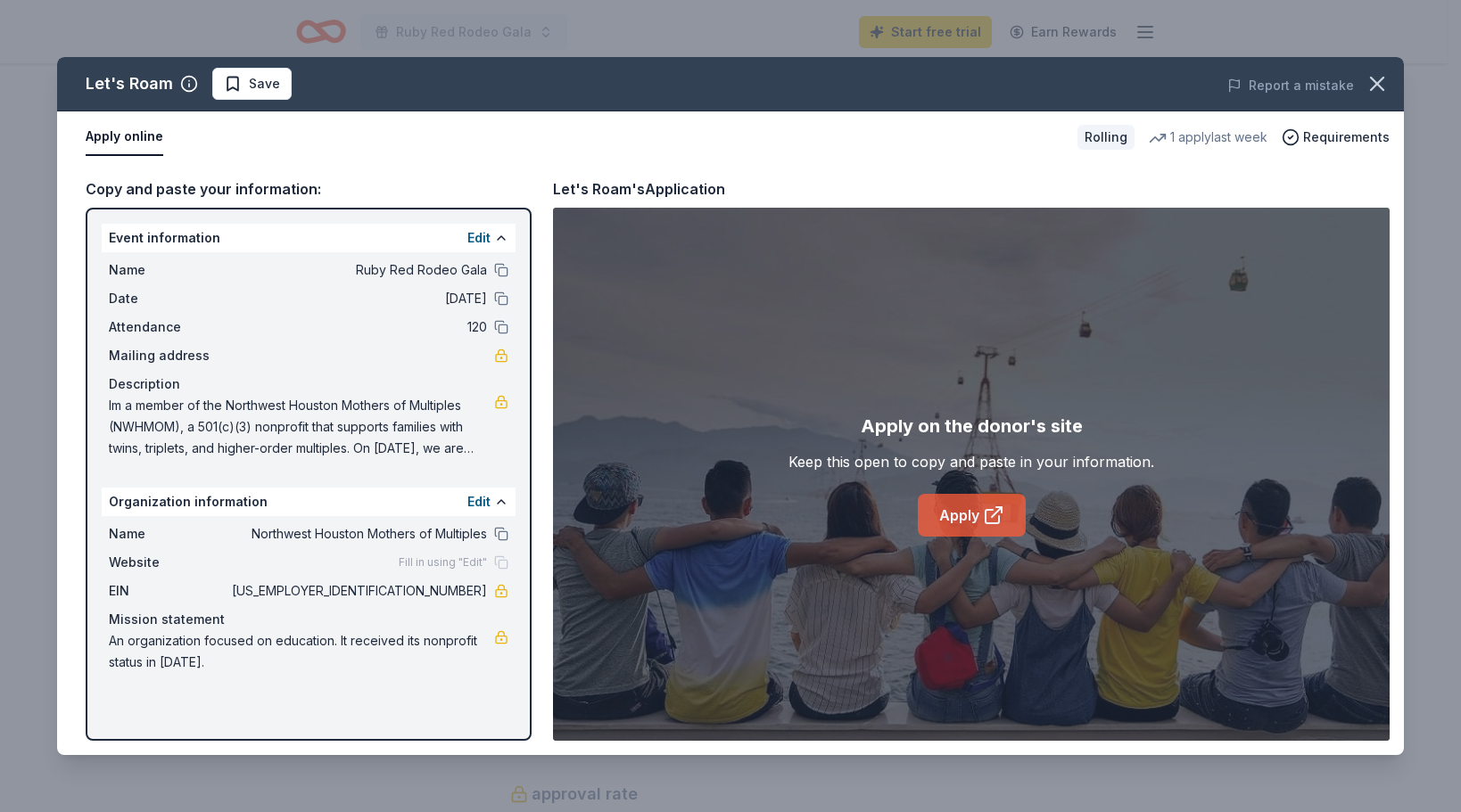
click at [947, 504] on link "Apply" at bounding box center [972, 515] width 108 height 43
click at [1376, 80] on icon "button" at bounding box center [1376, 84] width 25 height 25
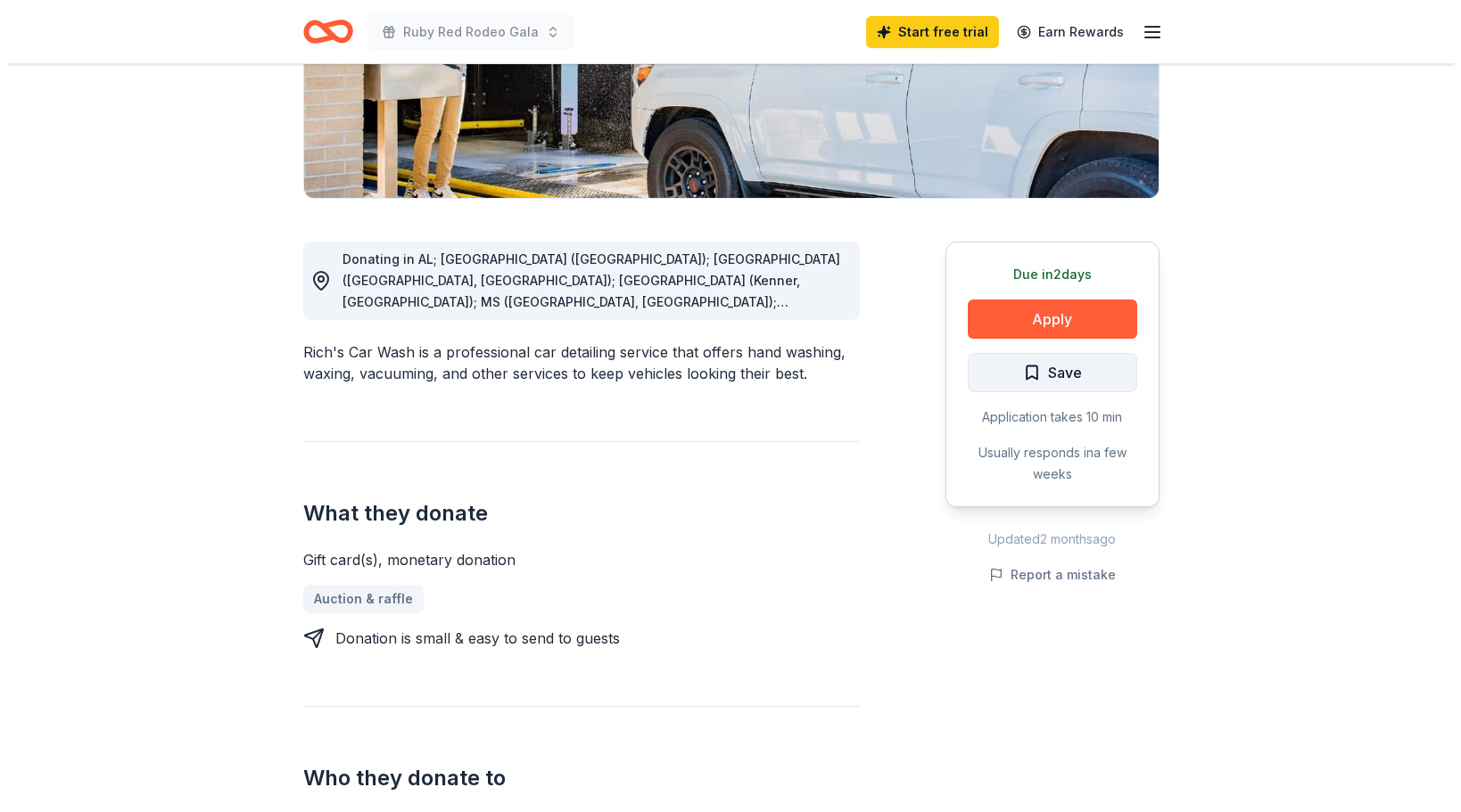
scroll to position [356, 0]
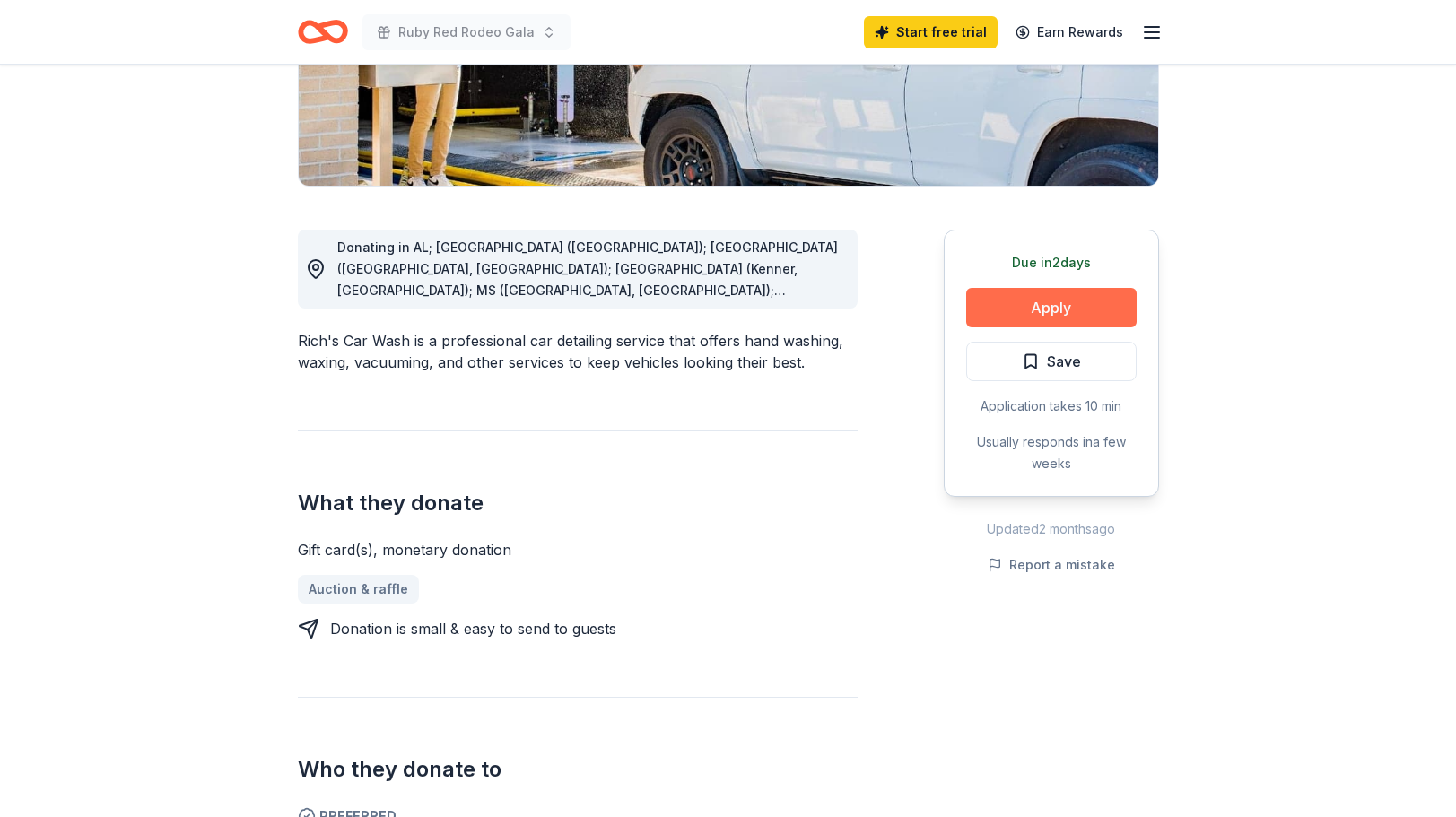
click at [1086, 308] on button "Apply" at bounding box center [1051, 308] width 170 height 40
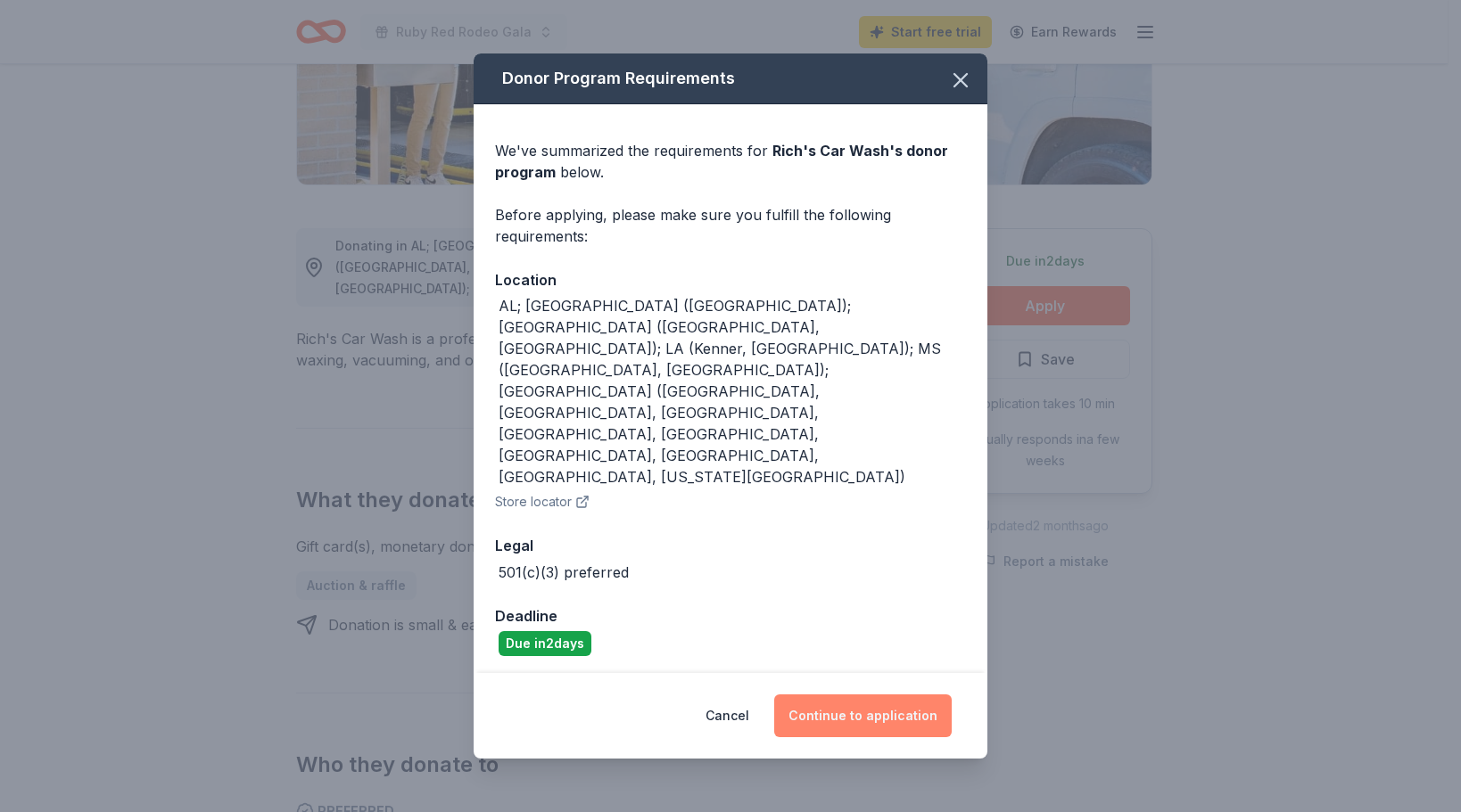
click at [877, 694] on button "Continue to application" at bounding box center [862, 716] width 177 height 43
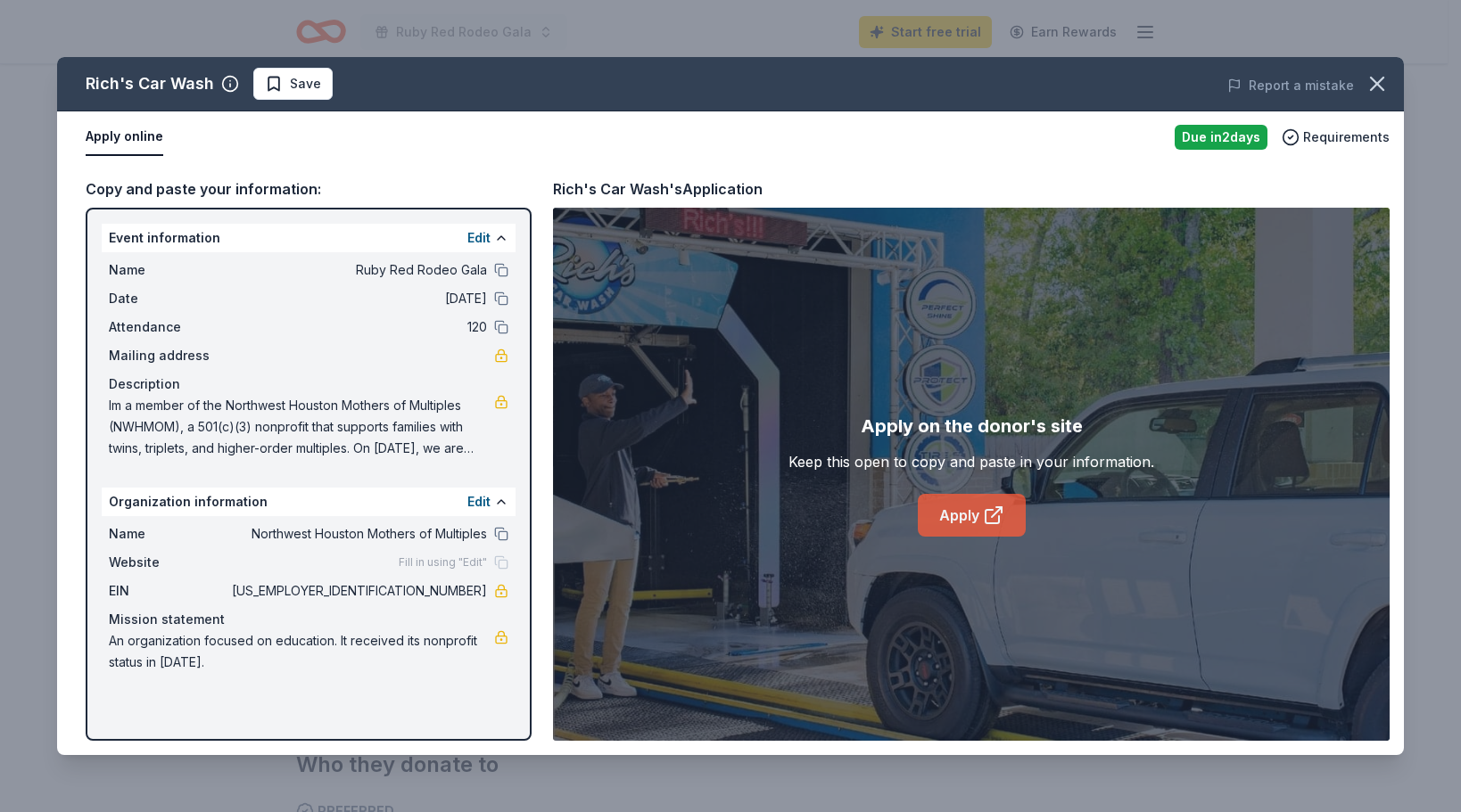
click at [977, 525] on link "Apply" at bounding box center [972, 515] width 108 height 43
click at [985, 512] on icon at bounding box center [991, 516] width 13 height 13
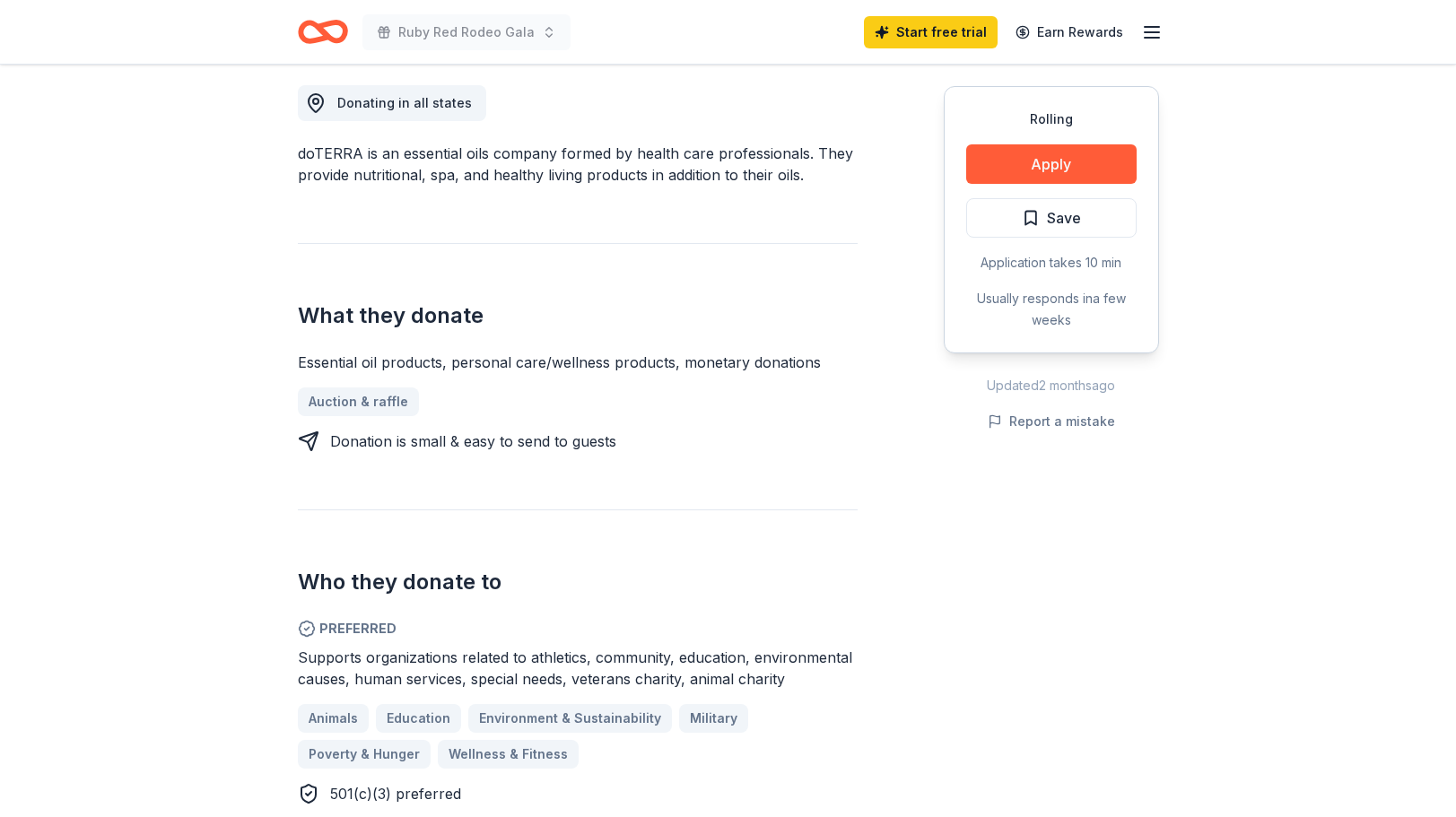
scroll to position [717, 0]
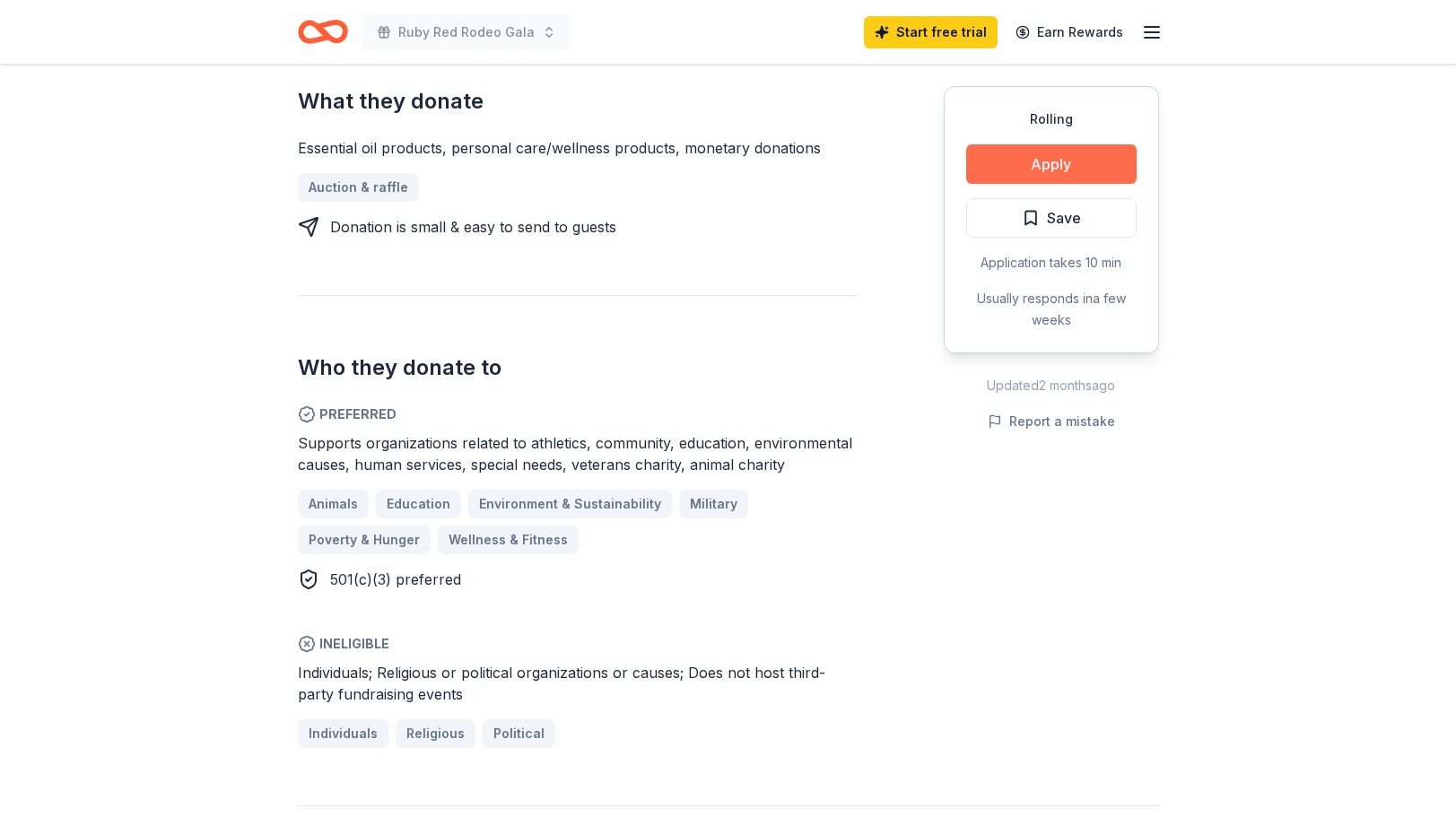
click at [1089, 156] on button "Apply" at bounding box center [1051, 165] width 170 height 40
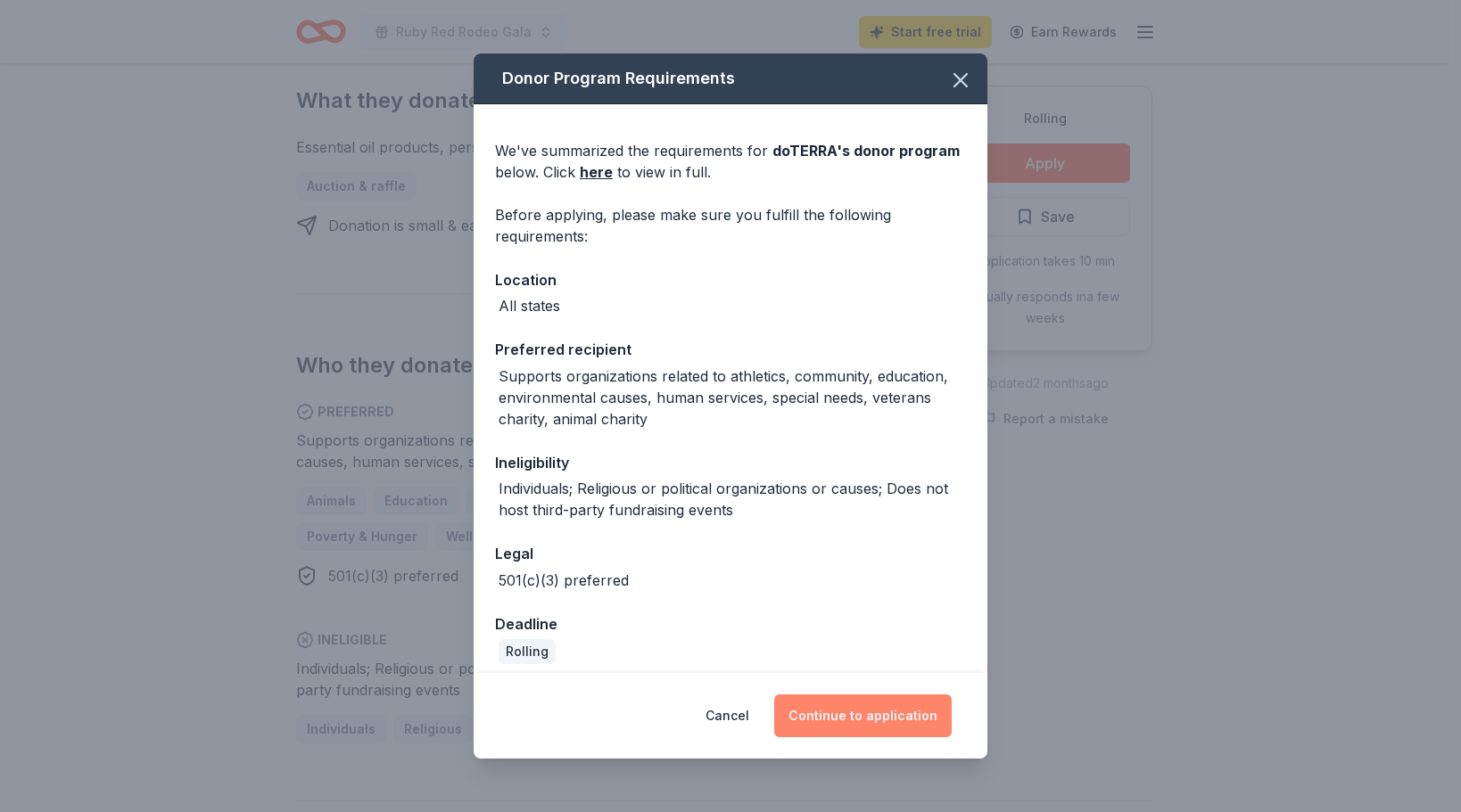
click at [900, 712] on button "Continue to application" at bounding box center [862, 716] width 177 height 43
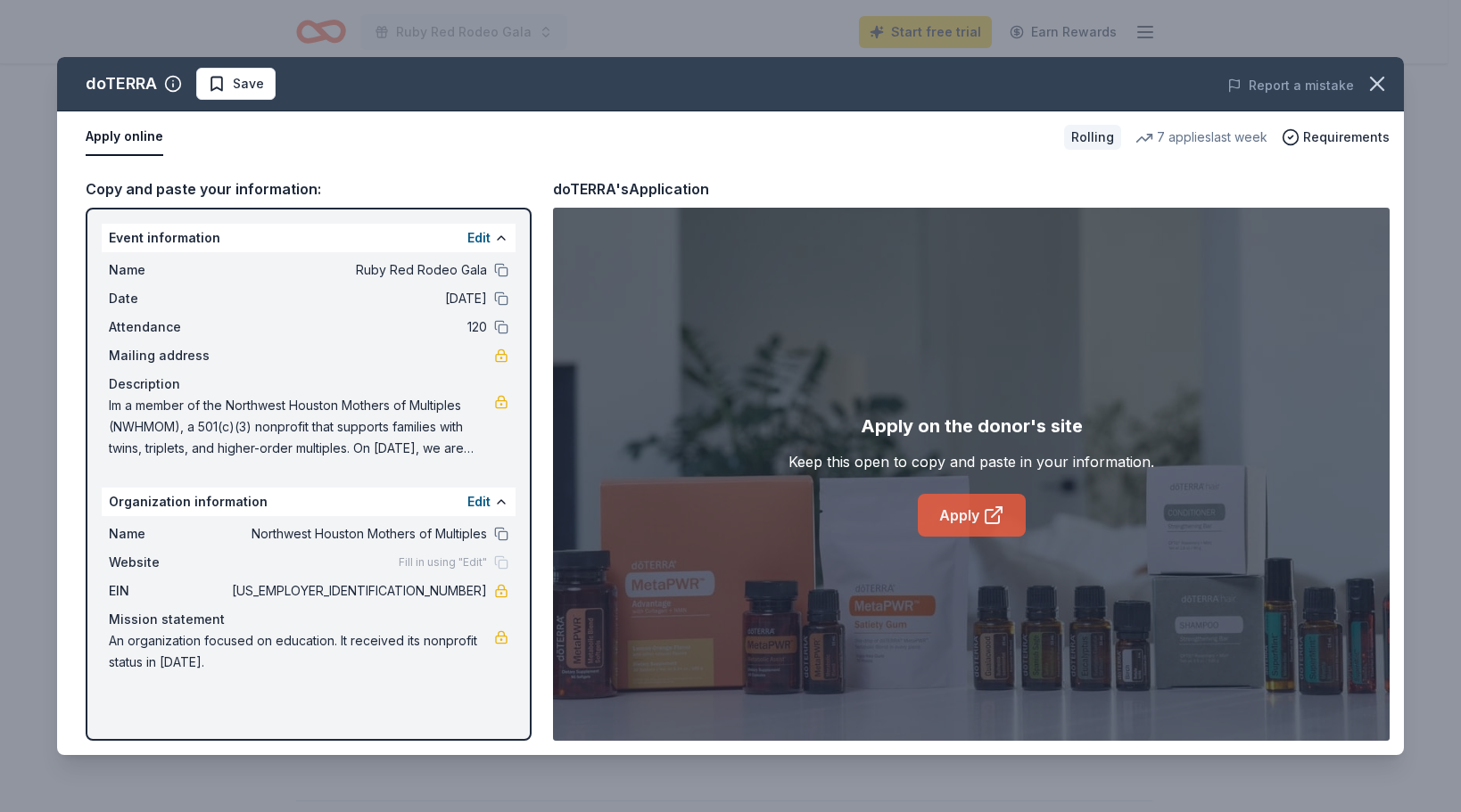
click at [970, 512] on link "Apply" at bounding box center [972, 515] width 108 height 43
click at [968, 513] on link "Apply" at bounding box center [972, 515] width 108 height 43
click at [1374, 83] on icon "button" at bounding box center [1376, 84] width 25 height 25
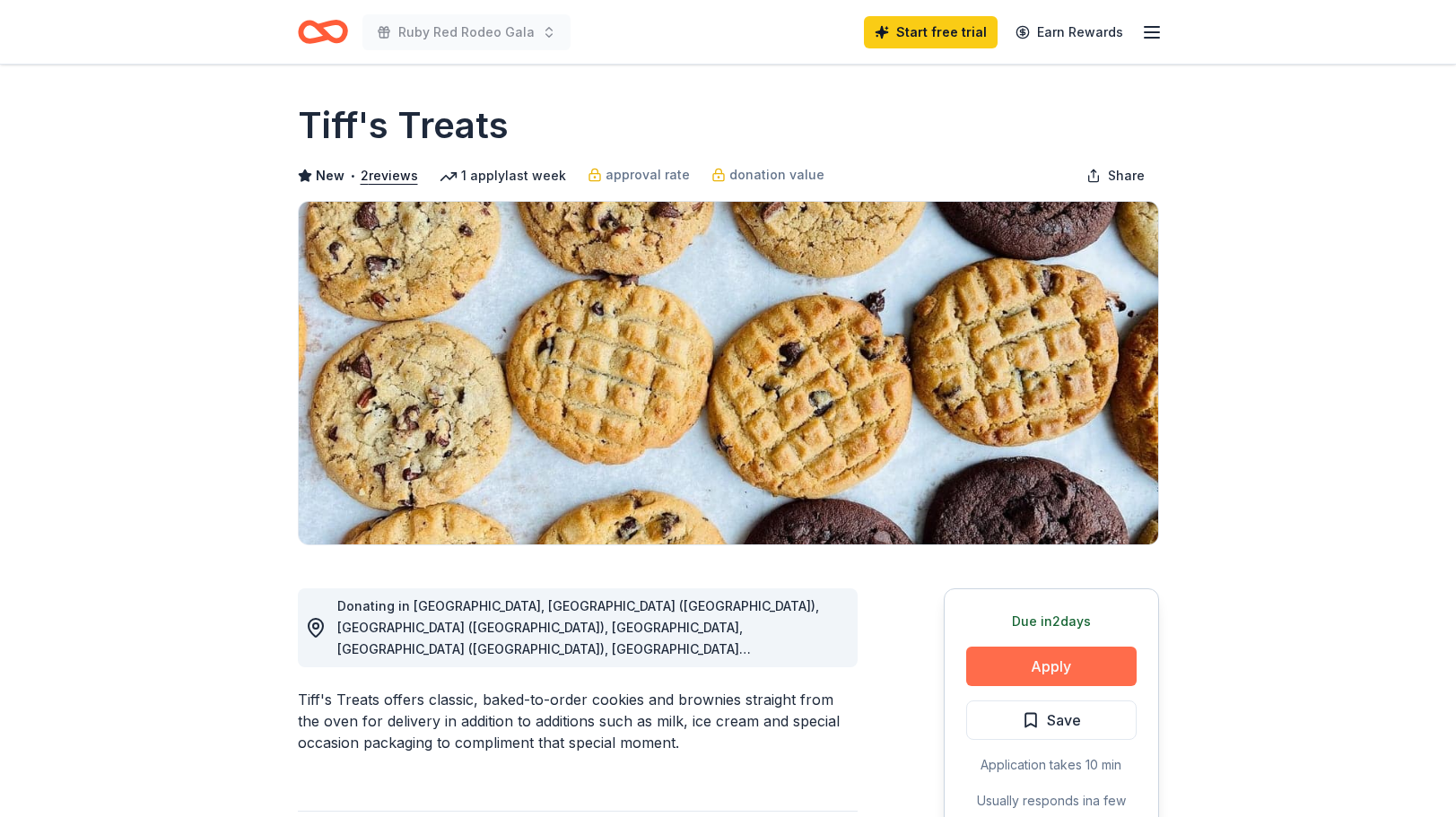
click at [1072, 666] on button "Apply" at bounding box center [1051, 667] width 170 height 40
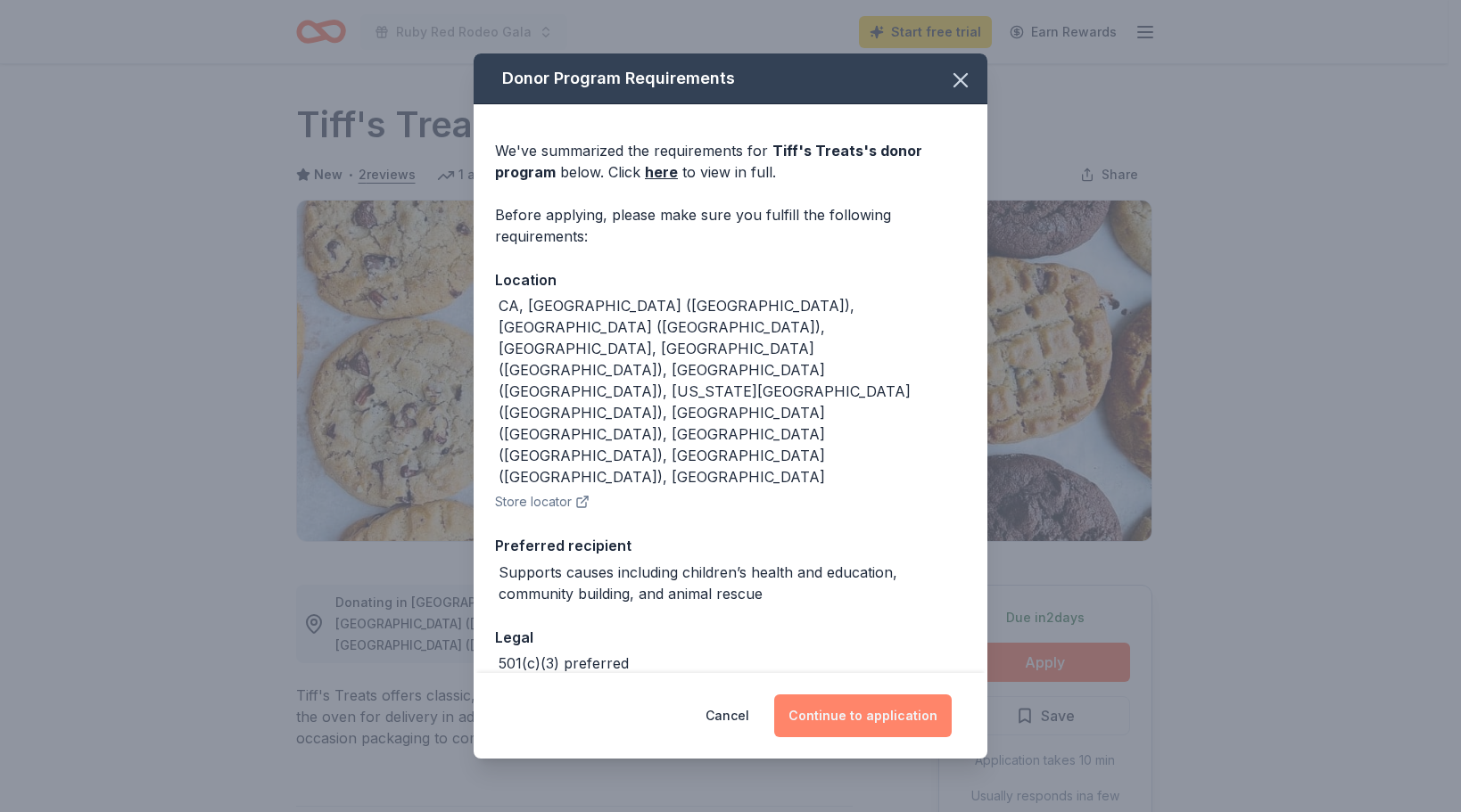
click at [872, 696] on button "Continue to application" at bounding box center [862, 716] width 177 height 43
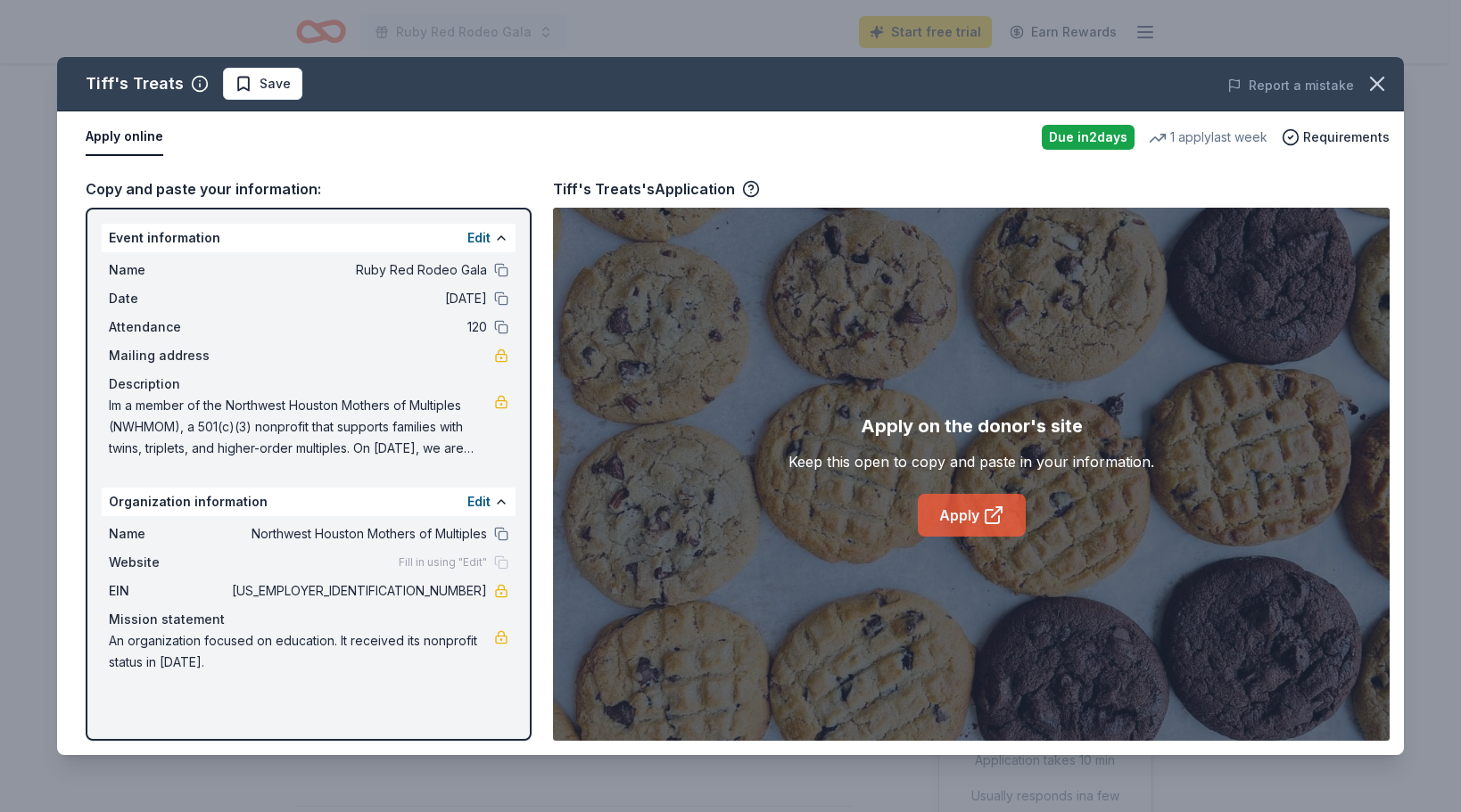
click at [961, 504] on link "Apply" at bounding box center [972, 515] width 108 height 43
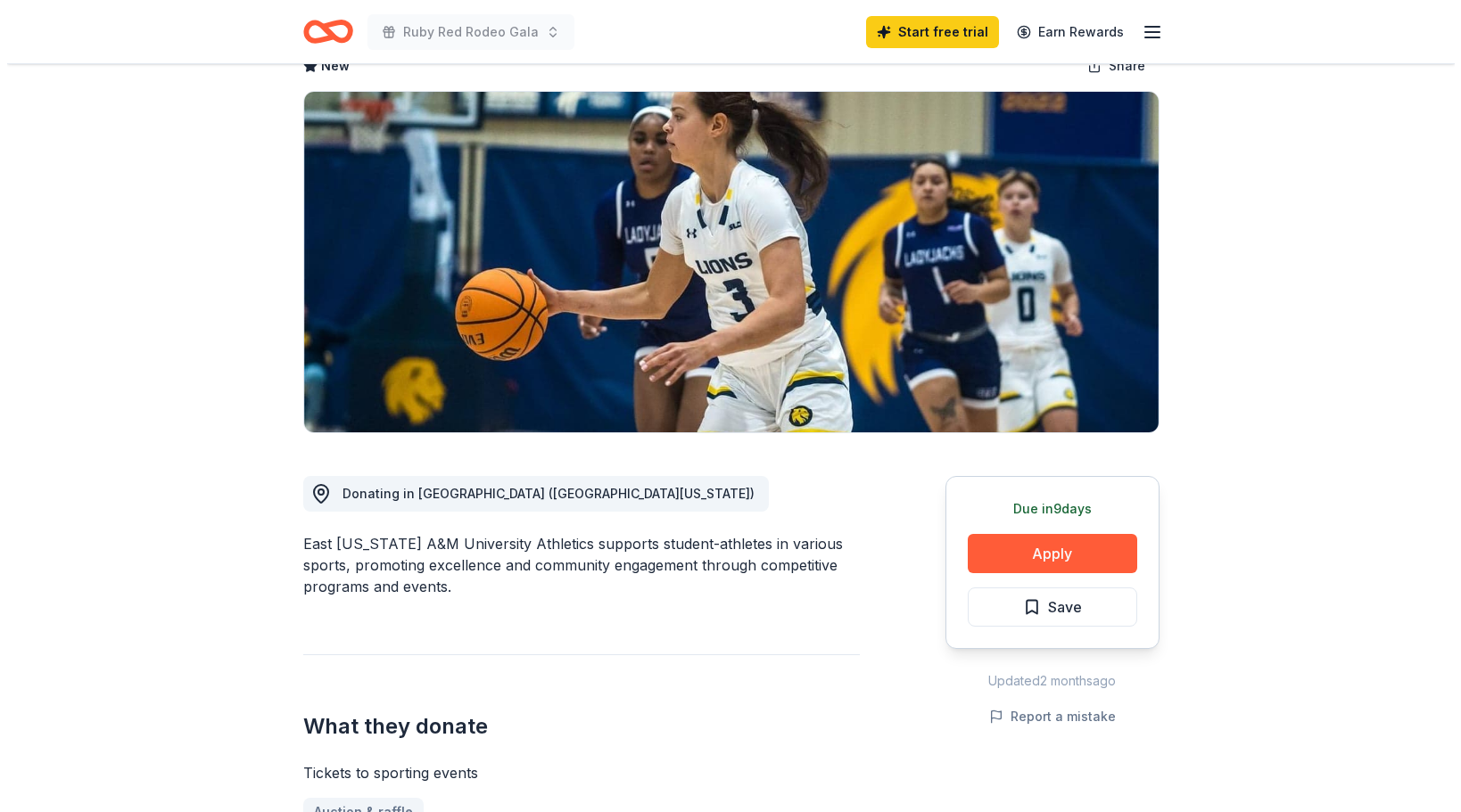
scroll to position [267, 0]
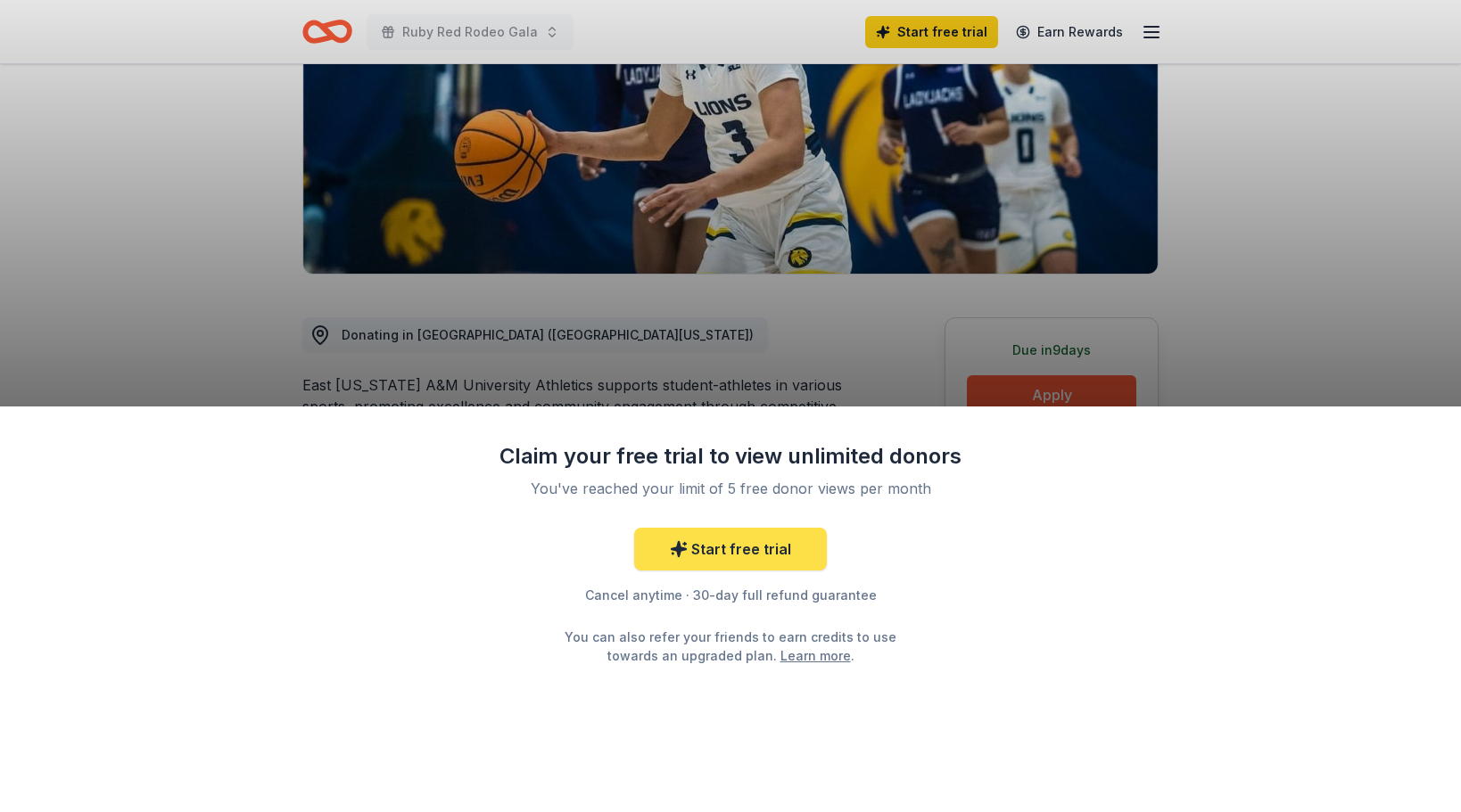
click at [758, 544] on link "Start free trial" at bounding box center [730, 549] width 193 height 43
click at [725, 547] on link "Start free trial" at bounding box center [730, 549] width 193 height 43
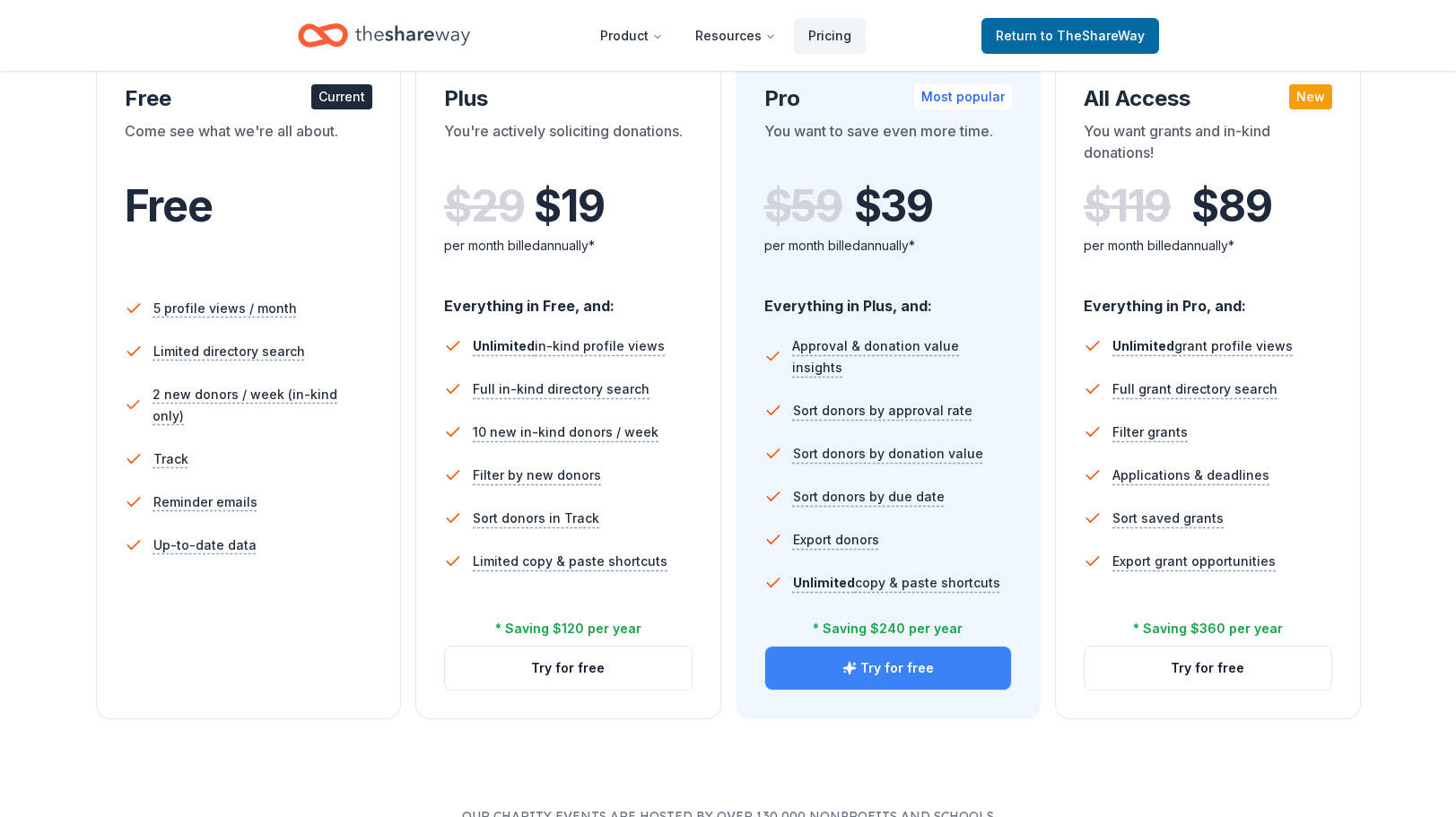
scroll to position [449, 0]
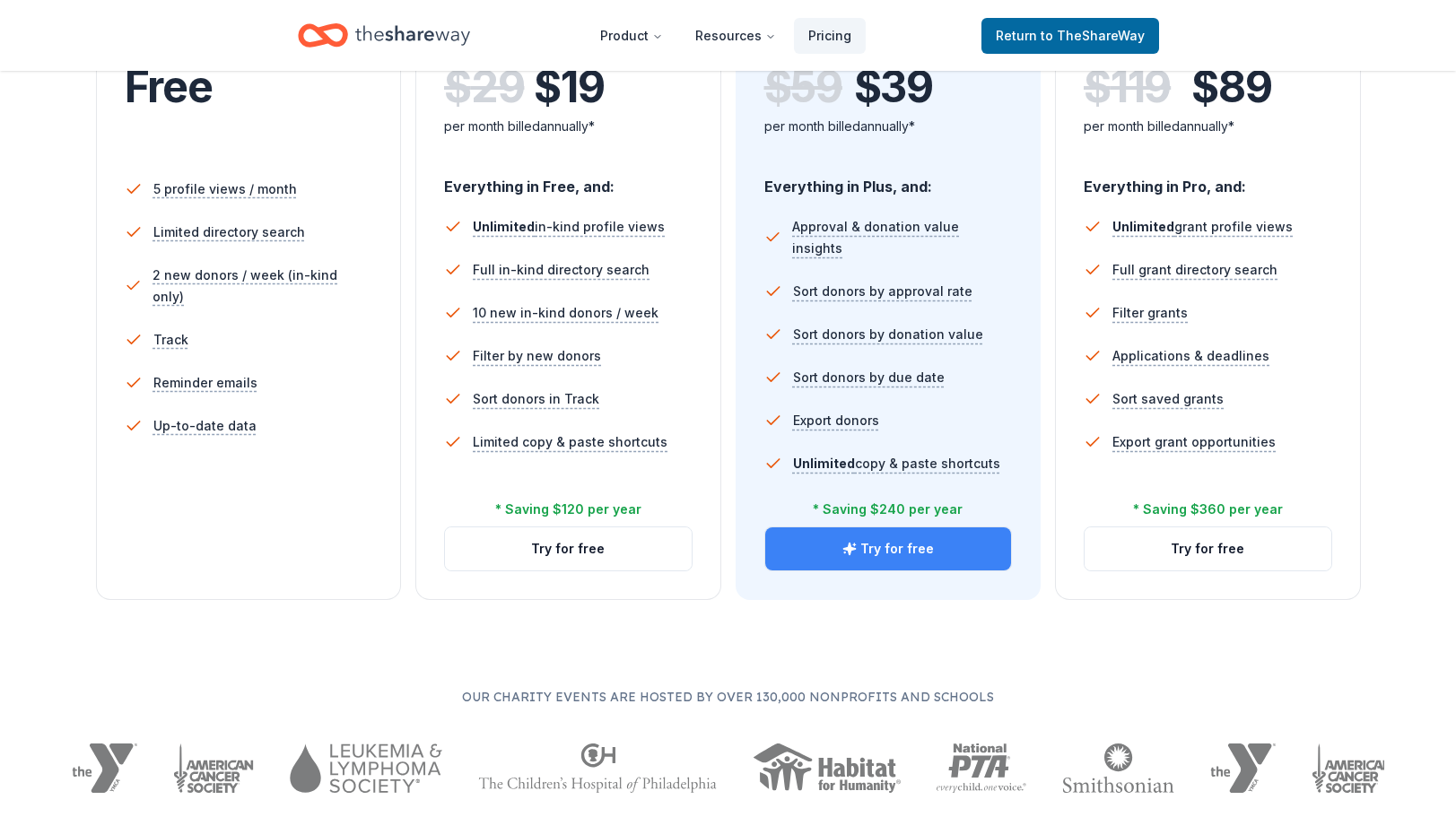
click at [912, 546] on button "Try for free" at bounding box center [888, 549] width 247 height 43
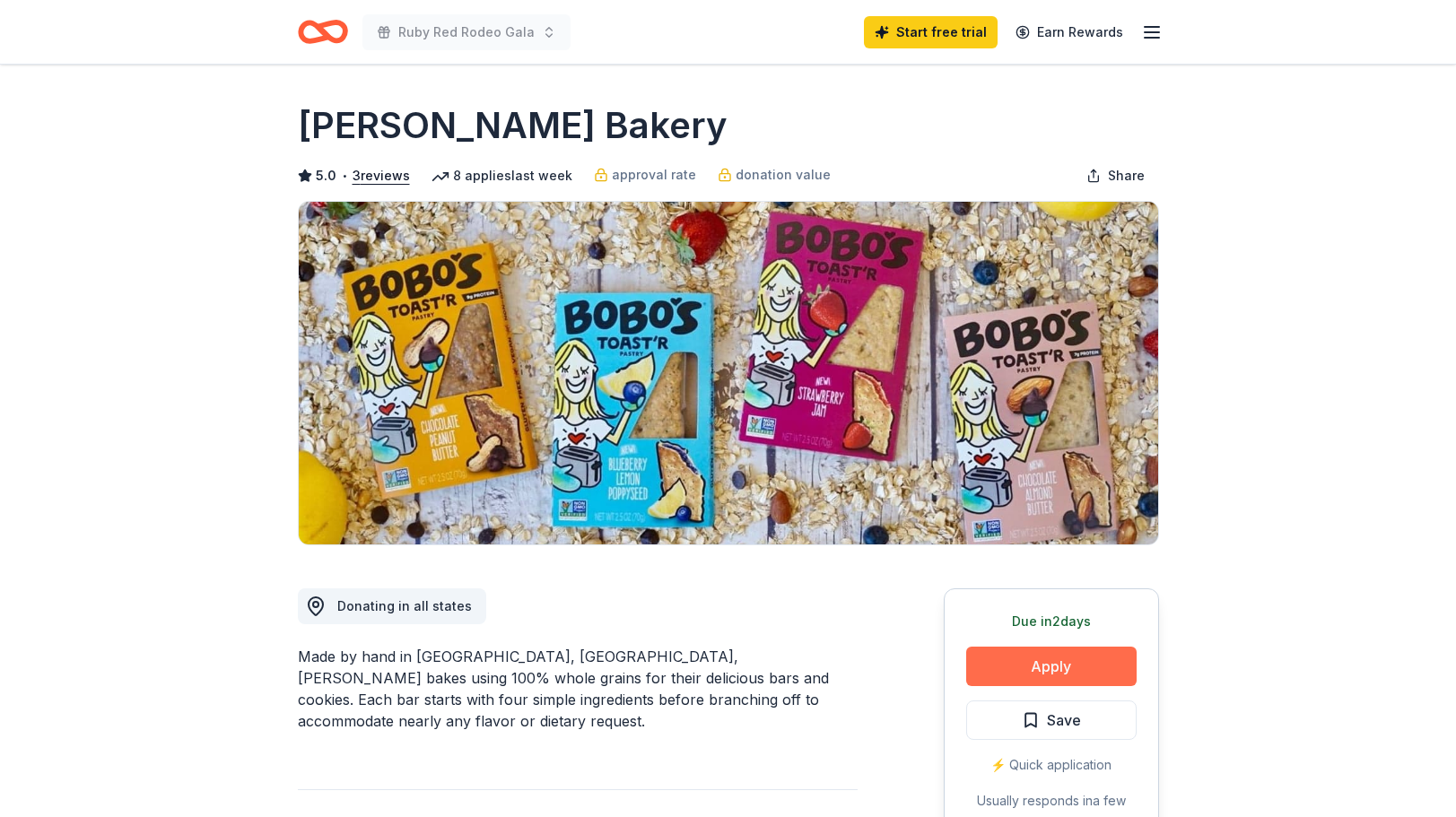
click at [1100, 671] on button "Apply" at bounding box center [1051, 667] width 170 height 40
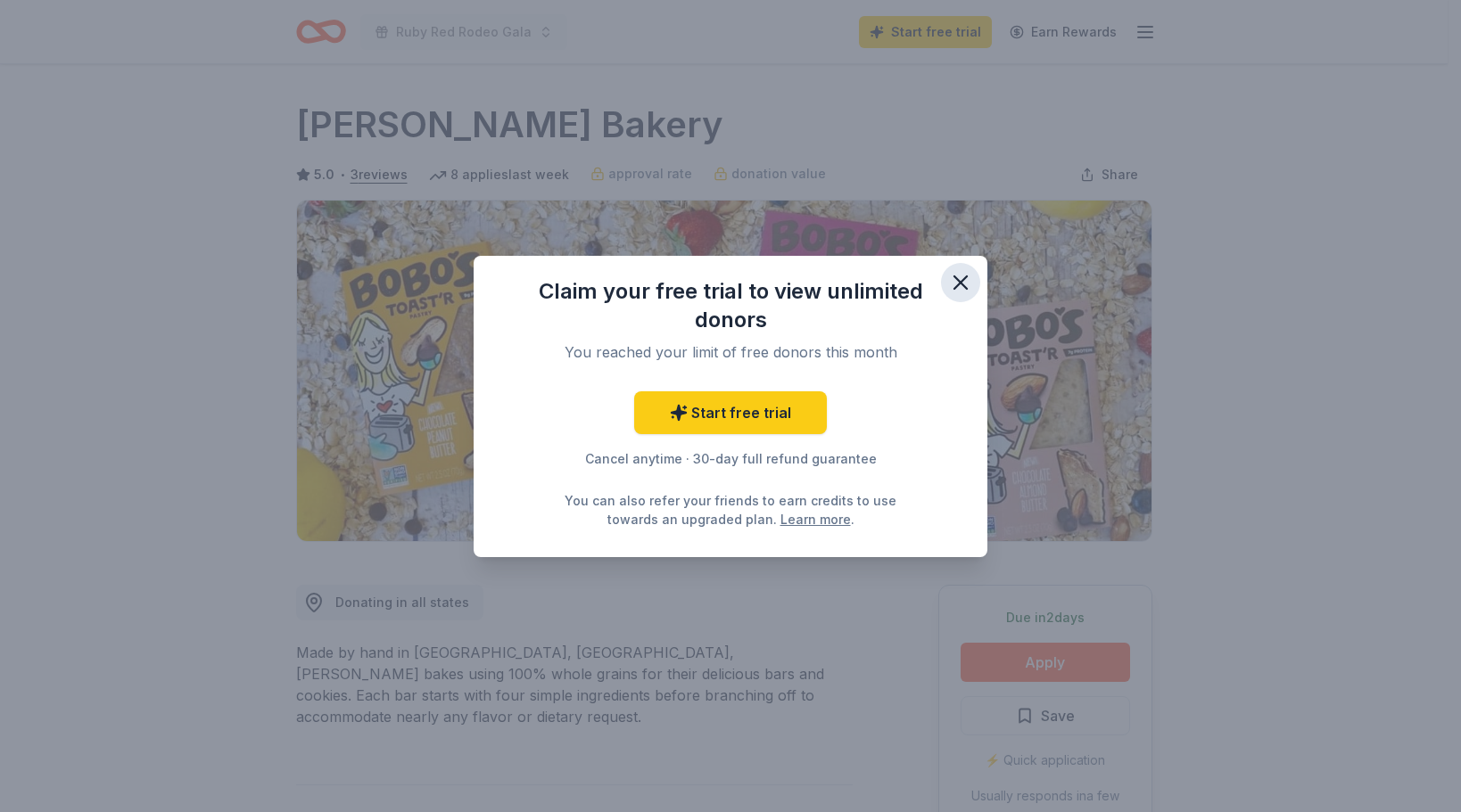
drag, startPoint x: 962, startPoint y: 279, endPoint x: 1146, endPoint y: 21, distance: 316.9
click at [963, 279] on icon "button" at bounding box center [961, 282] width 13 height 13
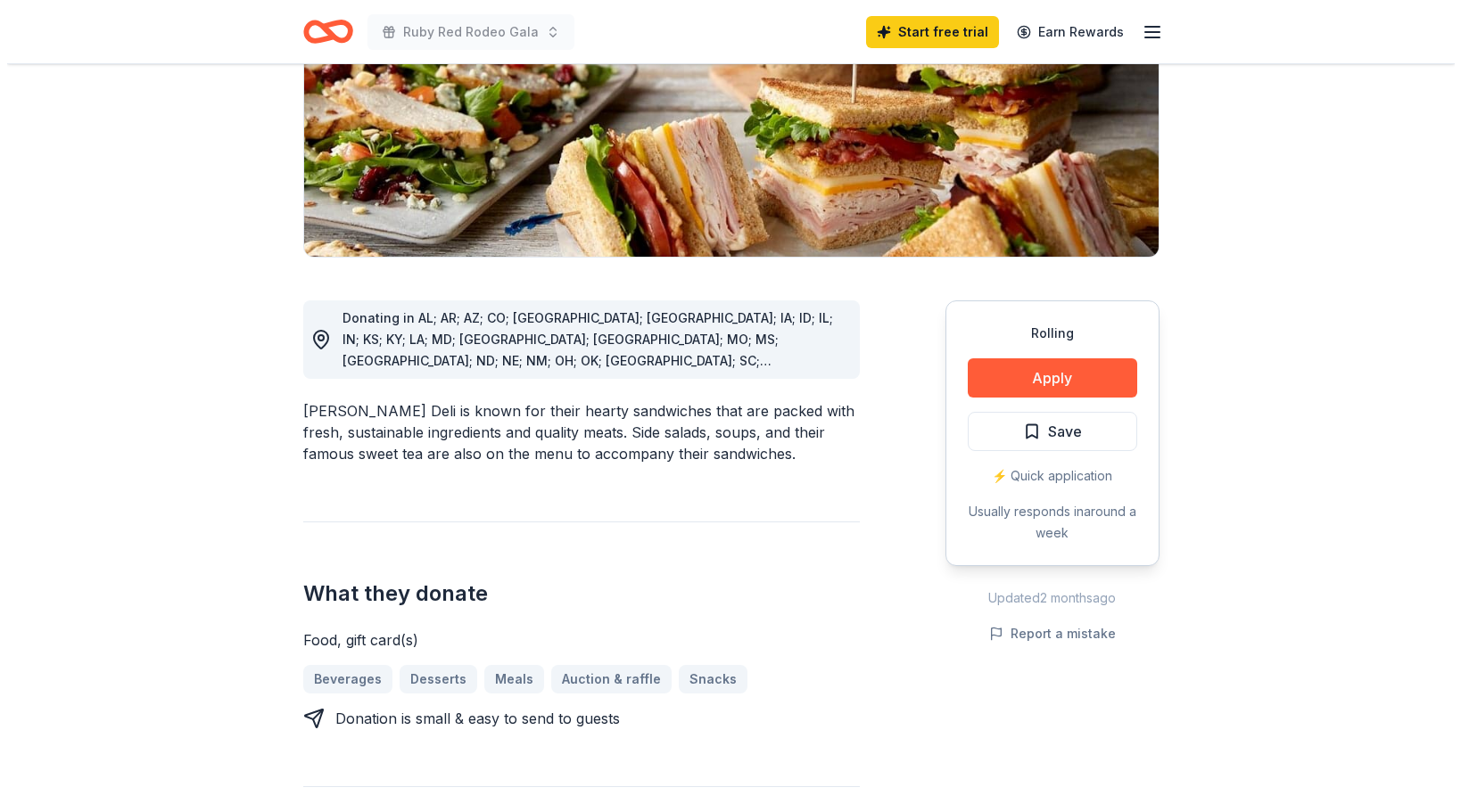
scroll to position [356, 0]
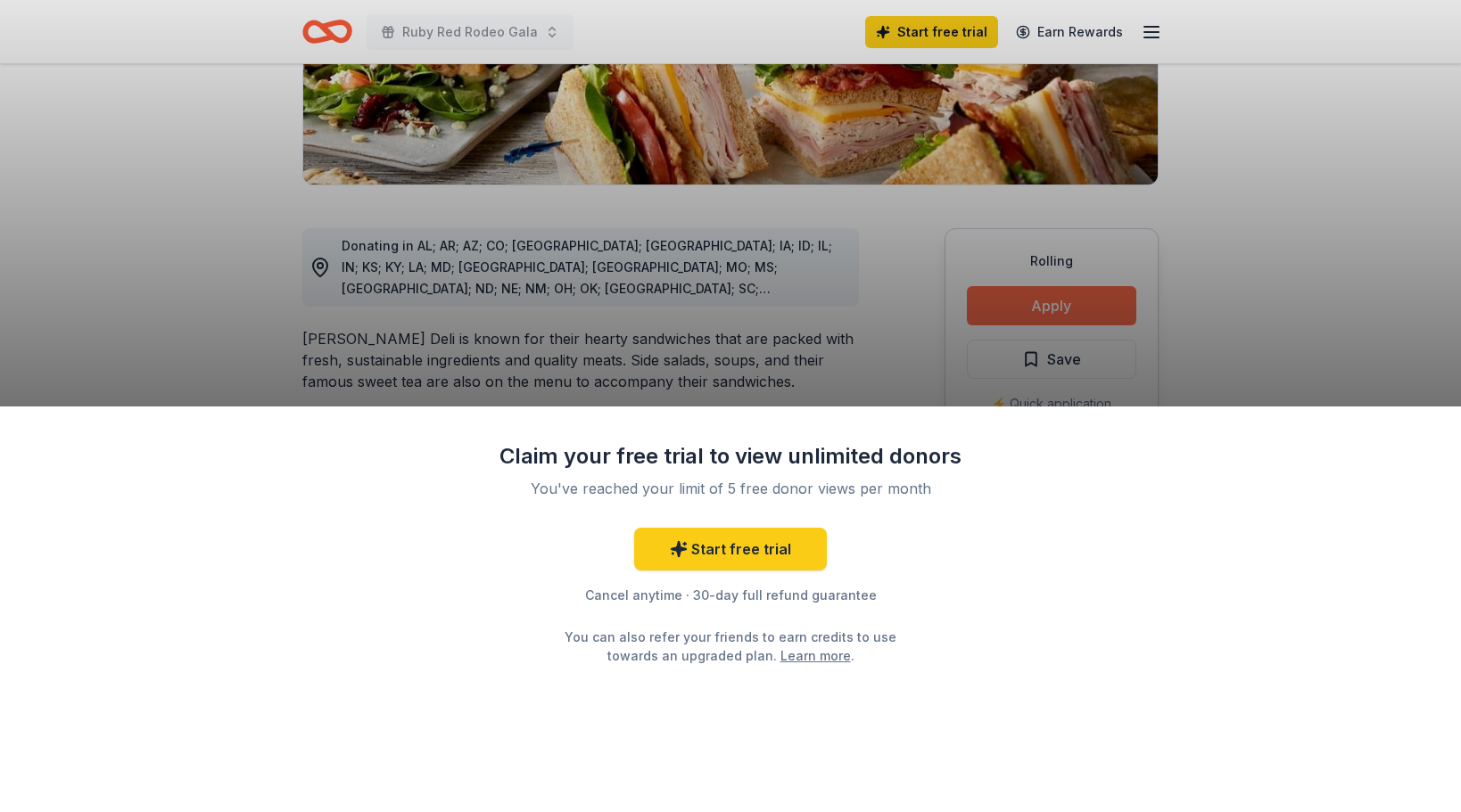
click at [1056, 308] on div "Claim your free trial to view unlimited donors You've reached your limit of 5 f…" at bounding box center [730, 406] width 1461 height 812
